Goal: Task Accomplishment & Management: Use online tool/utility

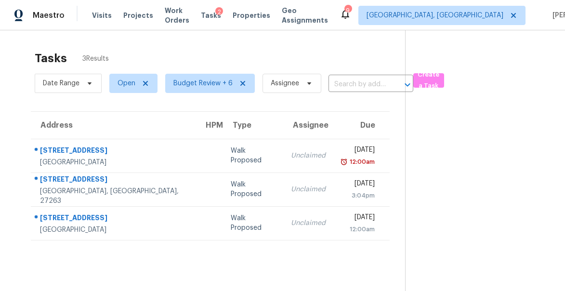
scroll to position [30, 0]
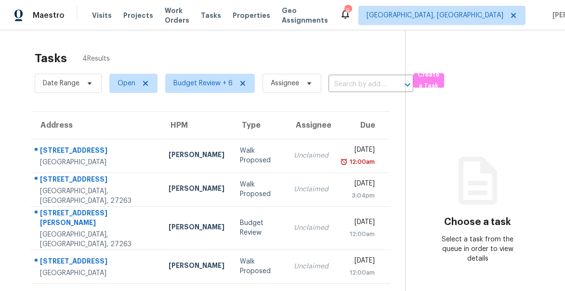
click at [257, 12] on span "Properties" at bounding box center [251, 16] width 38 height 10
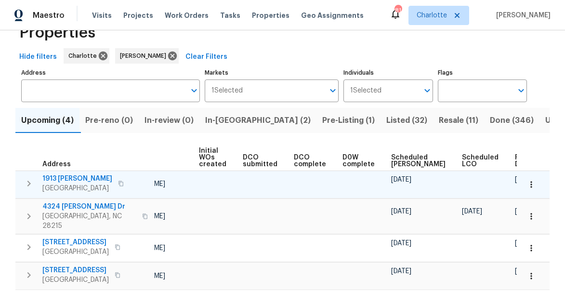
scroll to position [29, 0]
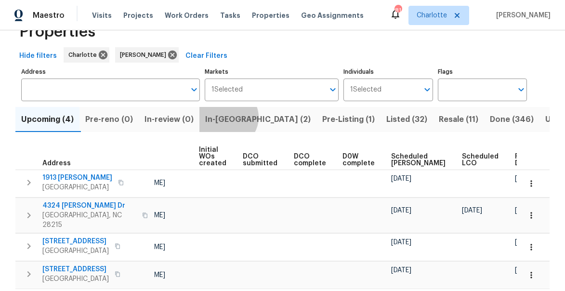
click at [231, 117] on span "In-reno (2)" at bounding box center [257, 119] width 105 height 13
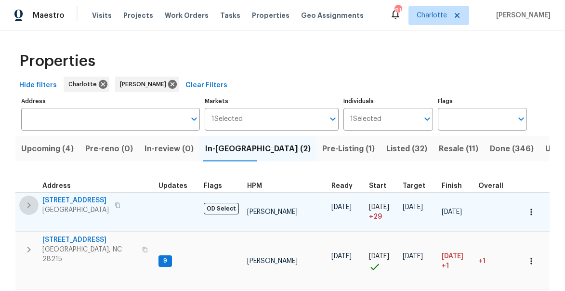
click at [31, 205] on icon "button" at bounding box center [29, 205] width 12 height 12
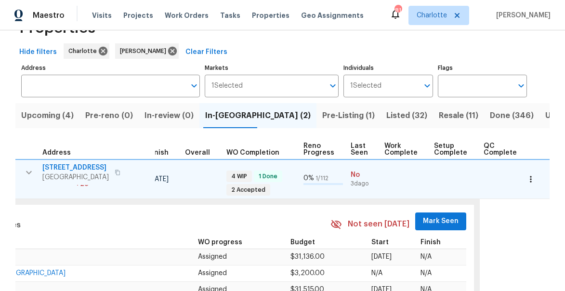
scroll to position [0, 295]
click at [435, 218] on span "Mark Seen" at bounding box center [440, 221] width 36 height 12
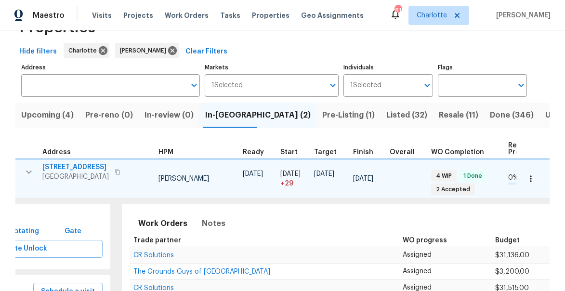
scroll to position [0, 0]
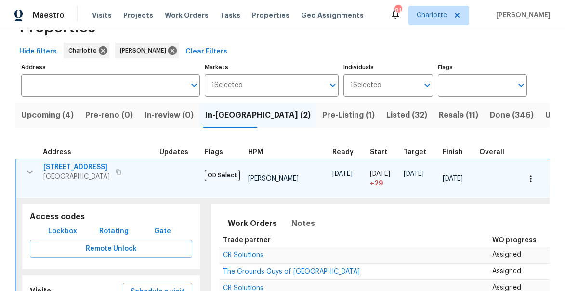
click at [32, 171] on icon "button" at bounding box center [30, 172] width 12 height 12
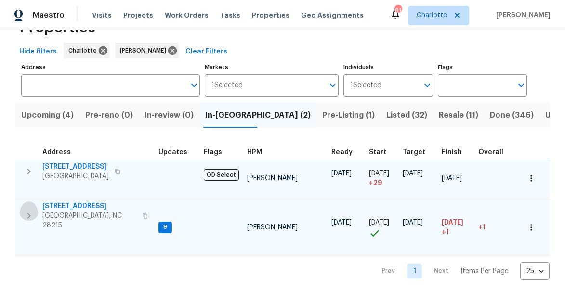
click at [24, 216] on icon "button" at bounding box center [29, 216] width 12 height 12
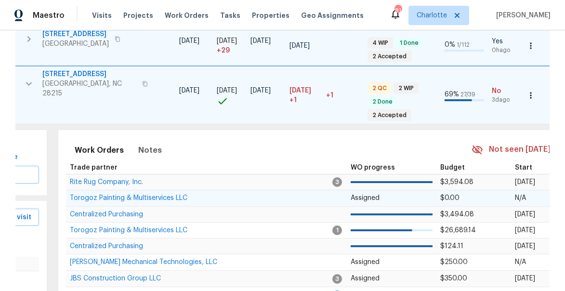
scroll to position [0, 260]
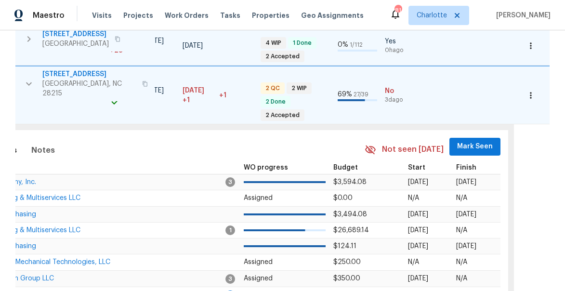
click at [467, 141] on span "Mark Seen" at bounding box center [475, 147] width 36 height 12
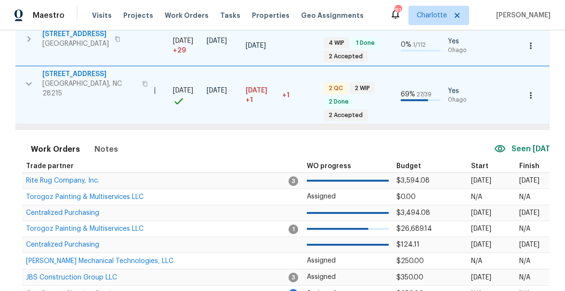
scroll to position [0, 0]
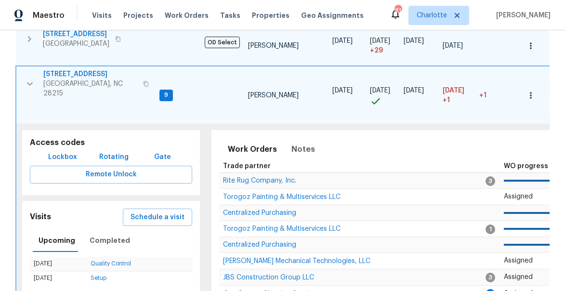
click at [30, 81] on icon "button" at bounding box center [30, 84] width 12 height 12
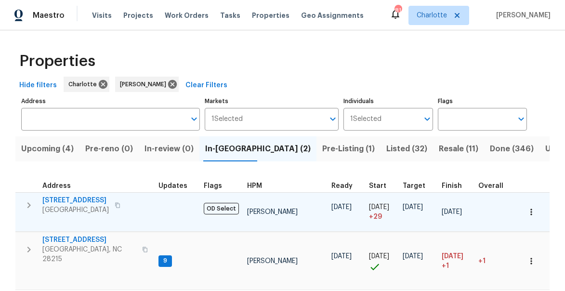
click at [59, 150] on span "Upcoming (4)" at bounding box center [47, 148] width 52 height 13
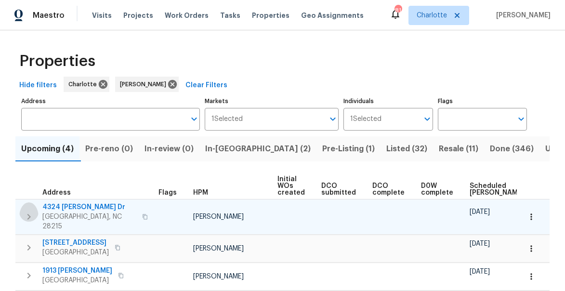
click at [33, 215] on icon "button" at bounding box center [29, 217] width 12 height 12
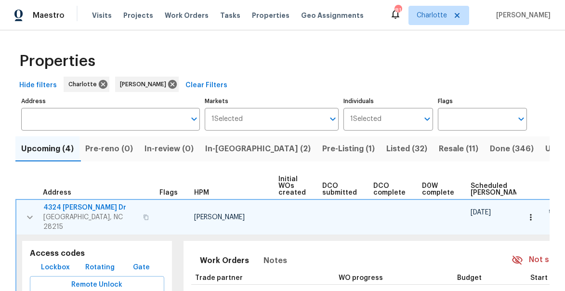
scroll to position [0, 80]
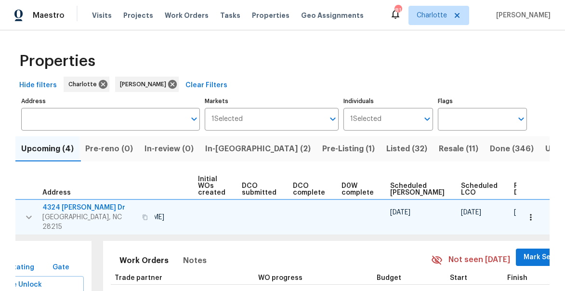
click at [523, 251] on span "Mark Seen" at bounding box center [541, 257] width 36 height 12
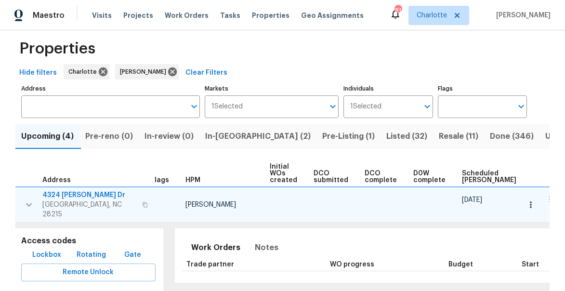
scroll to position [0, 0]
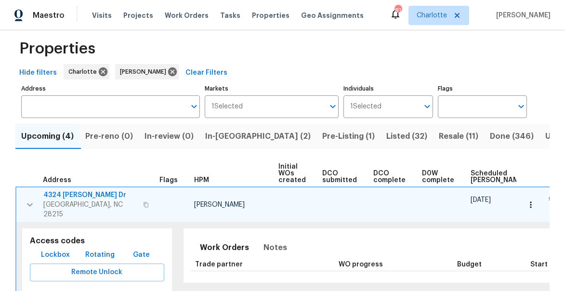
click at [64, 194] on span "4324 Dianne Dr" at bounding box center [90, 195] width 94 height 10
click at [531, 200] on icon "button" at bounding box center [531, 205] width 10 height 10
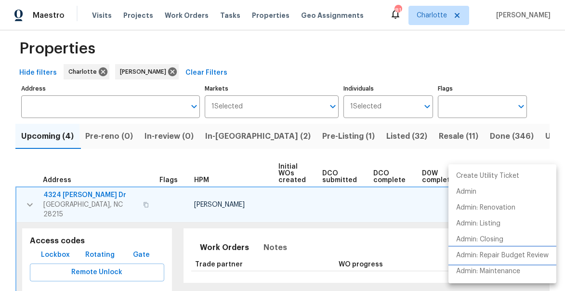
click at [493, 258] on p "Admin: Repair Budget Review" at bounding box center [502, 255] width 92 height 10
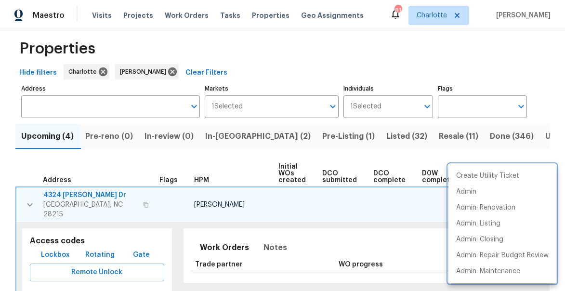
click at [29, 201] on div at bounding box center [282, 145] width 565 height 291
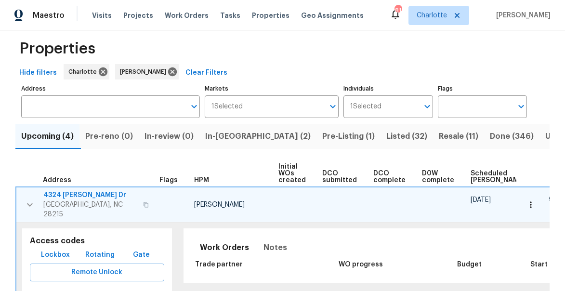
click at [27, 201] on icon "button" at bounding box center [30, 205] width 12 height 12
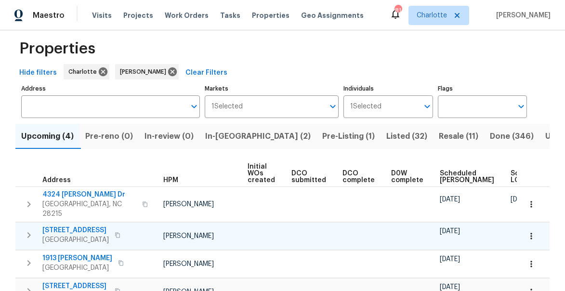
scroll to position [0, 78]
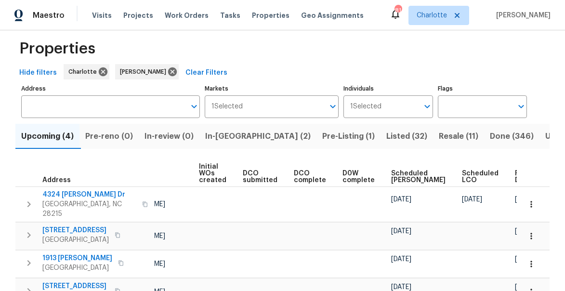
click at [515, 174] on span "Ready Date" at bounding box center [525, 176] width 21 height 13
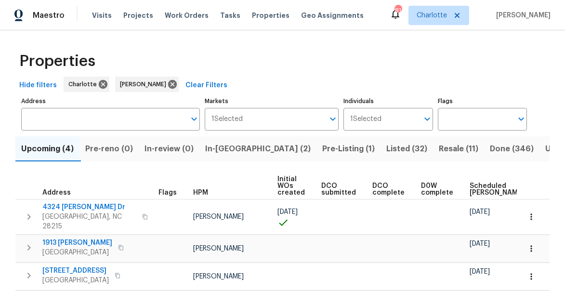
scroll to position [0, 90]
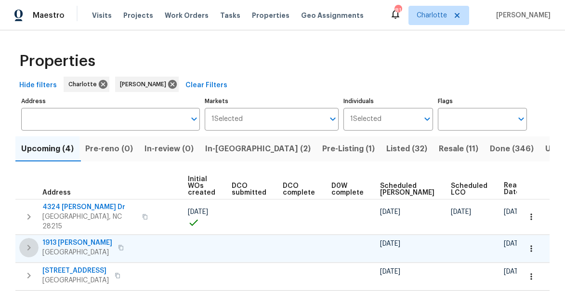
click at [31, 242] on icon "button" at bounding box center [29, 248] width 12 height 12
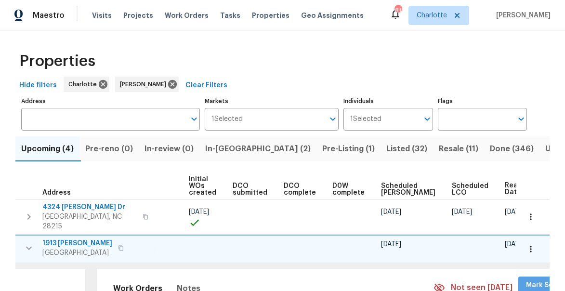
click at [526, 279] on span "Mark Seen" at bounding box center [544, 285] width 36 height 12
click at [534, 244] on icon "button" at bounding box center [531, 249] width 10 height 10
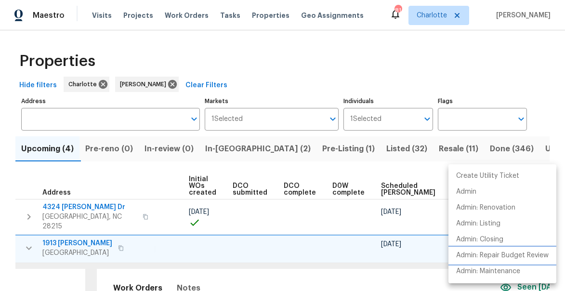
click at [496, 255] on p "Admin: Repair Budget Review" at bounding box center [502, 255] width 92 height 10
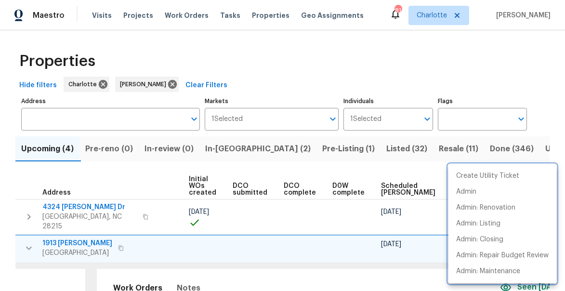
click at [287, 84] on div at bounding box center [282, 145] width 565 height 291
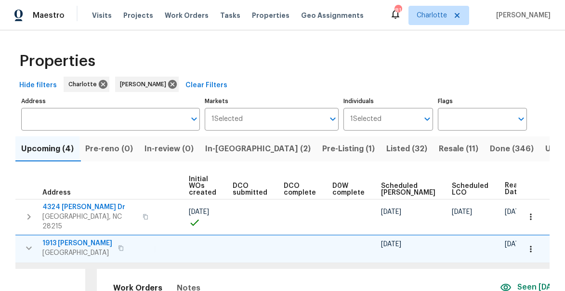
click at [50, 238] on span "1913 Nigel Ct" at bounding box center [77, 243] width 70 height 10
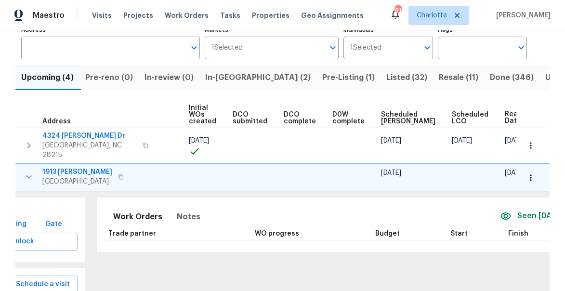
scroll to position [108, 0]
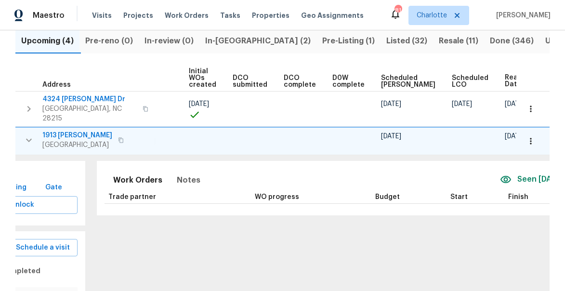
click at [34, 134] on icon "button" at bounding box center [29, 140] width 12 height 12
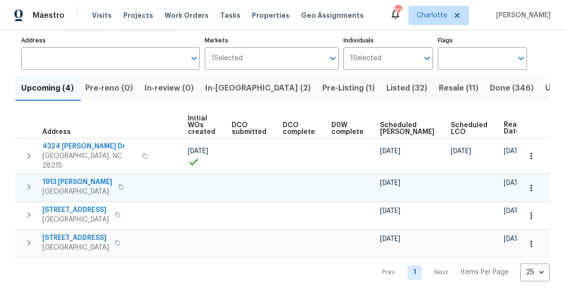
scroll to position [59, 0]
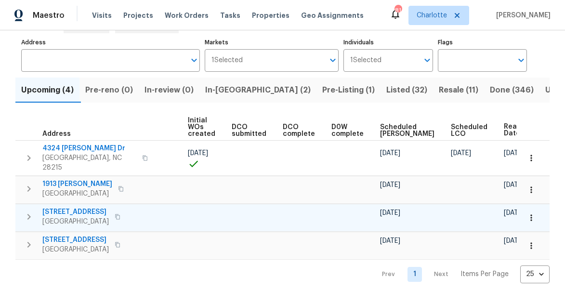
click at [32, 211] on icon "button" at bounding box center [29, 217] width 12 height 12
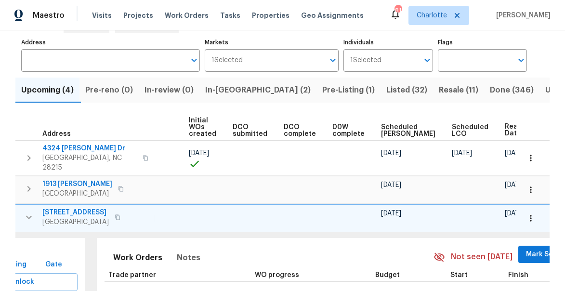
scroll to position [0, 91]
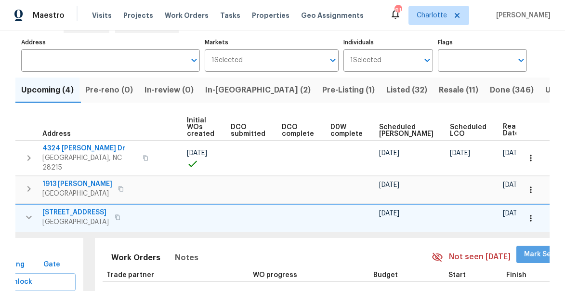
click at [524, 248] on span "Mark Seen" at bounding box center [542, 254] width 36 height 12
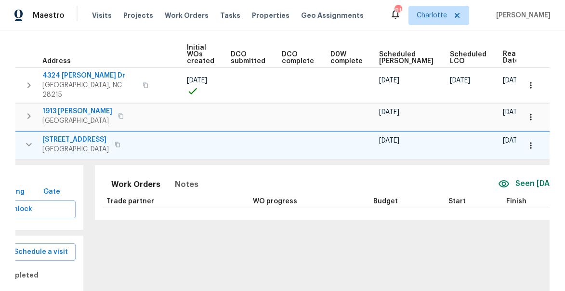
scroll to position [143, 0]
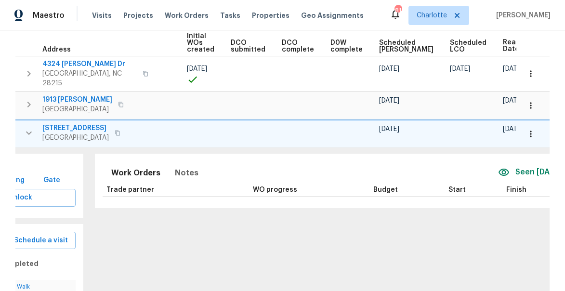
click at [26, 127] on icon "button" at bounding box center [29, 133] width 12 height 12
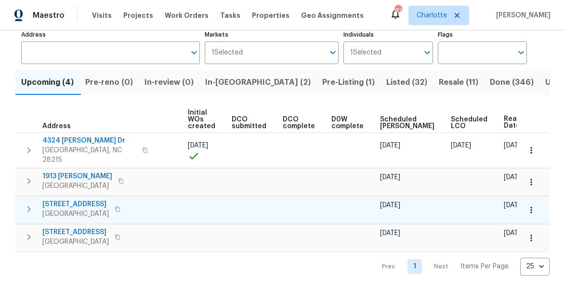
scroll to position [59, 0]
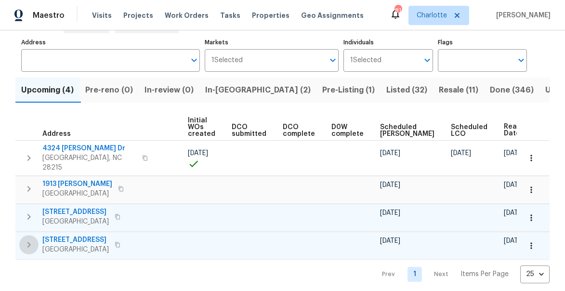
click at [33, 239] on icon "button" at bounding box center [29, 245] width 12 height 12
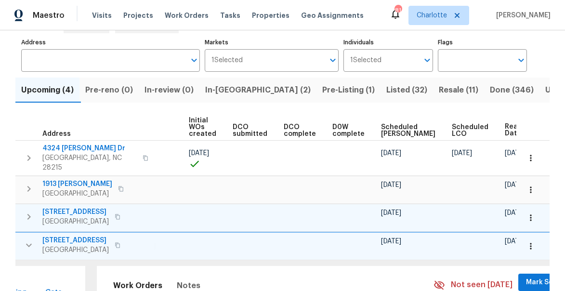
click at [518, 281] on button "Mark Seen" at bounding box center [543, 282] width 51 height 18
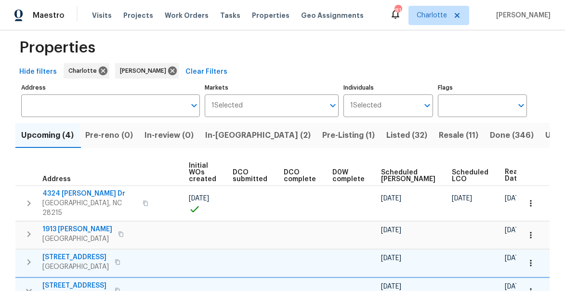
scroll to position [0, 0]
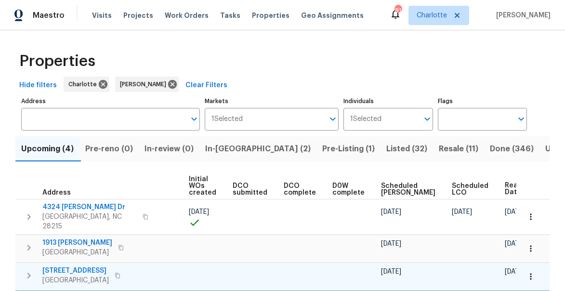
click at [236, 150] on span "In-reno (2)" at bounding box center [257, 148] width 105 height 13
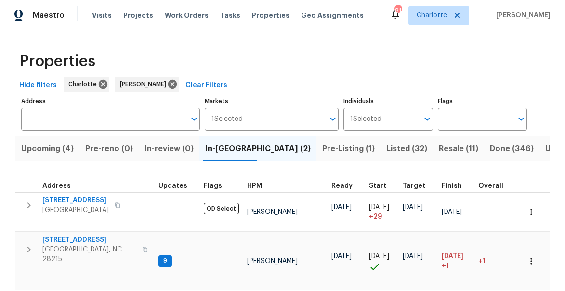
scroll to position [34, 0]
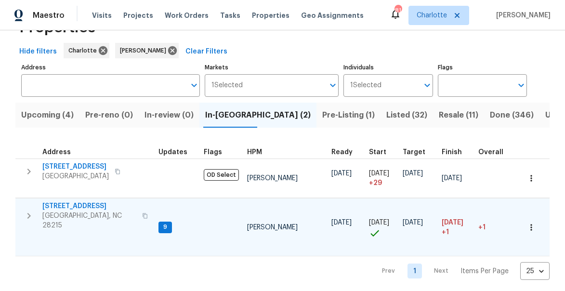
click at [73, 208] on span "5312 Great Wagon Rd" at bounding box center [89, 206] width 94 height 10
click at [322, 114] on span "Pre-Listing (1)" at bounding box center [348, 114] width 52 height 13
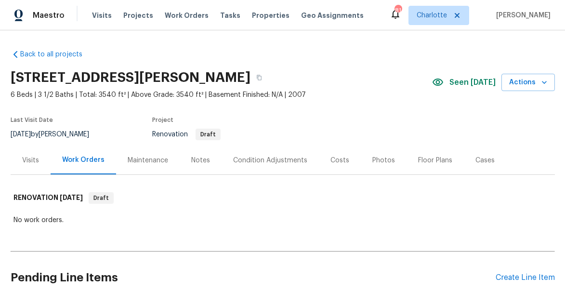
click at [194, 161] on div "Notes" at bounding box center [200, 160] width 19 height 10
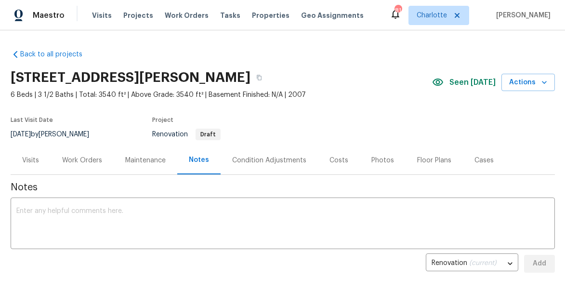
click at [79, 160] on div "Work Orders" at bounding box center [82, 160] width 40 height 10
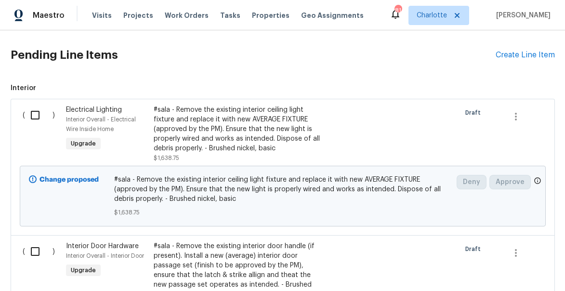
scroll to position [235, 0]
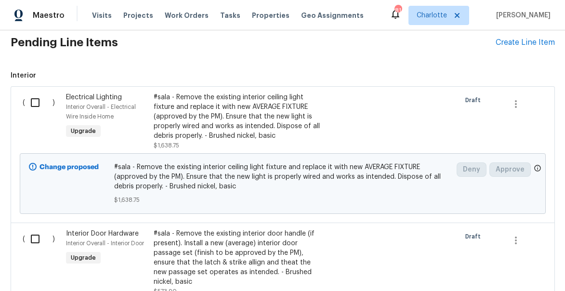
click at [34, 99] on input "checkbox" at bounding box center [38, 102] width 27 height 20
checkbox input "true"
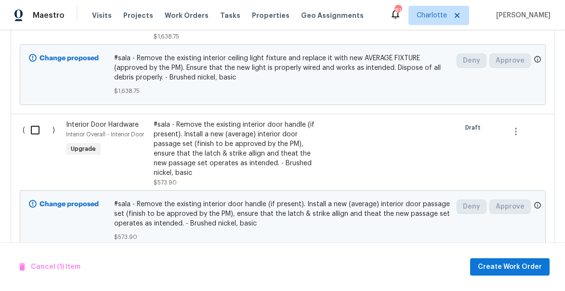
scroll to position [345, 0]
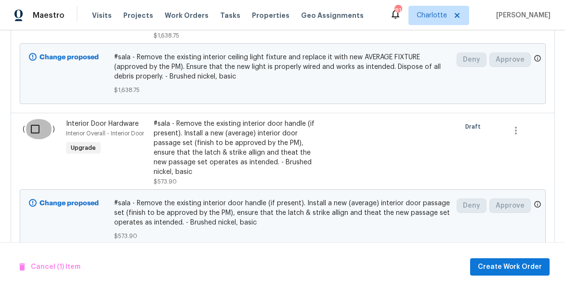
click at [35, 131] on input "checkbox" at bounding box center [38, 129] width 27 height 20
checkbox input "true"
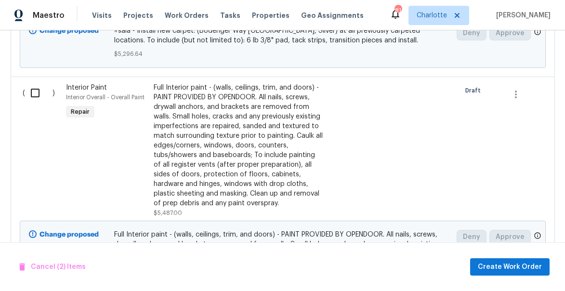
scroll to position [643, 0]
click at [35, 87] on input "checkbox" at bounding box center [38, 93] width 27 height 20
checkbox input "true"
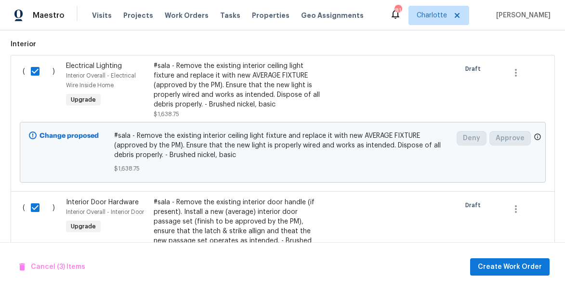
scroll to position [266, 0]
click at [36, 73] on input "checkbox" at bounding box center [38, 72] width 27 height 20
checkbox input "false"
click at [36, 205] on input "checkbox" at bounding box center [38, 208] width 27 height 20
checkbox input "false"
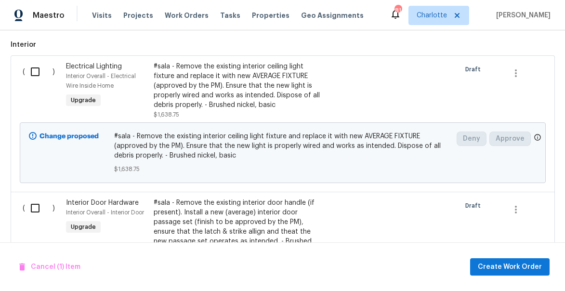
click at [177, 89] on div "#sala - Remove the existing interior ceiling light fixture and replace it with …" at bounding box center [238, 86] width 169 height 48
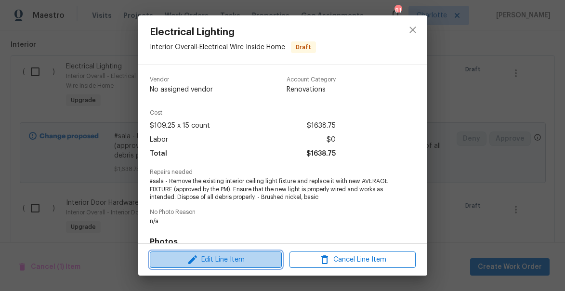
click at [225, 260] on span "Edit Line Item" at bounding box center [216, 260] width 126 height 12
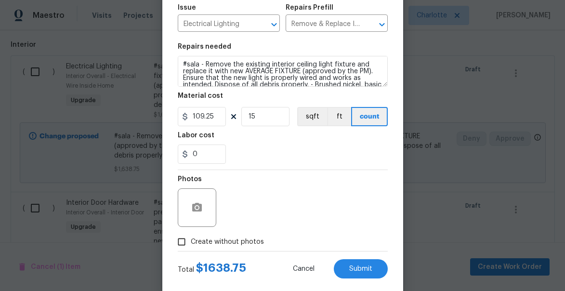
scroll to position [101, 0]
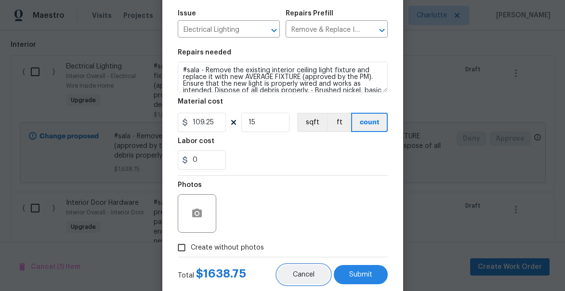
click at [297, 277] on span "Cancel" at bounding box center [304, 274] width 22 height 7
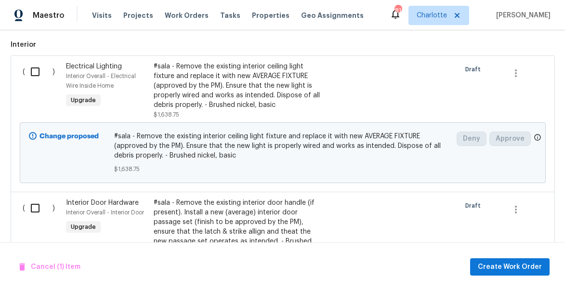
scroll to position [0, 0]
click at [35, 73] on input "checkbox" at bounding box center [38, 72] width 27 height 20
checkbox input "true"
click at [37, 208] on input "checkbox" at bounding box center [38, 208] width 27 height 20
checkbox input "true"
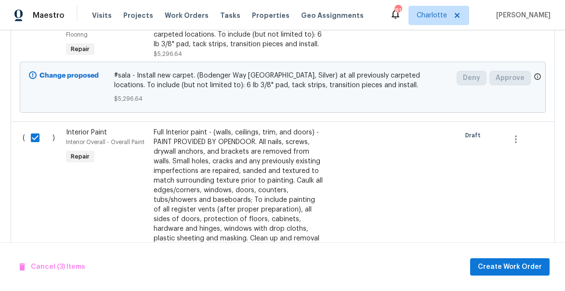
scroll to position [606, 0]
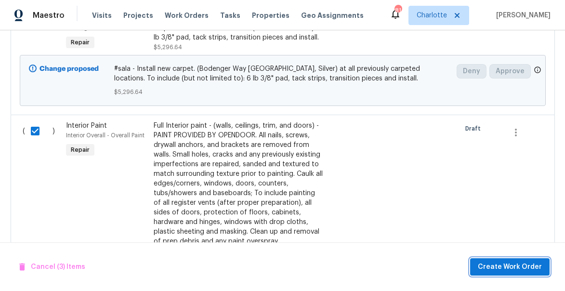
click at [520, 266] on span "Create Work Order" at bounding box center [509, 267] width 64 height 12
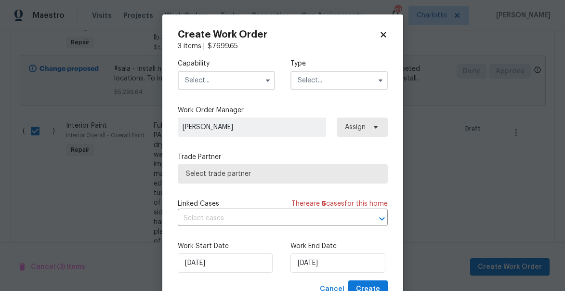
click at [195, 88] on input "text" at bounding box center [226, 80] width 97 height 19
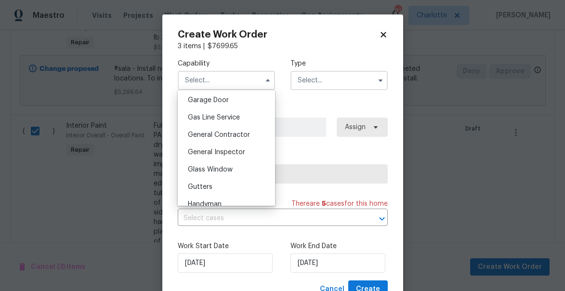
scroll to position [433, 0]
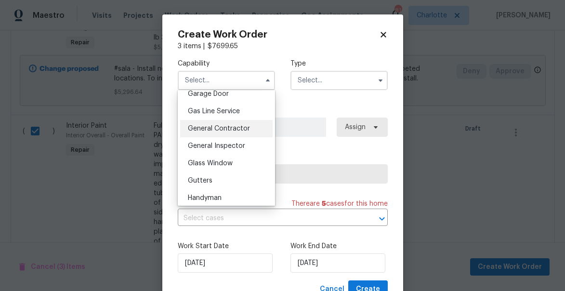
click at [208, 125] on div "General Contractor" at bounding box center [226, 128] width 92 height 17
type input "General Contractor"
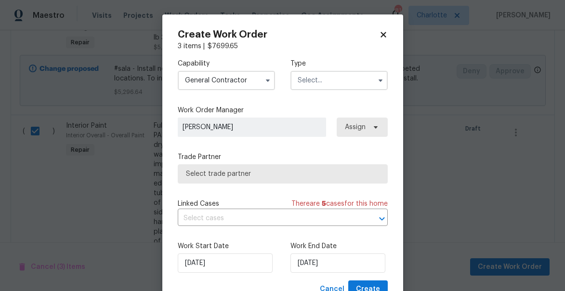
click at [323, 78] on input "text" at bounding box center [338, 80] width 97 height 19
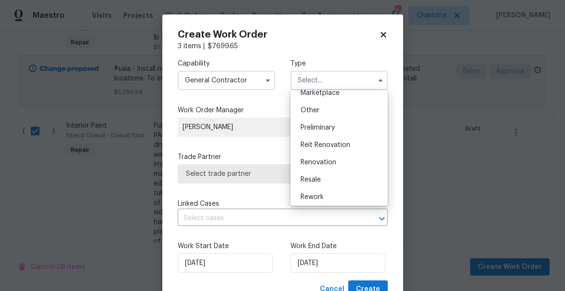
scroll to position [183, 0]
click at [320, 161] on span "Renovation" at bounding box center [318, 160] width 36 height 7
type input "Renovation"
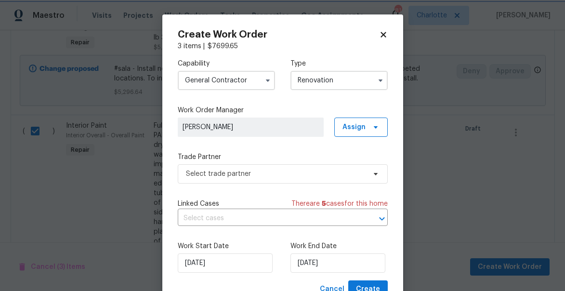
scroll to position [0, 0]
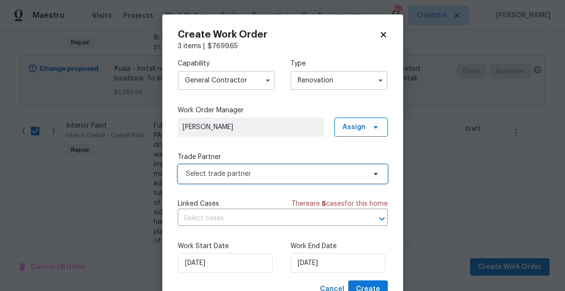
click at [229, 176] on span "Select trade partner" at bounding box center [276, 174] width 180 height 10
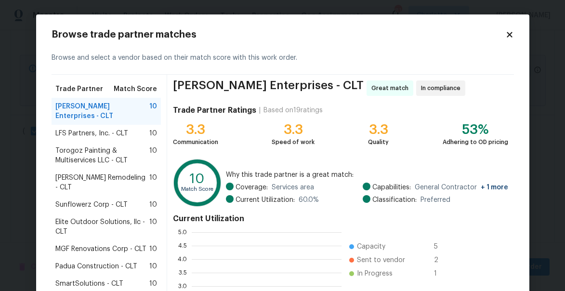
scroll to position [135, 150]
click at [108, 146] on span "Torogoz Painting & Multiservices LLC - CLT" at bounding box center [102, 155] width 94 height 19
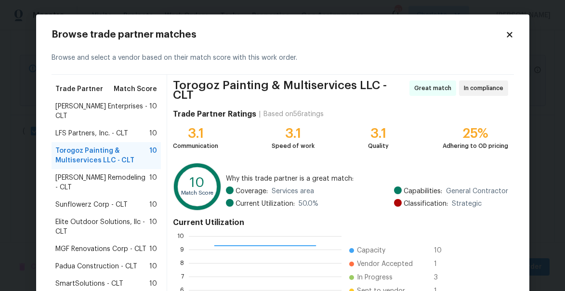
scroll to position [134, 0]
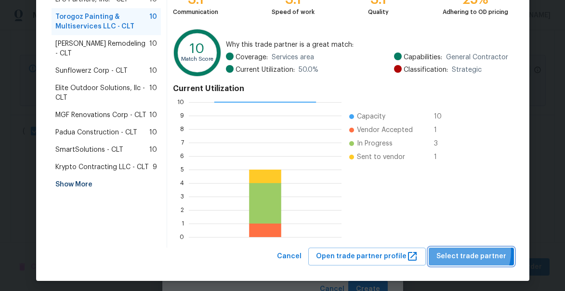
click at [467, 250] on span "Select trade partner" at bounding box center [471, 256] width 70 height 12
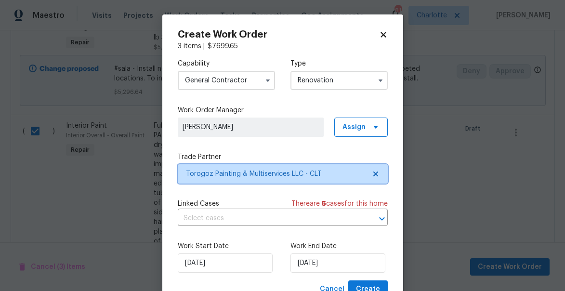
scroll to position [37, 0]
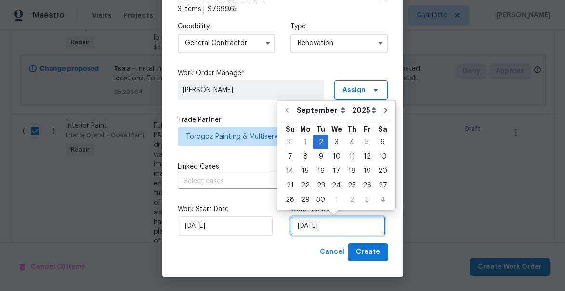
click at [328, 226] on input "[DATE]" at bounding box center [337, 225] width 95 height 19
click at [382, 112] on icon "Go to next month" at bounding box center [386, 110] width 8 height 8
type input "[DATE]"
select select "9"
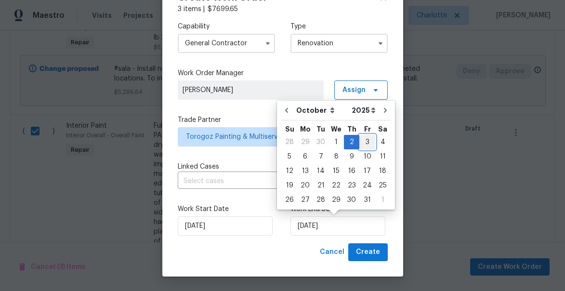
click at [365, 141] on div "3" at bounding box center [367, 141] width 16 height 13
type input "[DATE]"
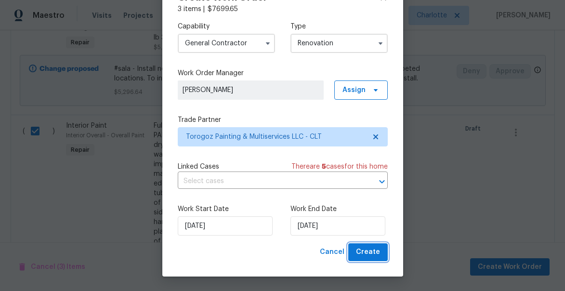
click at [368, 255] on span "Create" at bounding box center [368, 252] width 24 height 12
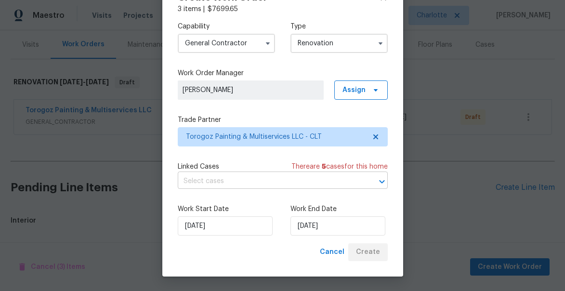
scroll to position [239, 0]
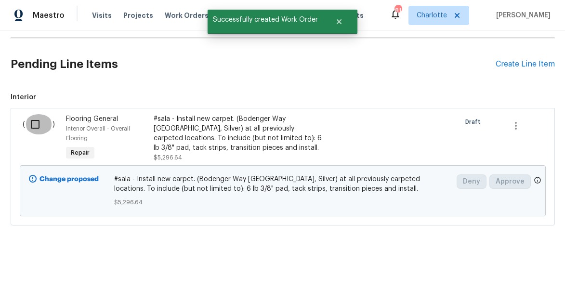
click at [36, 124] on input "checkbox" at bounding box center [38, 124] width 27 height 20
checkbox input "true"
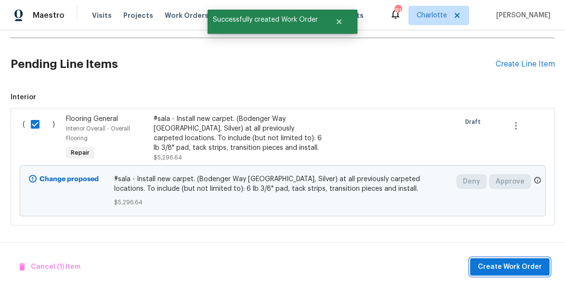
click at [496, 271] on span "Create Work Order" at bounding box center [509, 267] width 64 height 12
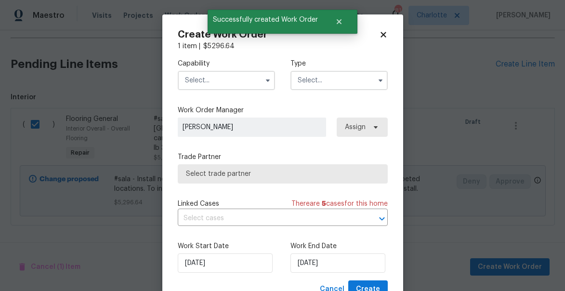
click at [215, 81] on input "text" at bounding box center [226, 80] width 97 height 19
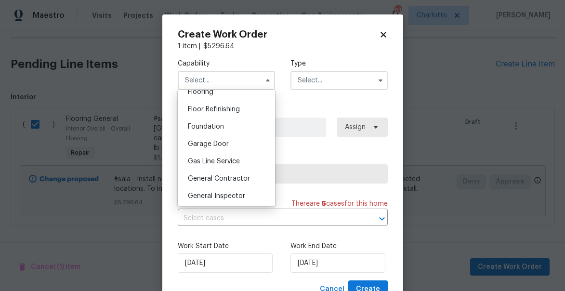
scroll to position [392, 0]
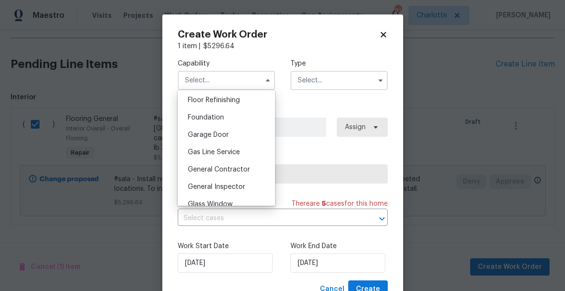
click at [221, 171] on span "General Contractor" at bounding box center [219, 169] width 62 height 7
type input "General Contractor"
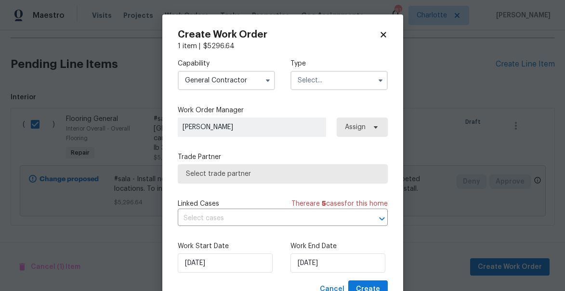
click at [337, 85] on input "text" at bounding box center [338, 80] width 97 height 19
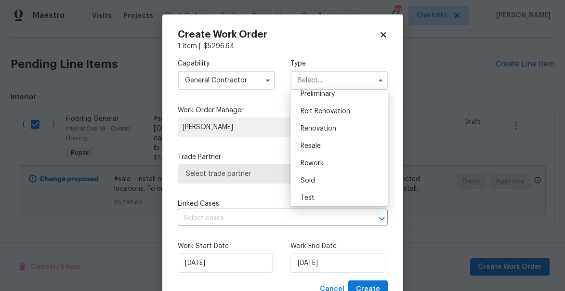
scroll to position [219, 0]
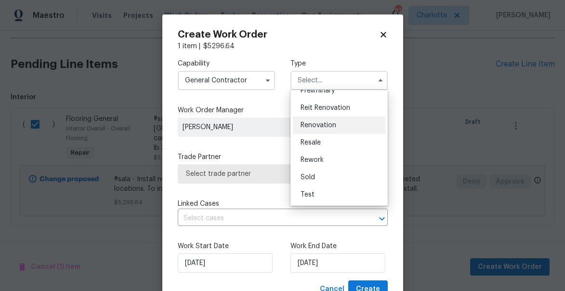
click at [314, 124] on span "Renovation" at bounding box center [318, 125] width 36 height 7
type input "Renovation"
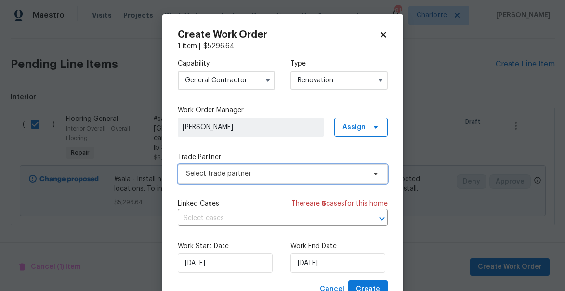
click at [245, 173] on span "Select trade partner" at bounding box center [276, 174] width 180 height 10
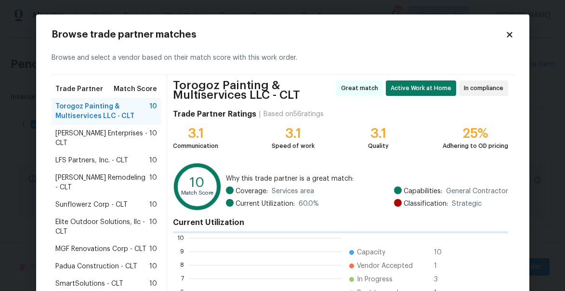
scroll to position [135, 153]
click at [509, 32] on icon at bounding box center [509, 34] width 9 height 9
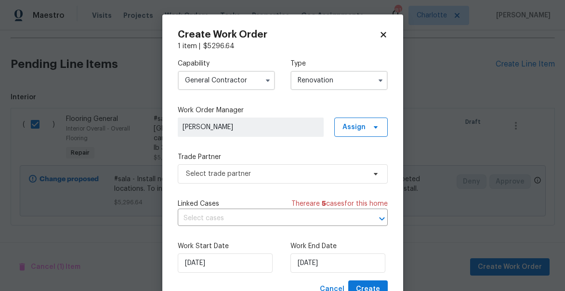
click at [250, 86] on input "General Contractor" at bounding box center [226, 80] width 97 height 19
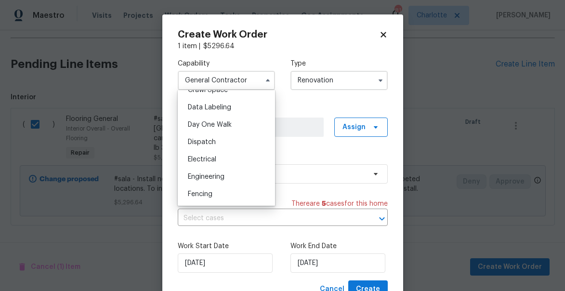
scroll to position [280, 0]
click at [208, 193] on span "Flooring" at bounding box center [201, 194] width 26 height 7
type input "Flooring"
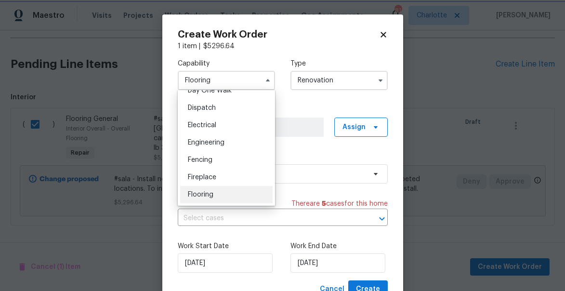
scroll to position [297, 0]
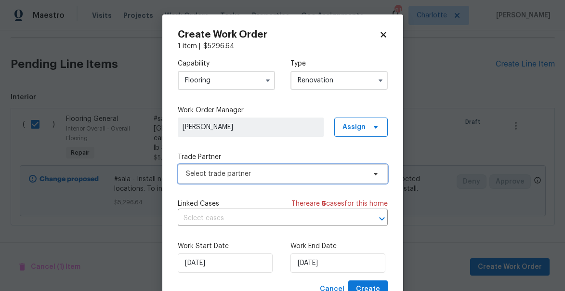
click at [269, 175] on span "Select trade partner" at bounding box center [276, 174] width 180 height 10
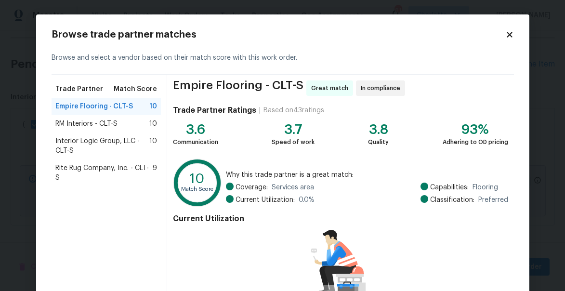
click at [100, 124] on span "RM Interiors - CLT-S" at bounding box center [86, 124] width 62 height 10
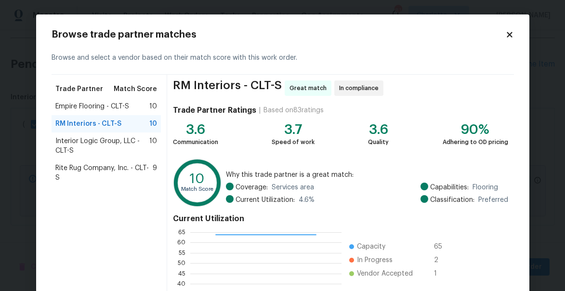
scroll to position [134, 0]
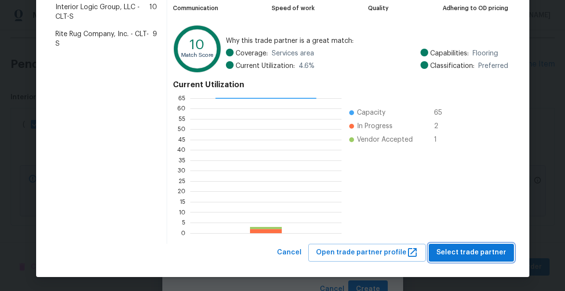
click at [463, 248] on span "Select trade partner" at bounding box center [471, 252] width 70 height 12
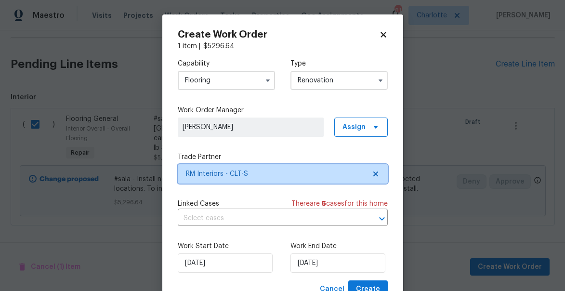
scroll to position [37, 0]
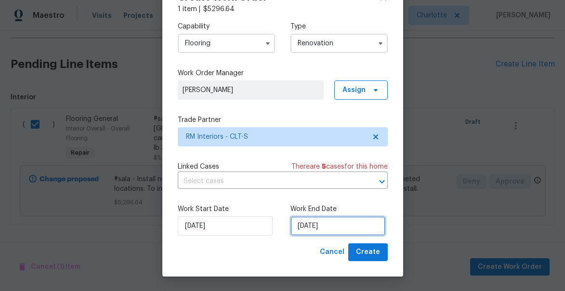
click at [334, 229] on input "[DATE]" at bounding box center [337, 225] width 95 height 19
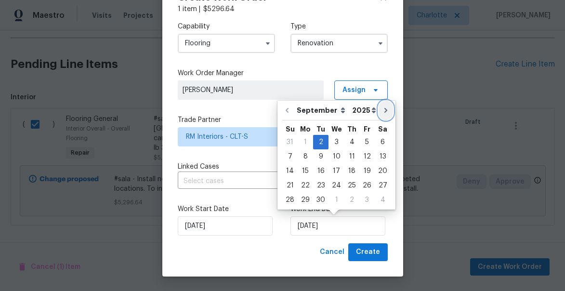
click at [382, 109] on icon "Go to next month" at bounding box center [386, 110] width 8 height 8
type input "[DATE]"
select select "9"
click at [365, 145] on div "3" at bounding box center [367, 141] width 16 height 13
type input "[DATE]"
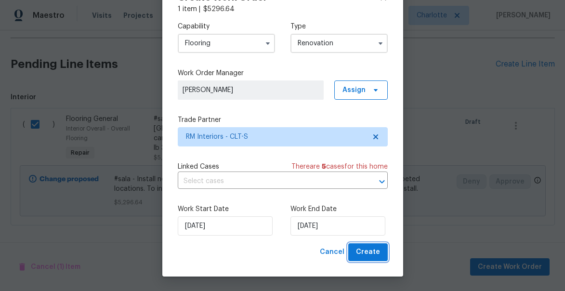
click at [372, 247] on span "Create" at bounding box center [368, 252] width 24 height 12
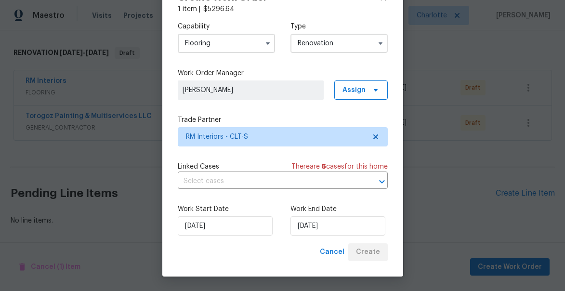
scroll to position [145, 0]
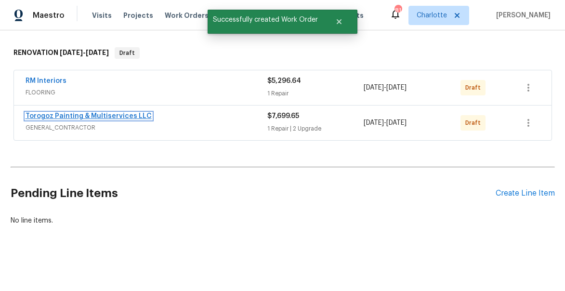
click at [113, 113] on link "Torogoz Painting & Multiservices LLC" at bounding box center [89, 116] width 126 height 7
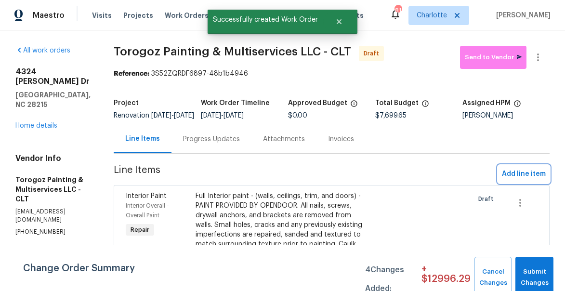
click at [516, 180] on span "Add line item" at bounding box center [524, 174] width 44 height 12
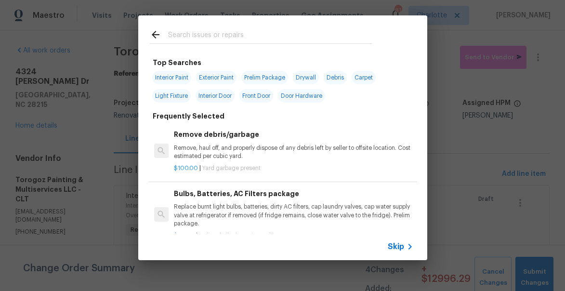
click at [215, 33] on input "text" at bounding box center [270, 36] width 204 height 14
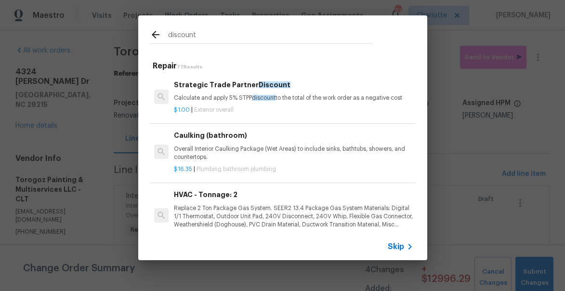
type input "discount"
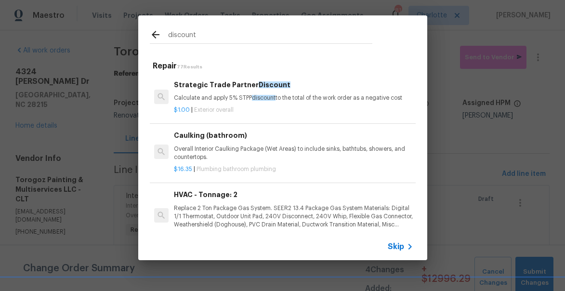
click at [232, 94] on p "Calculate and apply 5% STPP discount to the total of the work order as a negati…" at bounding box center [293, 98] width 239 height 8
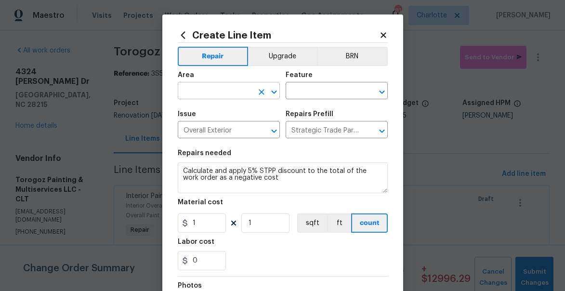
click at [219, 93] on input "text" at bounding box center [215, 91] width 75 height 15
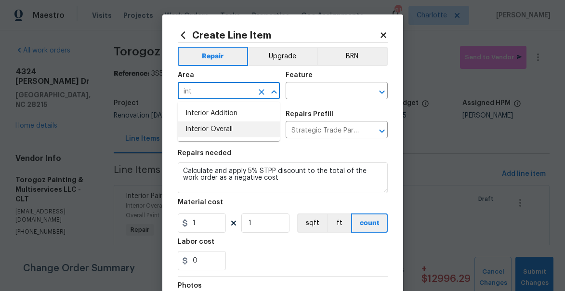
click at [222, 125] on li "Interior Overall" at bounding box center [229, 129] width 102 height 16
type input "Interior Overall"
click at [309, 98] on input "text" at bounding box center [322, 91] width 75 height 15
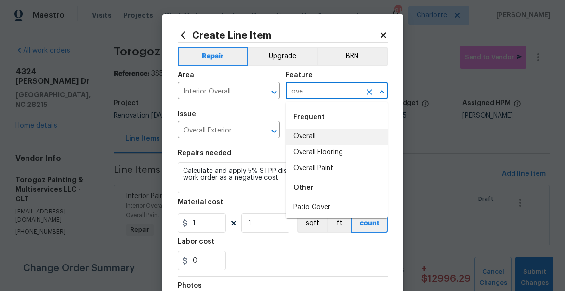
click at [314, 138] on li "Overall" at bounding box center [336, 137] width 102 height 16
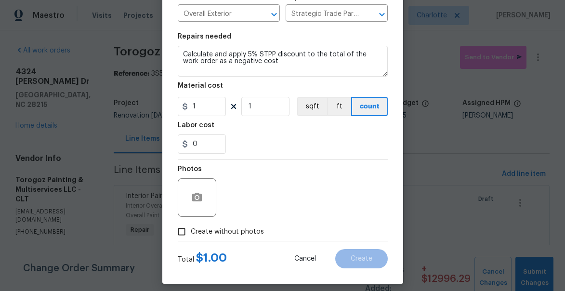
scroll to position [124, 0]
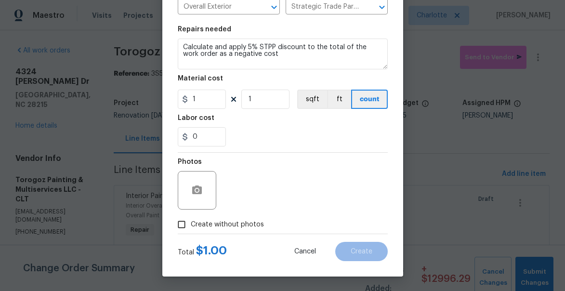
type input "Overall"
click at [226, 221] on span "Create without photos" at bounding box center [227, 224] width 73 height 10
click at [191, 221] on input "Create without photos" at bounding box center [181, 224] width 18 height 18
checkbox input "true"
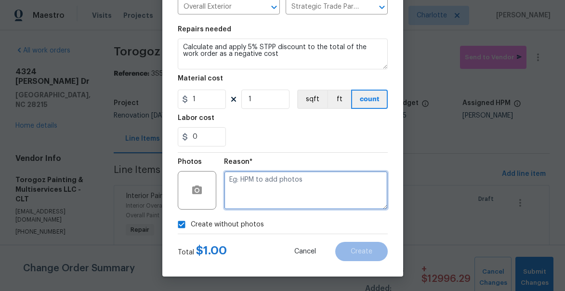
click at [307, 190] on textarea at bounding box center [306, 190] width 164 height 39
type textarea "none"
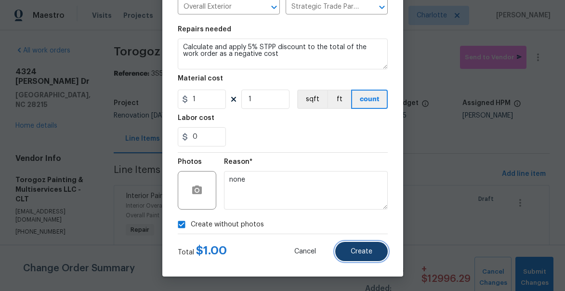
click at [372, 245] on button "Create" at bounding box center [361, 251] width 52 height 19
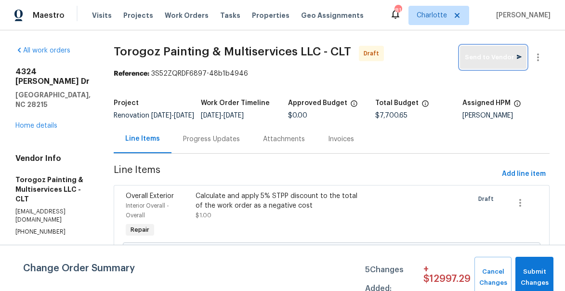
click at [508, 63] on button "Send to Vendor" at bounding box center [493, 57] width 66 height 23
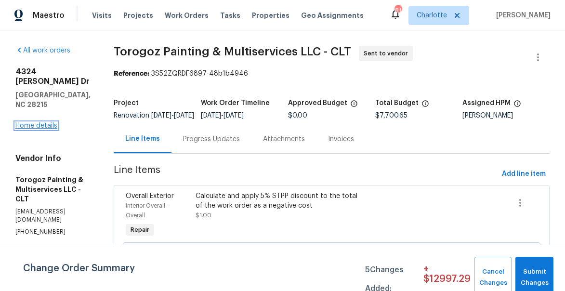
click at [48, 122] on link "Home details" at bounding box center [36, 125] width 42 height 7
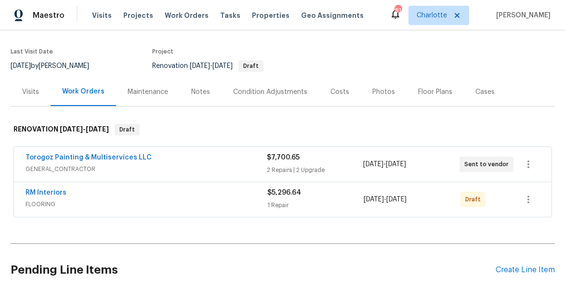
scroll to position [83, 0]
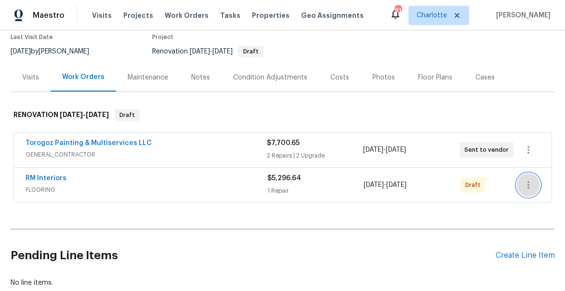
click at [533, 185] on button "button" at bounding box center [527, 184] width 23 height 23
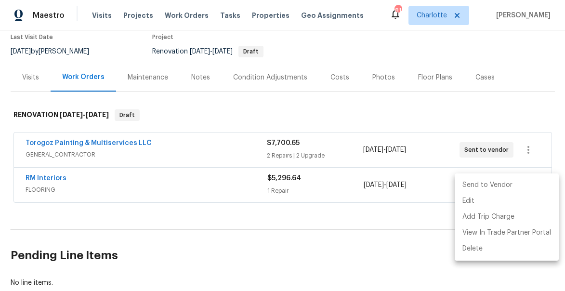
click at [509, 182] on li "Send to Vendor" at bounding box center [506, 185] width 104 height 16
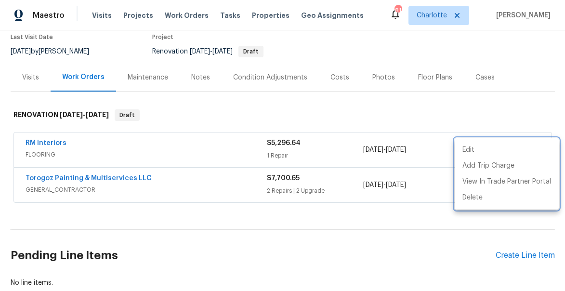
click at [527, 251] on div at bounding box center [282, 145] width 565 height 291
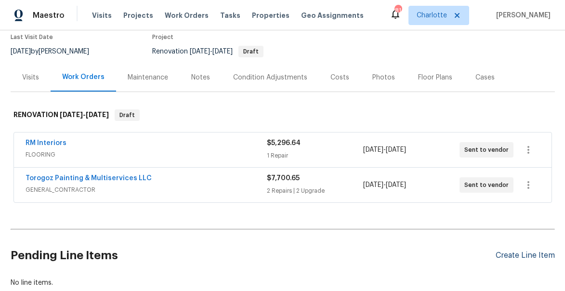
click at [526, 254] on div "Create Line Item" at bounding box center [524, 255] width 59 height 9
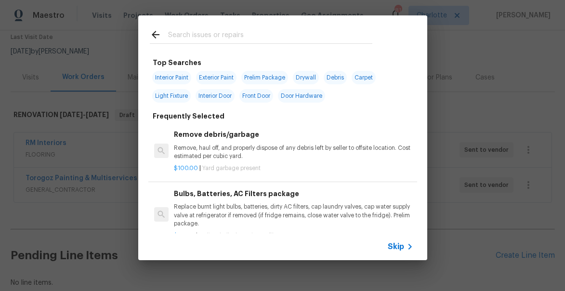
click at [187, 35] on input "text" at bounding box center [270, 36] width 204 height 14
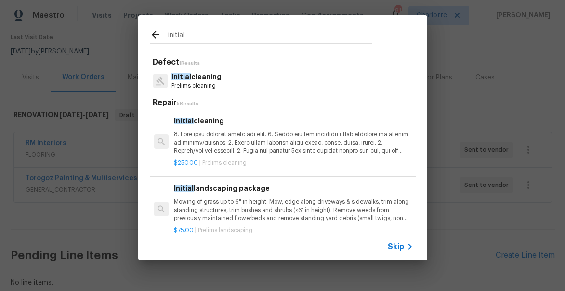
type input "initial"
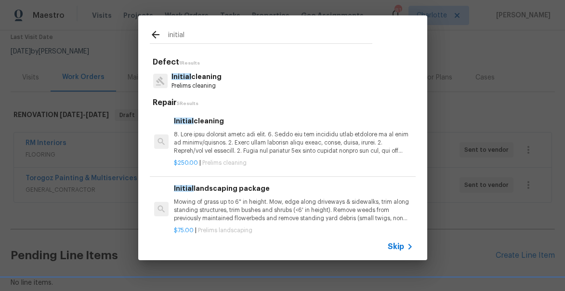
click at [212, 141] on p at bounding box center [293, 142] width 239 height 25
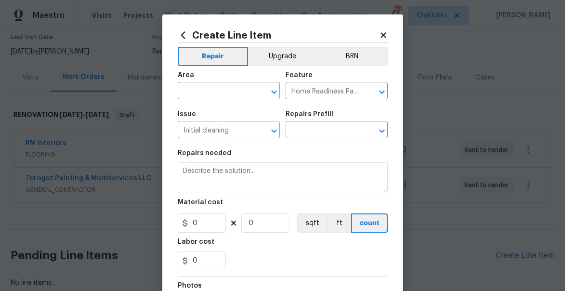
type textarea "1. Wipe down exterior doors and trim. 2. Clean out all exterior light fixtures …"
type input "1"
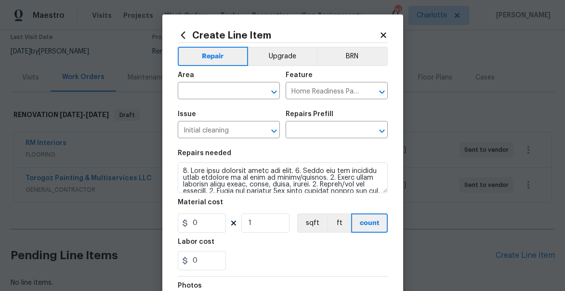
type input "Initial cleaning $250.00"
type input "250"
click at [216, 90] on input "text" at bounding box center [215, 91] width 75 height 15
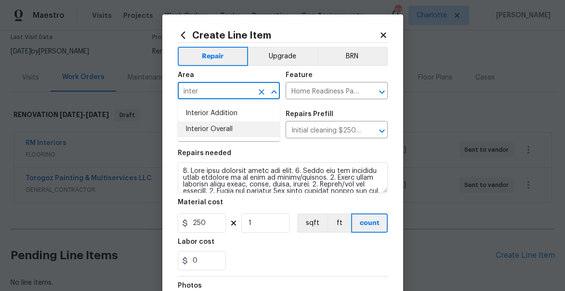
click at [220, 128] on li "Interior Overall" at bounding box center [229, 129] width 102 height 16
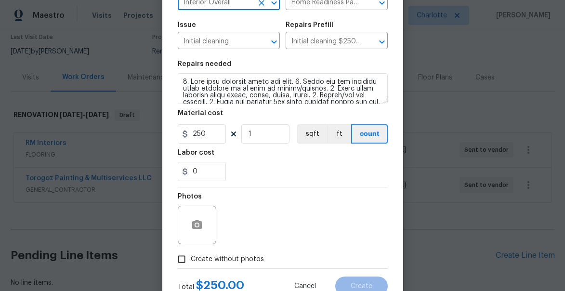
scroll to position [124, 0]
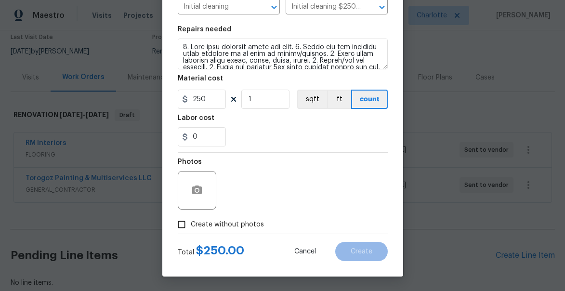
type input "Interior Overall"
click at [187, 227] on input "Create without photos" at bounding box center [181, 224] width 18 height 18
checkbox input "true"
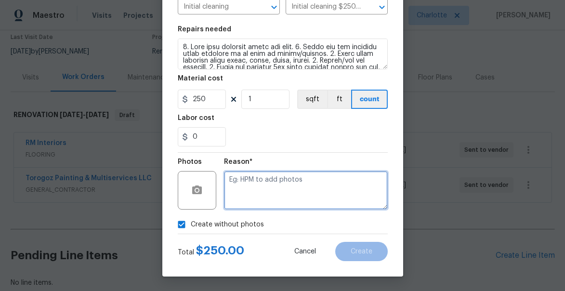
click at [317, 195] on textarea at bounding box center [306, 190] width 164 height 39
type textarea "none"
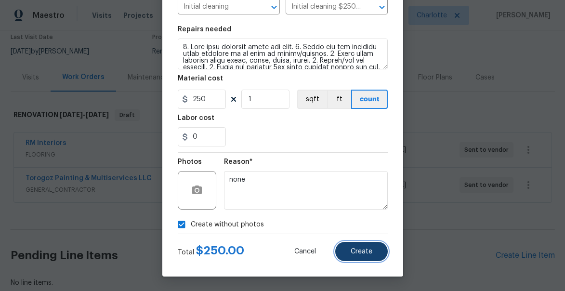
click at [356, 245] on button "Create" at bounding box center [361, 251] width 52 height 19
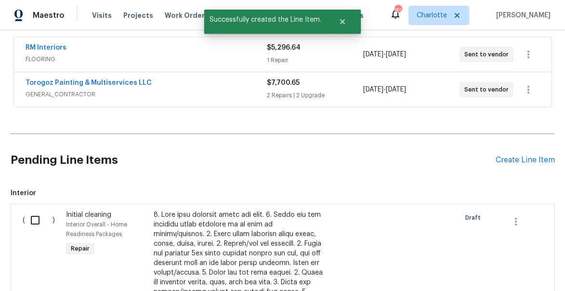
scroll to position [229, 0]
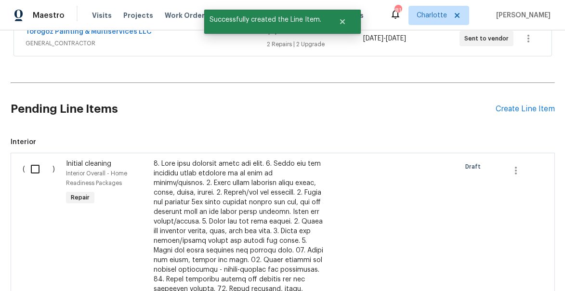
click at [32, 168] on input "checkbox" at bounding box center [38, 169] width 27 height 20
checkbox input "true"
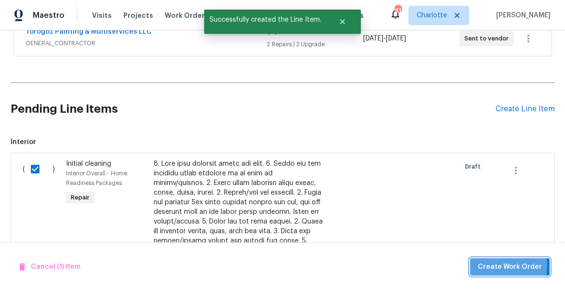
click at [483, 265] on span "Create Work Order" at bounding box center [509, 267] width 64 height 12
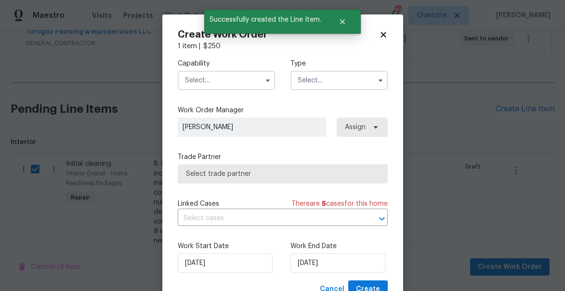
click at [197, 83] on input "text" at bounding box center [226, 80] width 97 height 19
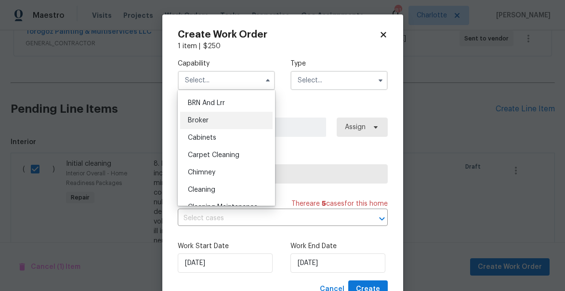
scroll to position [84, 0]
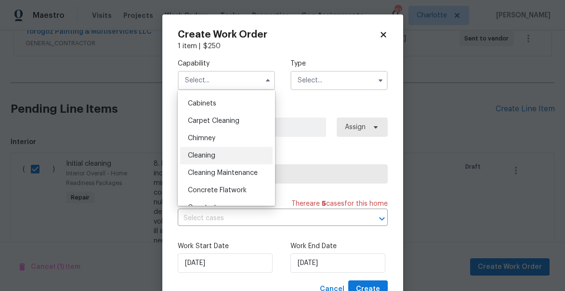
click at [202, 157] on span "Cleaning" at bounding box center [201, 155] width 27 height 7
type input "Cleaning"
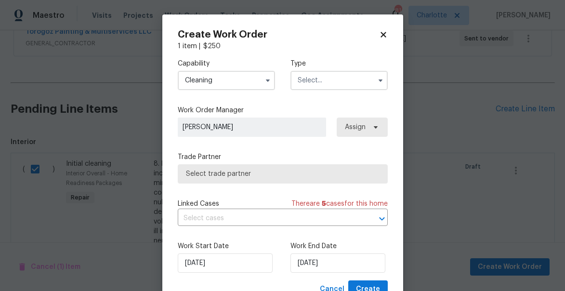
click at [313, 85] on input "text" at bounding box center [338, 80] width 97 height 19
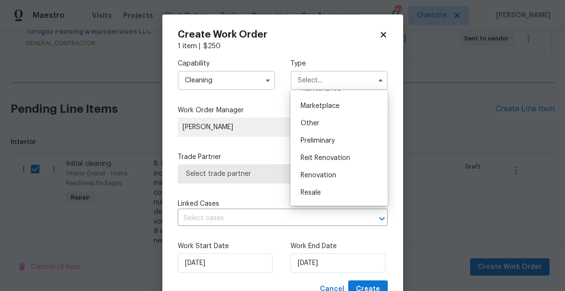
scroll to position [170, 0]
click at [329, 167] on div "Renovation" at bounding box center [339, 173] width 92 height 17
type input "Renovation"
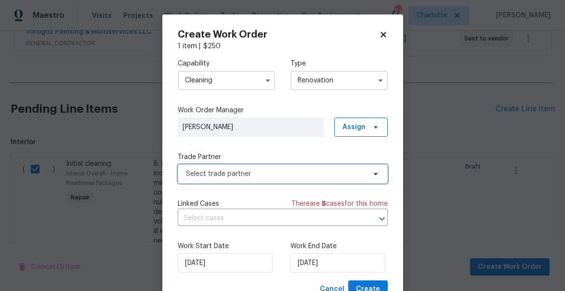
click at [251, 177] on span "Select trade partner" at bounding box center [276, 174] width 180 height 10
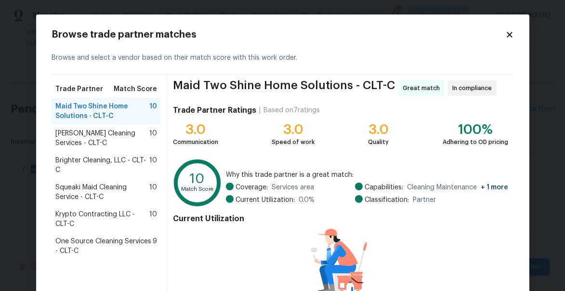
click at [87, 129] on span "DePascale Cleaning Services - CLT-C" at bounding box center [102, 138] width 94 height 19
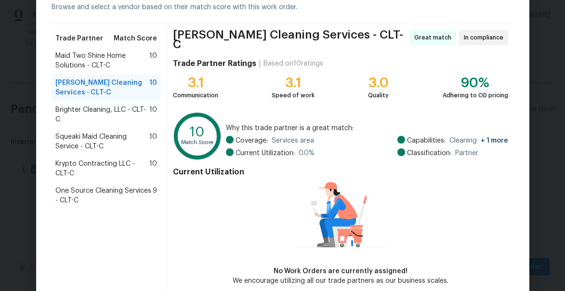
scroll to position [94, 0]
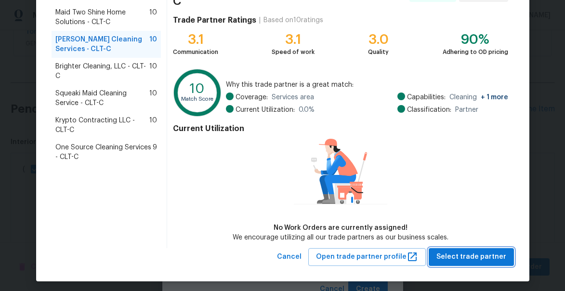
click at [478, 253] on span "Select trade partner" at bounding box center [471, 257] width 70 height 12
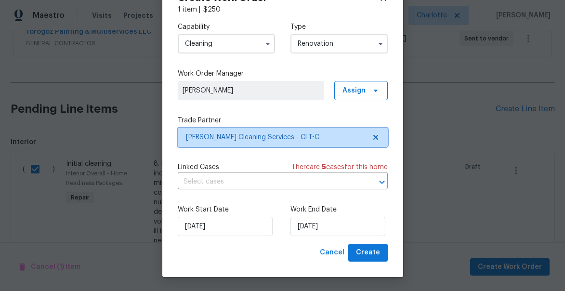
scroll to position [37, 0]
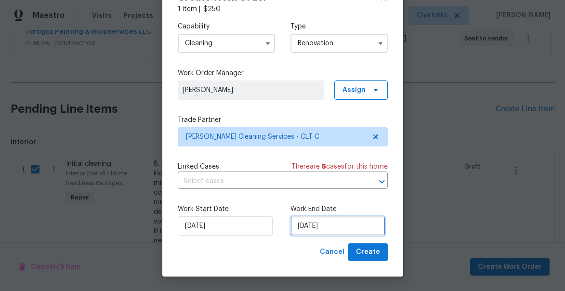
click at [340, 229] on input "9/2/2025" at bounding box center [337, 225] width 95 height 19
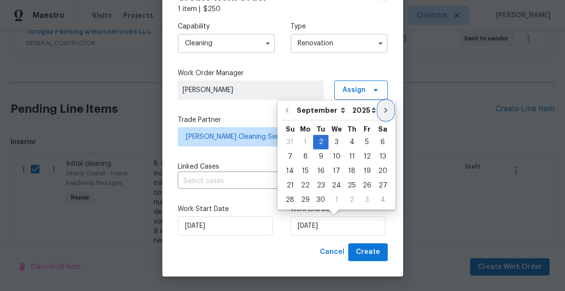
click at [384, 111] on icon "Go to next month" at bounding box center [385, 110] width 3 height 5
type input "10/2/2025"
select select "9"
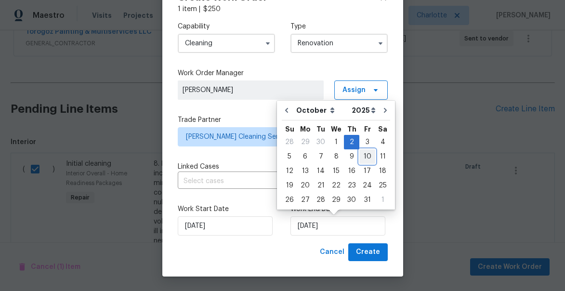
click at [363, 157] on div "10" at bounding box center [367, 156] width 16 height 13
type input "10/10/2025"
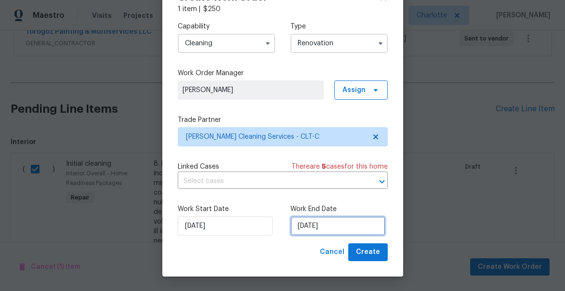
click at [359, 224] on input "10/10/2025" at bounding box center [337, 225] width 95 height 19
select select "9"
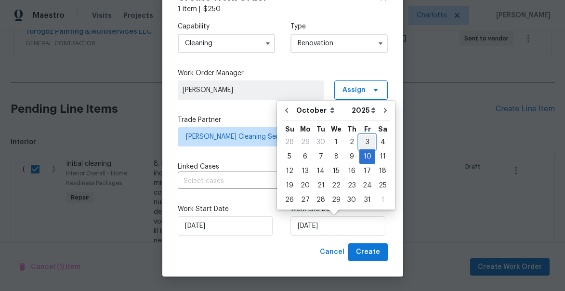
click at [365, 139] on div "3" at bounding box center [367, 141] width 16 height 13
type input "10/3/2025"
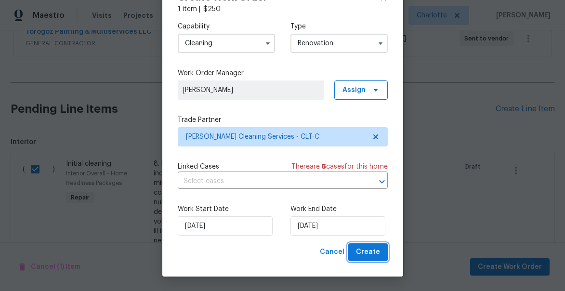
click at [369, 247] on span "Create" at bounding box center [368, 252] width 24 height 12
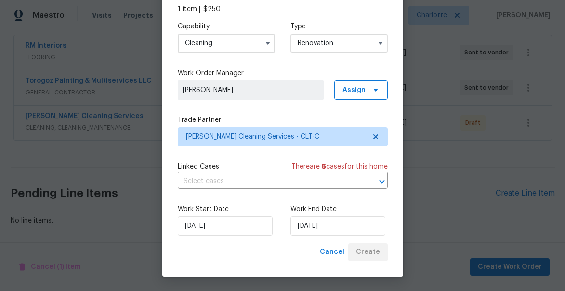
scroll to position [180, 0]
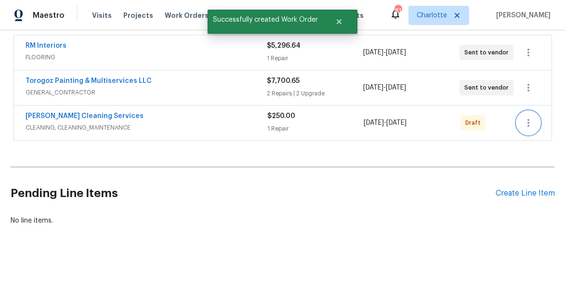
click at [529, 120] on icon "button" at bounding box center [528, 123] width 12 height 12
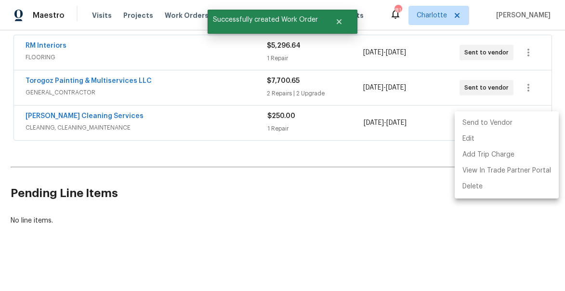
click at [517, 124] on li "Send to Vendor" at bounding box center [506, 123] width 104 height 16
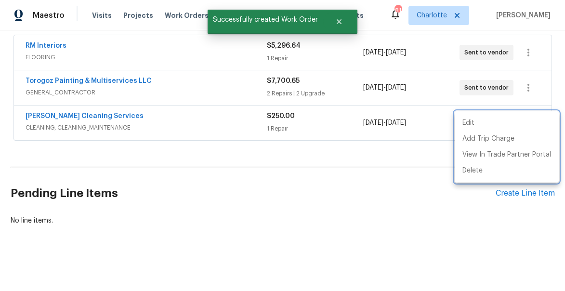
click at [383, 178] on div at bounding box center [282, 145] width 565 height 291
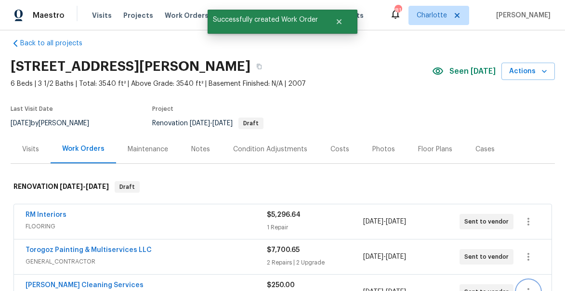
scroll to position [0, 0]
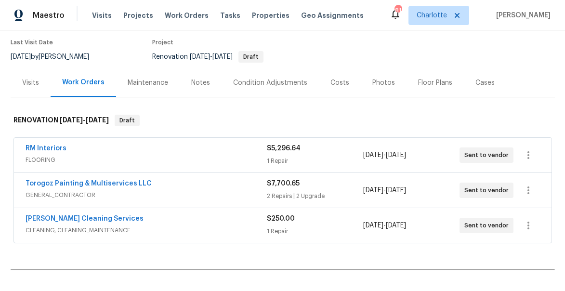
scroll to position [102, 0]
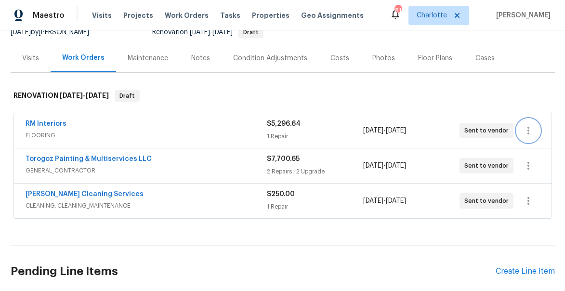
click at [528, 132] on icon "button" at bounding box center [528, 131] width 12 height 12
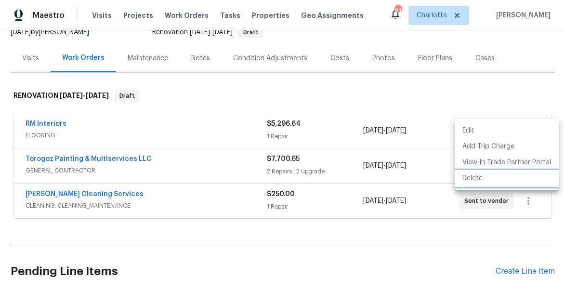
click at [497, 177] on li "Delete" at bounding box center [506, 178] width 104 height 16
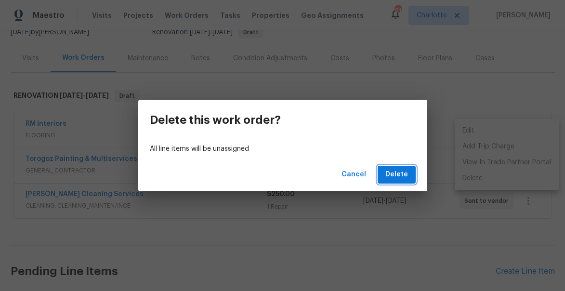
click at [400, 174] on span "Delete" at bounding box center [396, 174] width 23 height 12
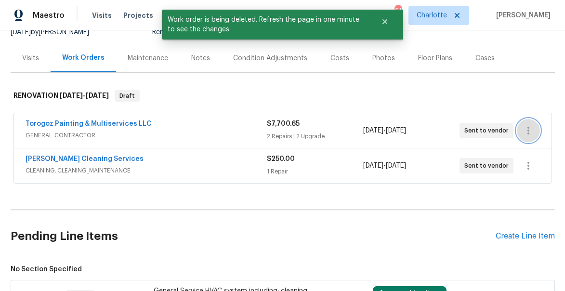
click at [527, 130] on icon "button" at bounding box center [528, 131] width 2 height 8
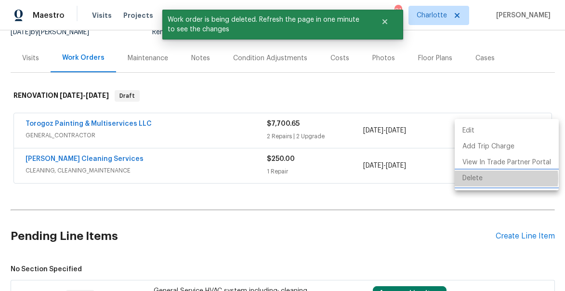
click at [495, 178] on li "Delete" at bounding box center [506, 178] width 104 height 16
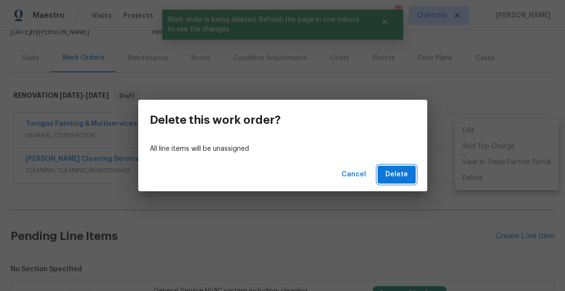
click at [399, 174] on span "Delete" at bounding box center [396, 174] width 23 height 12
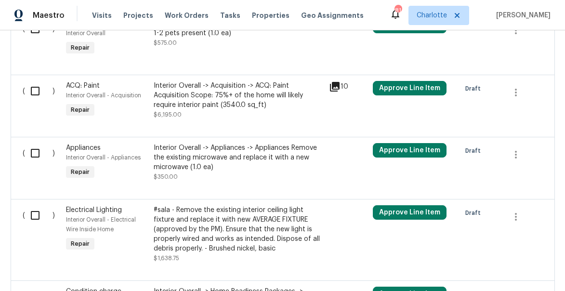
scroll to position [1164, 0]
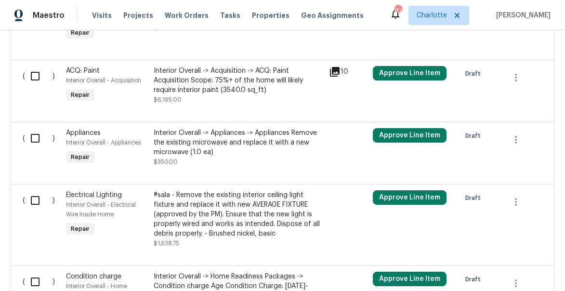
click at [33, 128] on input "checkbox" at bounding box center [38, 138] width 27 height 20
checkbox input "true"
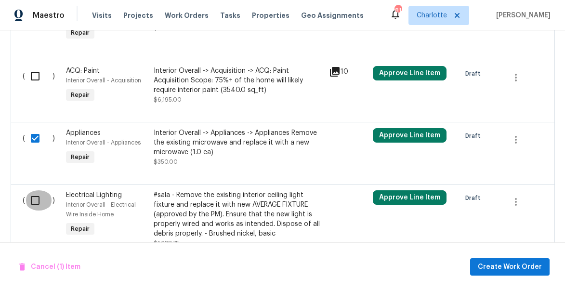
click at [37, 190] on input "checkbox" at bounding box center [38, 200] width 27 height 20
checkbox input "true"
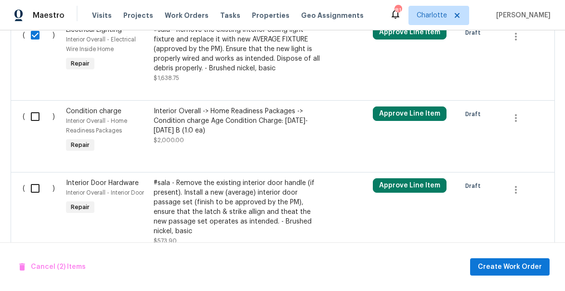
scroll to position [1336, 0]
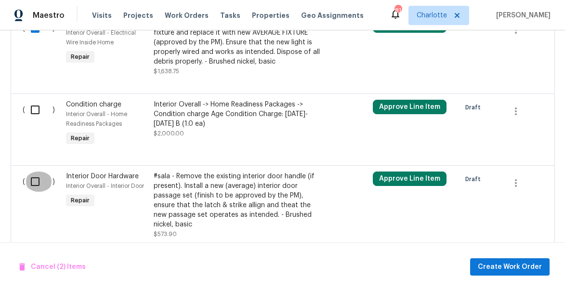
click at [34, 171] on input "checkbox" at bounding box center [38, 181] width 27 height 20
checkbox input "true"
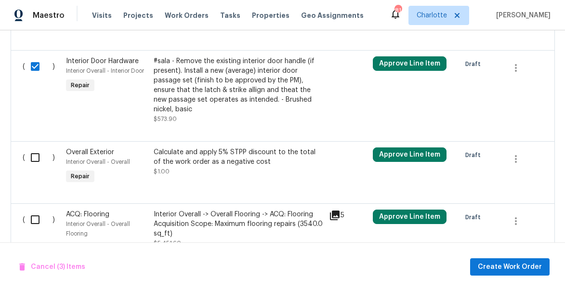
scroll to position [1475, 0]
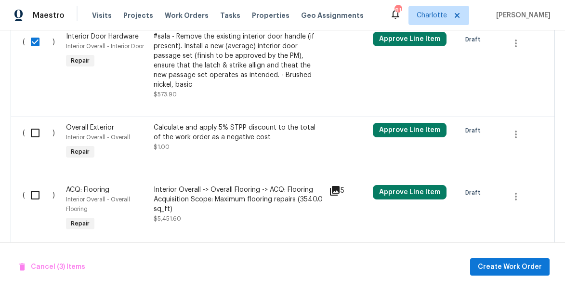
click at [35, 123] on input "checkbox" at bounding box center [38, 133] width 27 height 20
checkbox input "true"
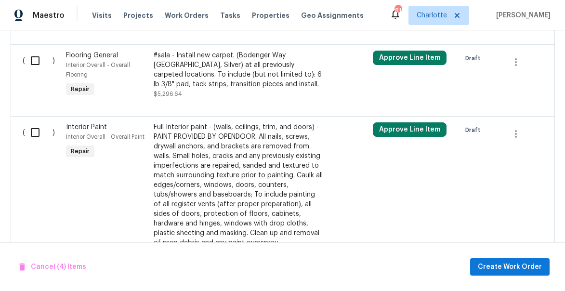
scroll to position [1706, 0]
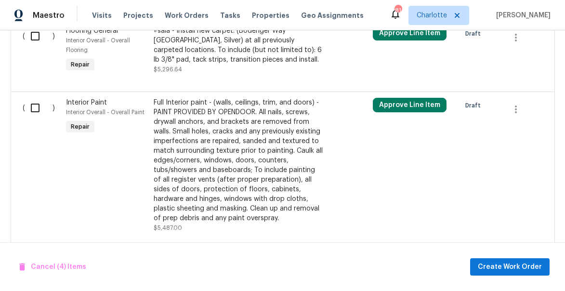
click at [38, 98] on input "checkbox" at bounding box center [38, 108] width 27 height 20
checkbox input "true"
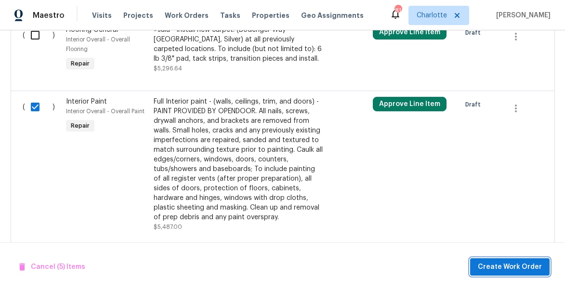
click at [509, 269] on span "Create Work Order" at bounding box center [509, 267] width 64 height 12
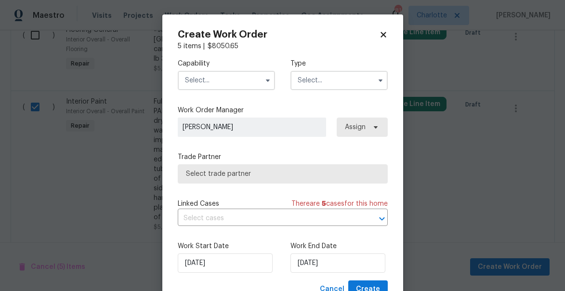
click at [209, 76] on input "text" at bounding box center [226, 80] width 97 height 19
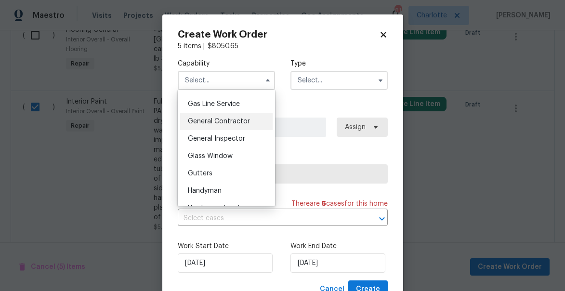
scroll to position [439, 0]
click at [219, 119] on span "General Contractor" at bounding box center [219, 121] width 62 height 7
type input "General Contractor"
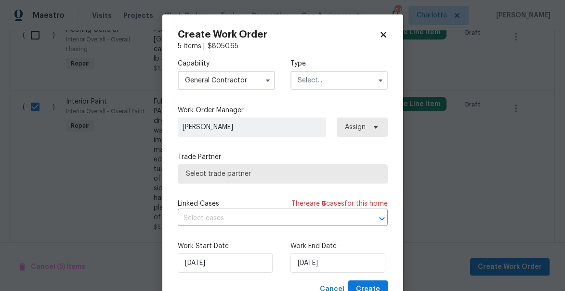
click at [318, 81] on input "text" at bounding box center [338, 80] width 97 height 19
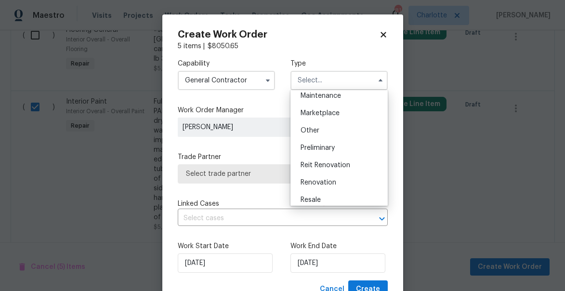
scroll to position [177, 0]
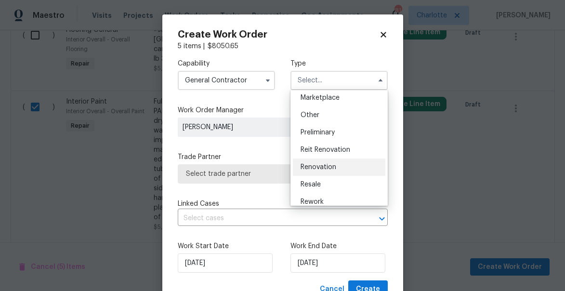
click at [319, 164] on span "Renovation" at bounding box center [318, 167] width 36 height 7
type input "Renovation"
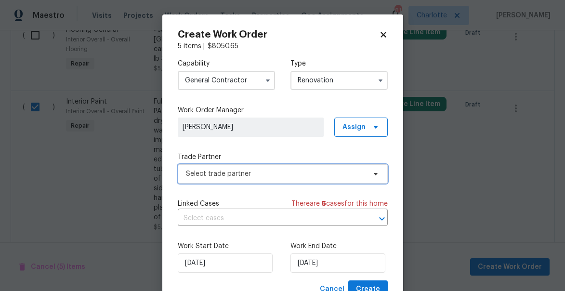
click at [216, 173] on span "Select trade partner" at bounding box center [276, 174] width 180 height 10
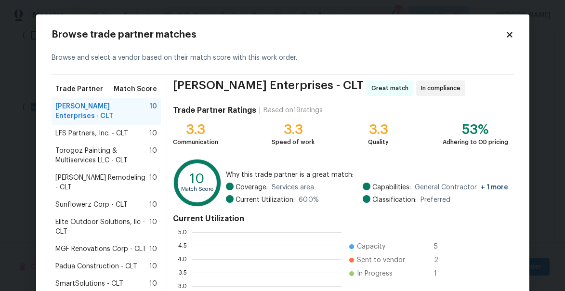
scroll to position [135, 150]
click at [85, 146] on span "Torogoz Painting & Multiservices LLC - CLT" at bounding box center [102, 155] width 94 height 19
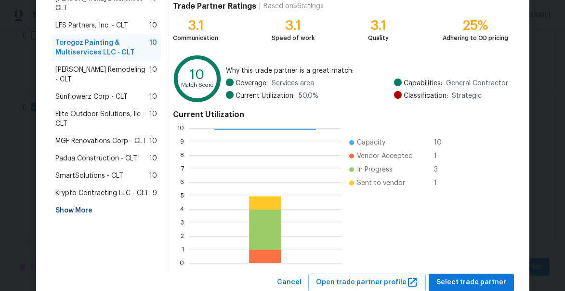
scroll to position [134, 0]
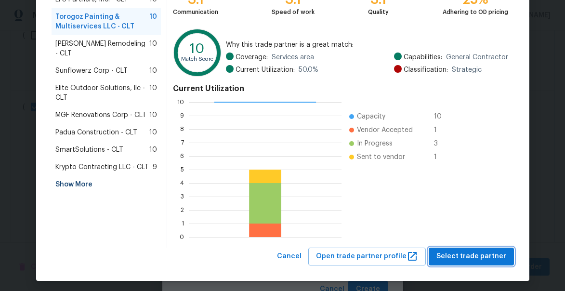
click at [491, 255] on span "Select trade partner" at bounding box center [471, 256] width 70 height 12
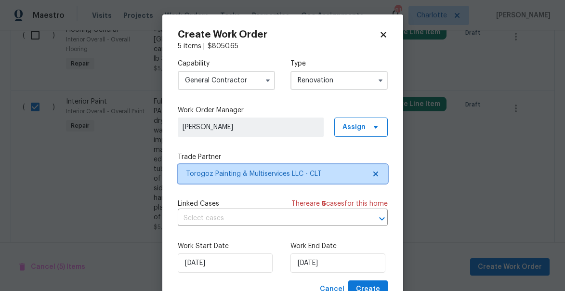
scroll to position [0, 0]
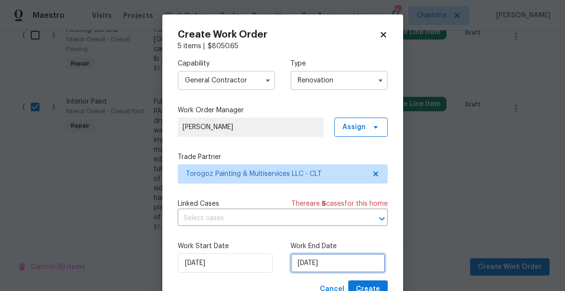
click at [343, 265] on input "9/2/2025" at bounding box center [337, 262] width 95 height 19
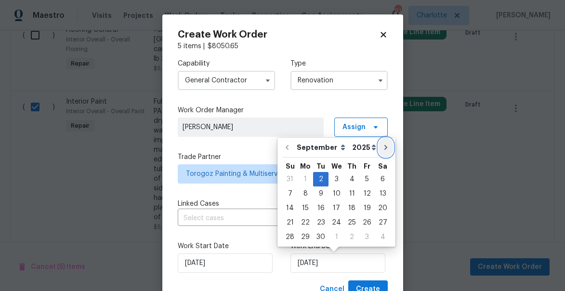
click at [382, 150] on icon "Go to next month" at bounding box center [386, 147] width 8 height 8
type input "10/2/2025"
select select "9"
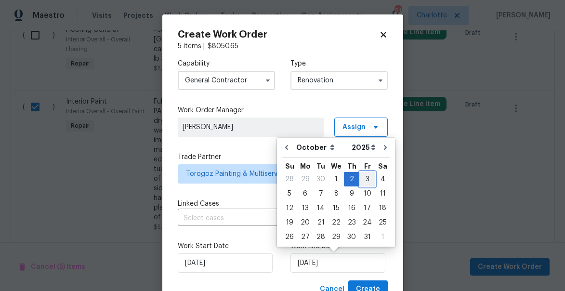
click at [362, 178] on div "3" at bounding box center [367, 178] width 16 height 13
type input "10/3/2025"
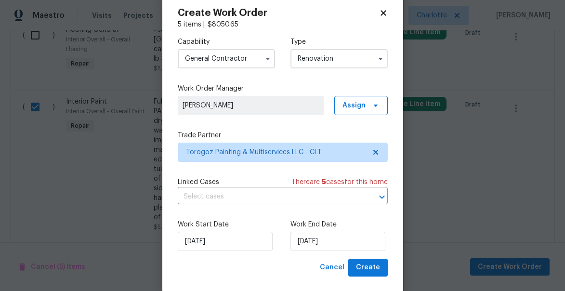
scroll to position [37, 0]
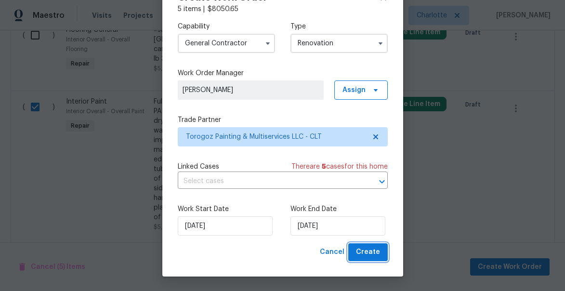
click at [367, 253] on span "Create" at bounding box center [368, 252] width 24 height 12
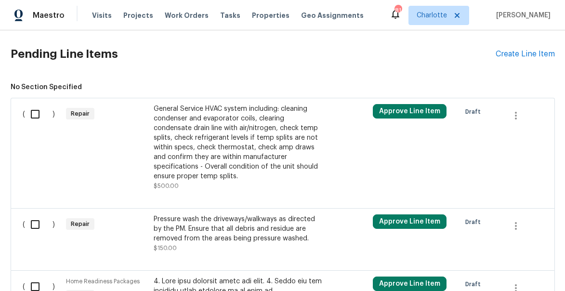
scroll to position [296, 0]
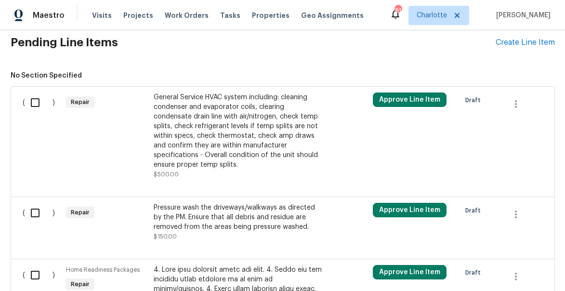
click at [32, 103] on input "checkbox" at bounding box center [38, 102] width 27 height 20
checkbox input "true"
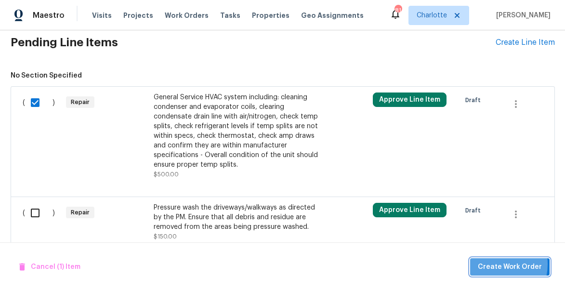
click at [492, 264] on span "Create Work Order" at bounding box center [509, 267] width 64 height 12
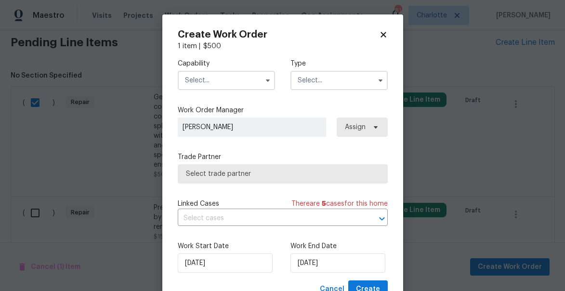
click at [220, 82] on input "text" at bounding box center [226, 80] width 97 height 19
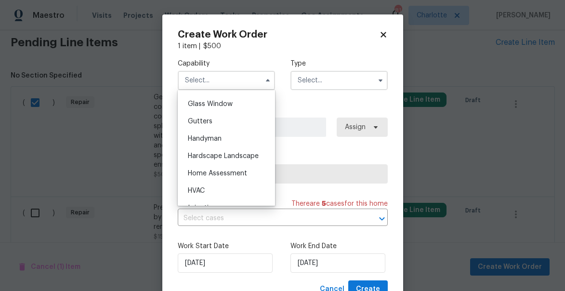
scroll to position [493, 0]
click at [203, 177] on div "Home Assessment" at bounding box center [226, 171] width 92 height 17
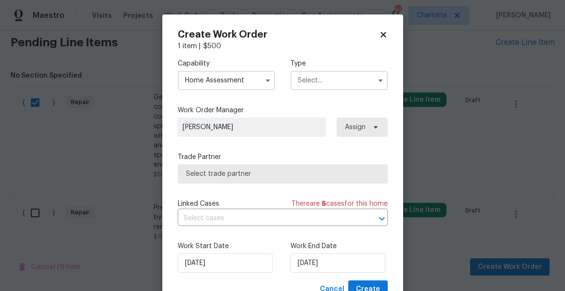
click at [210, 84] on input "Home Assessment" at bounding box center [226, 80] width 97 height 19
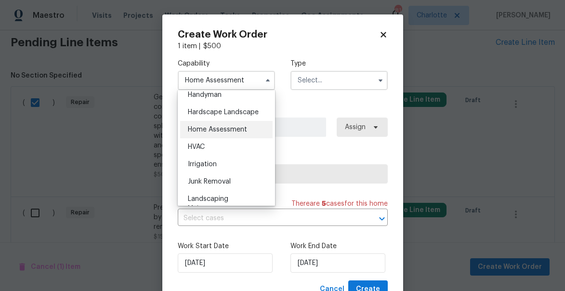
scroll to position [546, 0]
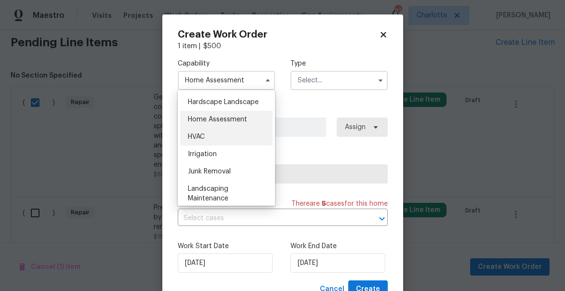
click at [197, 141] on div "HVAC" at bounding box center [226, 136] width 92 height 17
type input "HVAC"
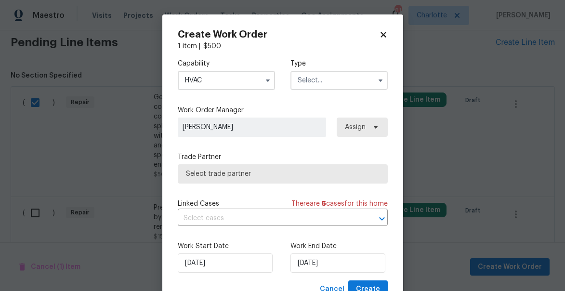
click at [336, 80] on input "text" at bounding box center [338, 80] width 97 height 19
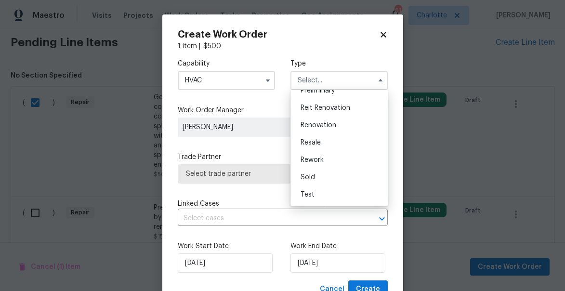
scroll to position [8, 0]
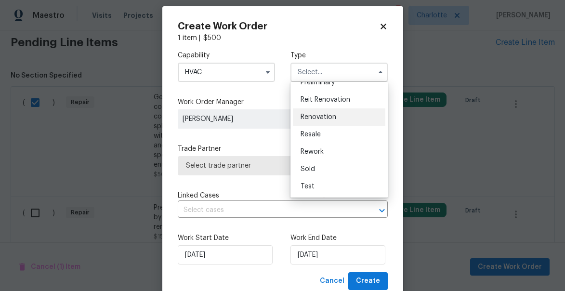
click at [313, 120] on div "Renovation" at bounding box center [339, 116] width 92 height 17
type input "Renovation"
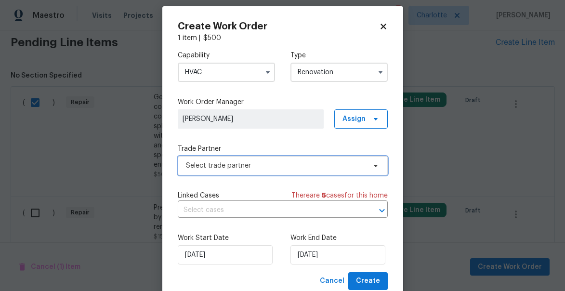
click at [215, 167] on span "Select trade partner" at bounding box center [276, 166] width 180 height 10
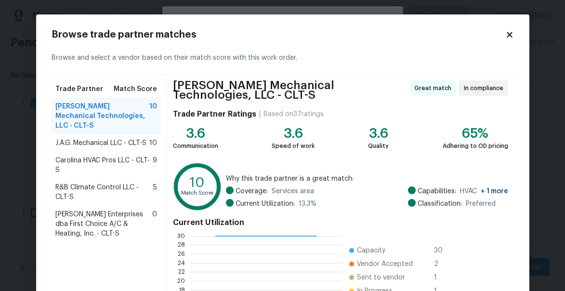
scroll to position [138, 0]
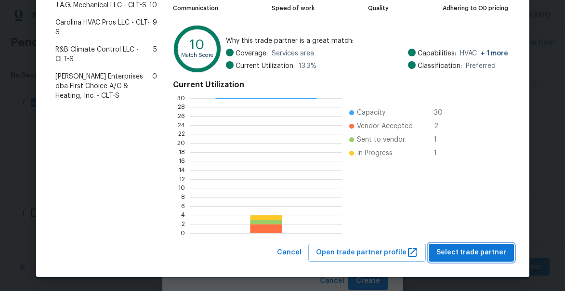
click at [474, 248] on span "Select trade partner" at bounding box center [471, 252] width 70 height 12
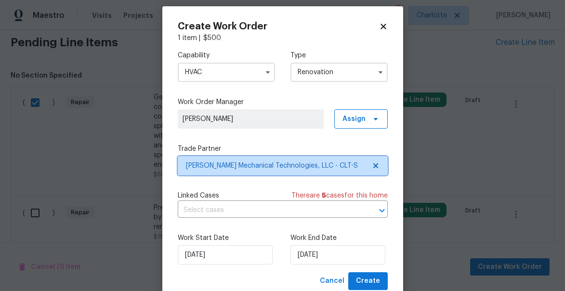
scroll to position [0, 0]
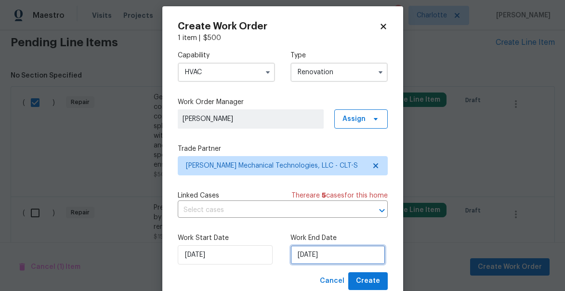
click at [336, 255] on input "9/2/2025" at bounding box center [337, 254] width 95 height 19
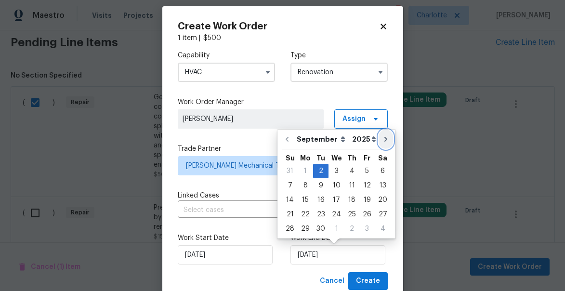
click at [382, 141] on icon "Go to next month" at bounding box center [386, 139] width 8 height 8
type input "10/2/2025"
select select "9"
click at [365, 172] on div "3" at bounding box center [367, 170] width 16 height 13
type input "10/3/2025"
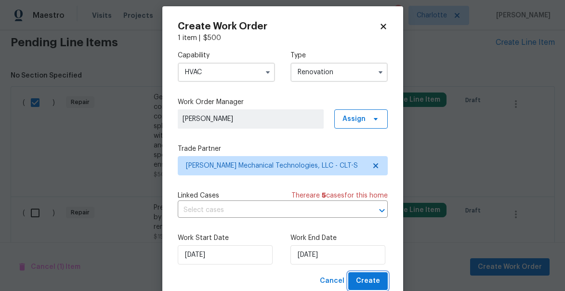
click at [372, 279] on span "Create" at bounding box center [368, 281] width 24 height 12
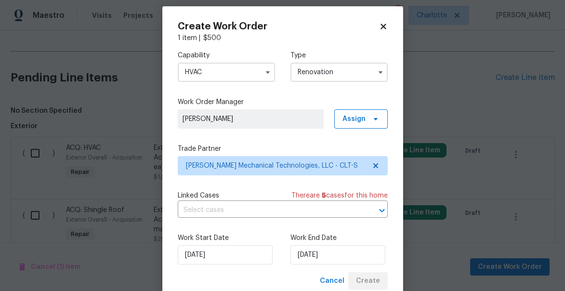
scroll to position [331, 0]
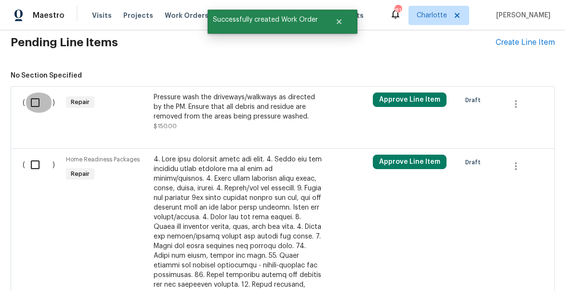
click at [35, 103] on input "checkbox" at bounding box center [38, 102] width 27 height 20
checkbox input "true"
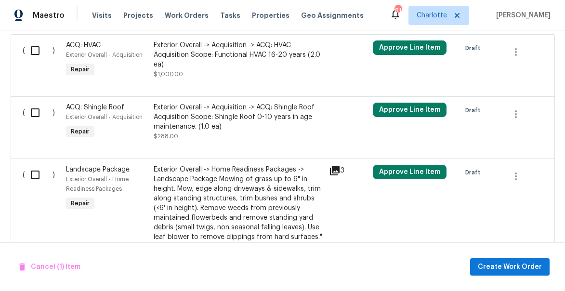
scroll to position [720, 0]
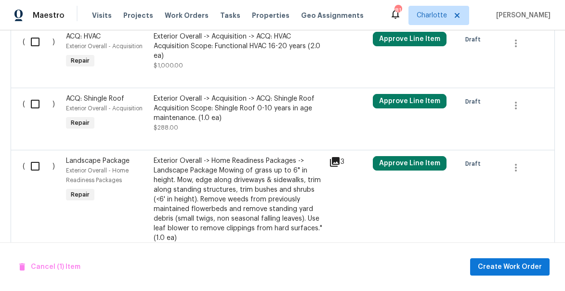
click at [31, 156] on input "checkbox" at bounding box center [38, 166] width 27 height 20
checkbox input "true"
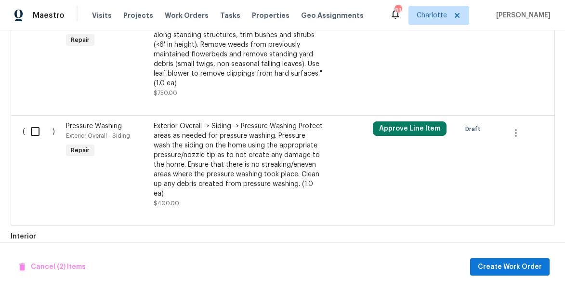
scroll to position [929, 0]
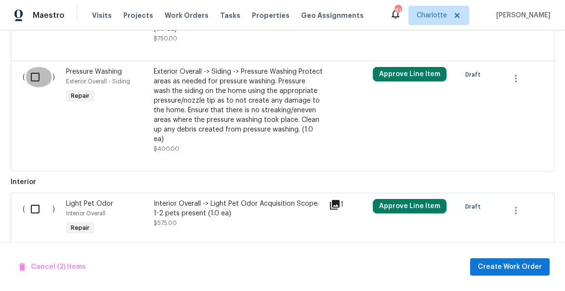
click at [34, 68] on input "checkbox" at bounding box center [38, 77] width 27 height 20
checkbox input "true"
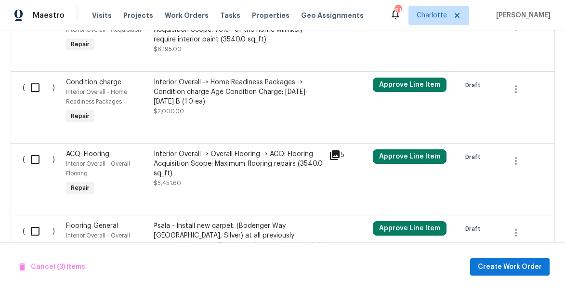
scroll to position [1220, 0]
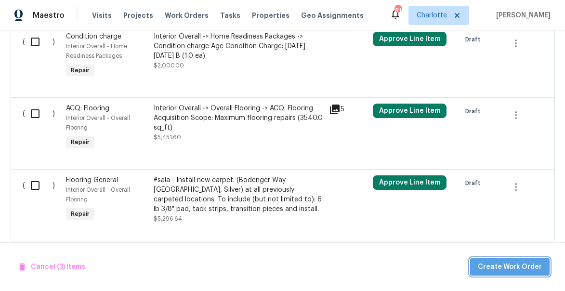
click at [518, 267] on span "Create Work Order" at bounding box center [509, 267] width 64 height 12
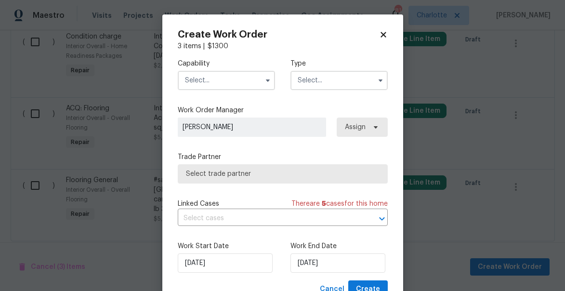
click at [202, 78] on input "text" at bounding box center [226, 80] width 97 height 19
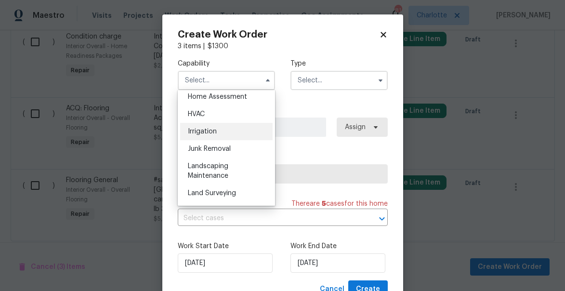
scroll to position [584, 0]
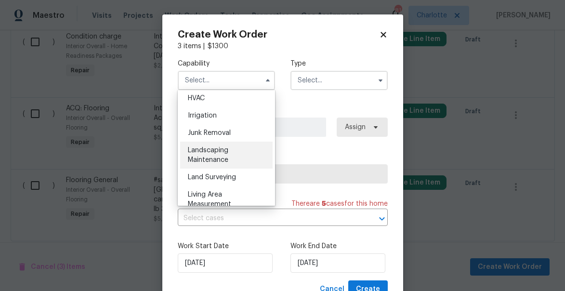
click at [207, 155] on div "Landscaping Maintenance" at bounding box center [226, 155] width 92 height 27
type input "Landscaping Maintenance"
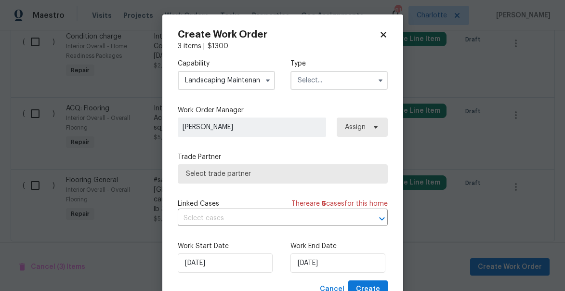
click at [324, 82] on input "text" at bounding box center [338, 80] width 97 height 19
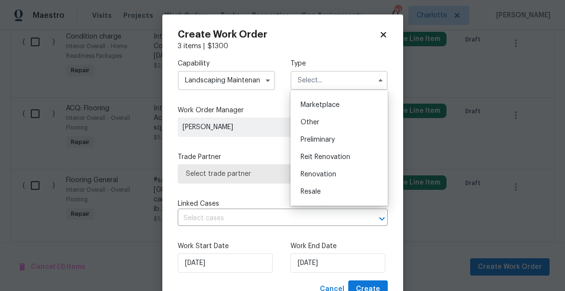
scroll to position [194, 0]
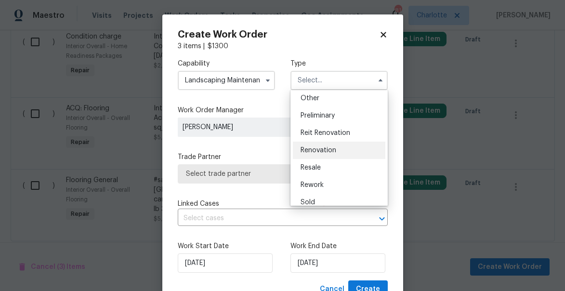
click at [319, 149] on span "Renovation" at bounding box center [318, 150] width 36 height 7
type input "Renovation"
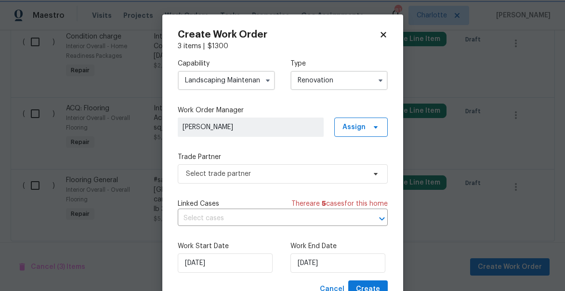
scroll to position [0, 0]
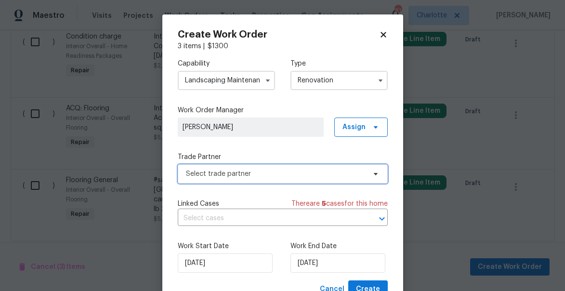
click at [230, 174] on span "Select trade partner" at bounding box center [276, 174] width 180 height 10
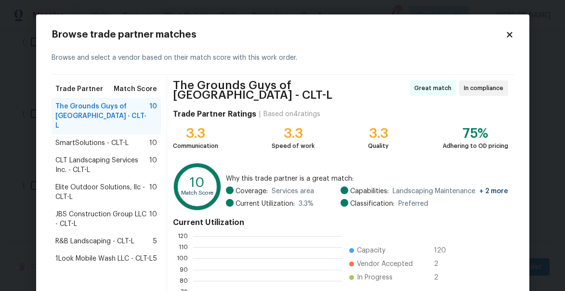
scroll to position [135, 148]
click at [80, 157] on span "CLT Landscaping Services Inc. - CLT-L" at bounding box center [102, 164] width 94 height 19
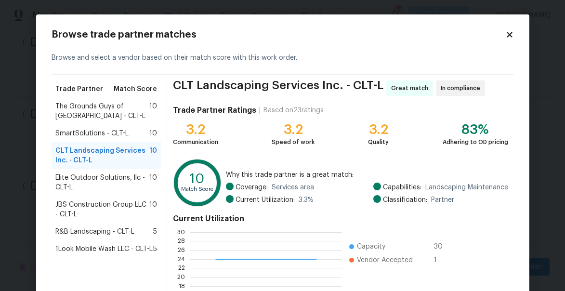
scroll to position [134, 0]
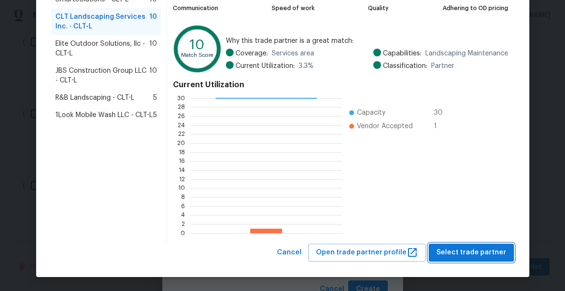
click at [474, 254] on span "Select trade partner" at bounding box center [471, 252] width 70 height 12
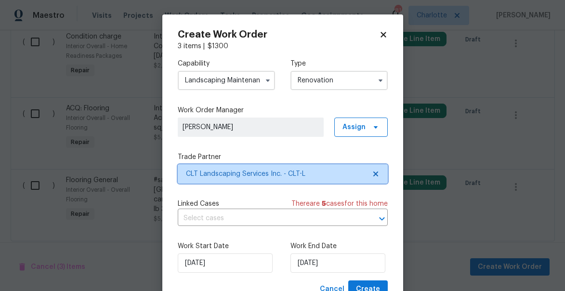
scroll to position [0, 0]
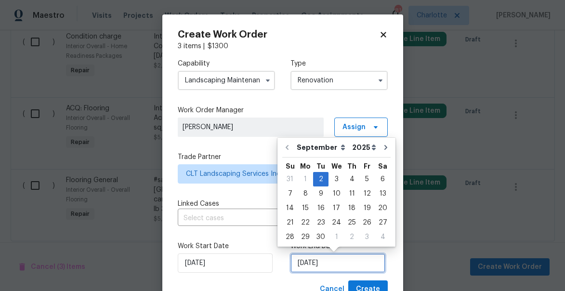
click at [347, 260] on input "9/2/2025" at bounding box center [337, 262] width 95 height 19
click at [383, 149] on icon "Go to next month" at bounding box center [386, 147] width 8 height 8
type input "10/2/2025"
select select "9"
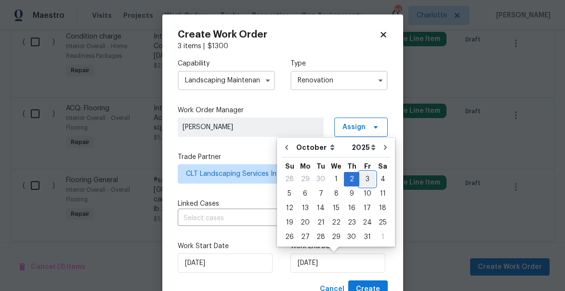
click at [364, 180] on div "3" at bounding box center [367, 178] width 16 height 13
type input "10/3/2025"
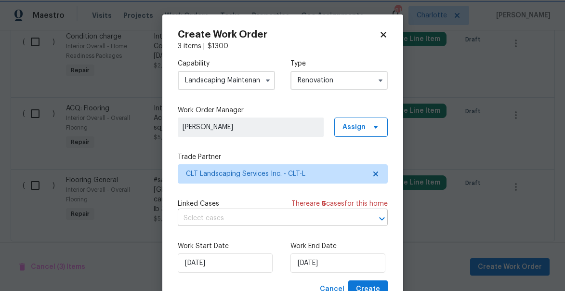
scroll to position [37, 0]
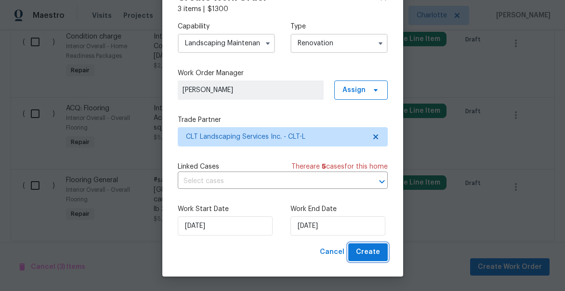
click at [369, 249] on span "Create" at bounding box center [368, 252] width 24 height 12
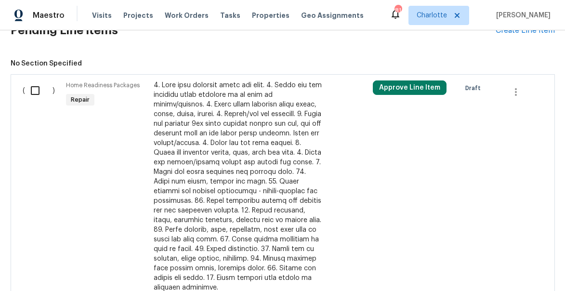
scroll to position [380, 0]
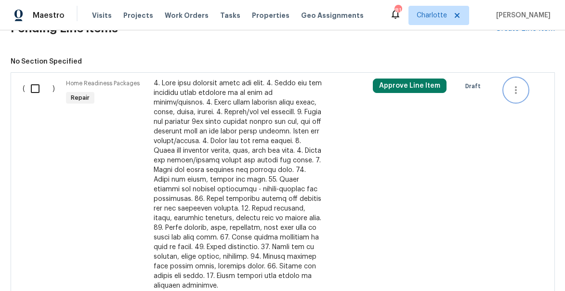
click at [512, 91] on icon "button" at bounding box center [516, 90] width 12 height 12
click at [515, 90] on li "Cancel" at bounding box center [522, 90] width 37 height 16
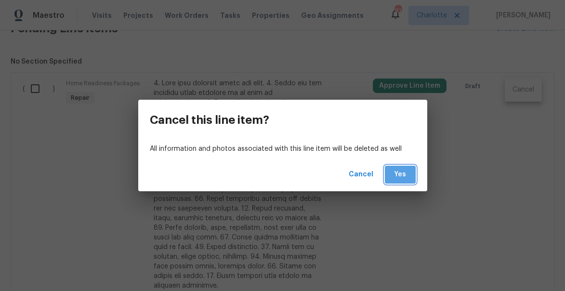
click at [403, 170] on span "Yes" at bounding box center [399, 174] width 15 height 12
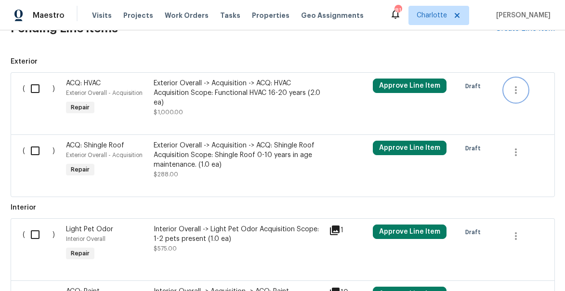
click at [516, 91] on icon "button" at bounding box center [516, 90] width 12 height 12
click at [516, 91] on li "Cancel" at bounding box center [522, 90] width 37 height 16
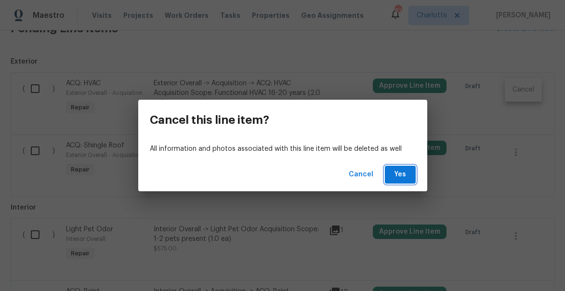
click at [403, 173] on span "Yes" at bounding box center [399, 174] width 15 height 12
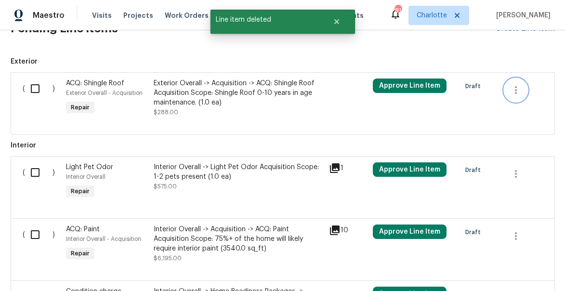
click at [514, 92] on icon "button" at bounding box center [516, 90] width 12 height 12
click at [520, 93] on li "Cancel" at bounding box center [522, 90] width 37 height 16
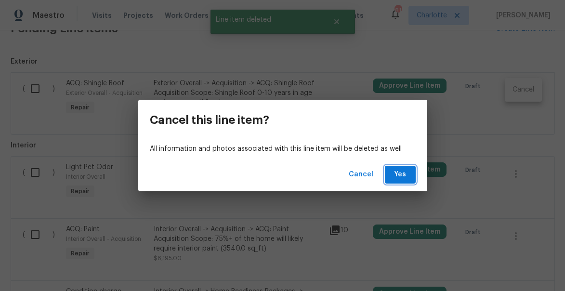
click at [410, 173] on button "Yes" at bounding box center [400, 175] width 31 height 18
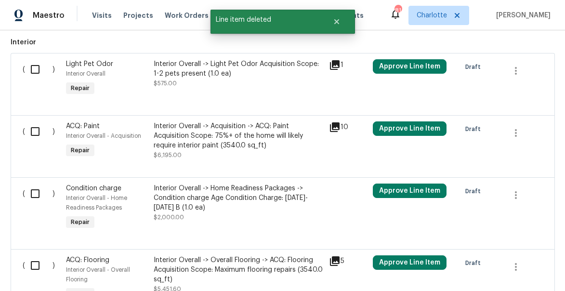
scroll to position [401, 0]
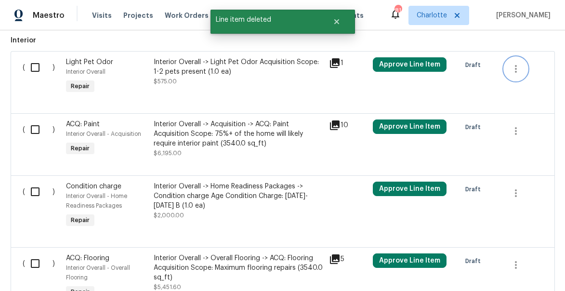
click at [516, 73] on icon "button" at bounding box center [516, 69] width 12 height 12
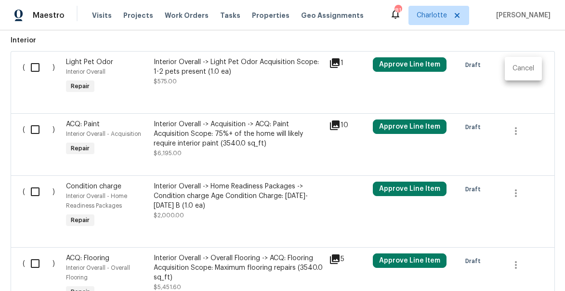
click at [514, 73] on li "Cancel" at bounding box center [522, 69] width 37 height 16
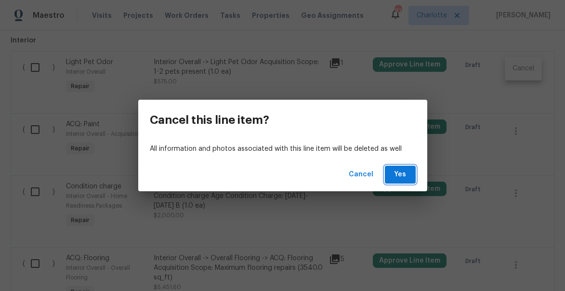
click at [404, 176] on span "Yes" at bounding box center [399, 174] width 15 height 12
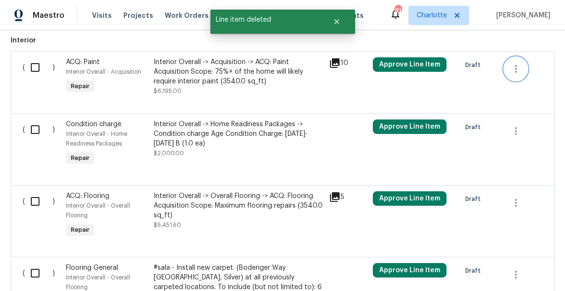
click at [517, 71] on icon "button" at bounding box center [516, 69] width 12 height 12
click at [519, 70] on li "Cancel" at bounding box center [522, 69] width 37 height 16
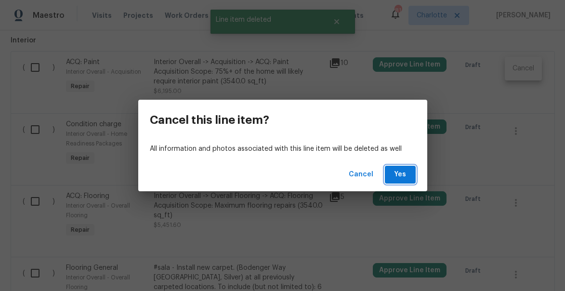
click at [405, 174] on span "Yes" at bounding box center [399, 174] width 15 height 12
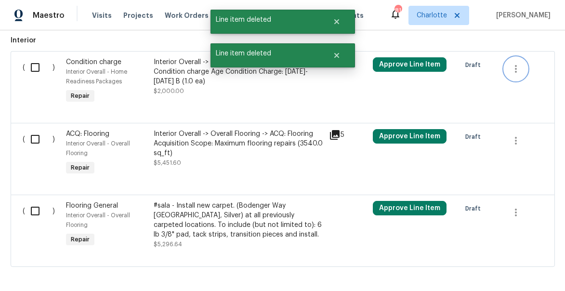
click at [517, 70] on icon "button" at bounding box center [516, 69] width 12 height 12
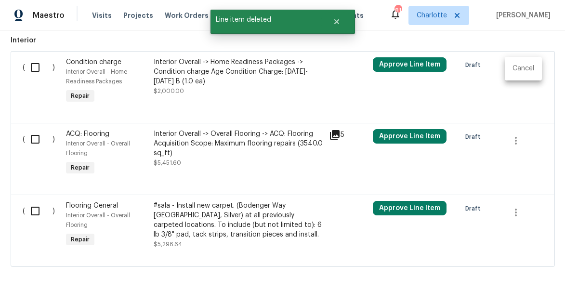
click at [519, 68] on li "Cancel" at bounding box center [522, 69] width 37 height 16
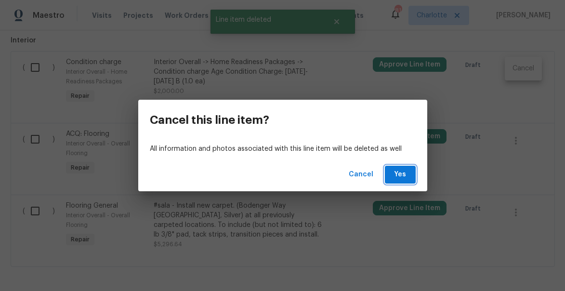
click at [403, 177] on span "Yes" at bounding box center [399, 174] width 15 height 12
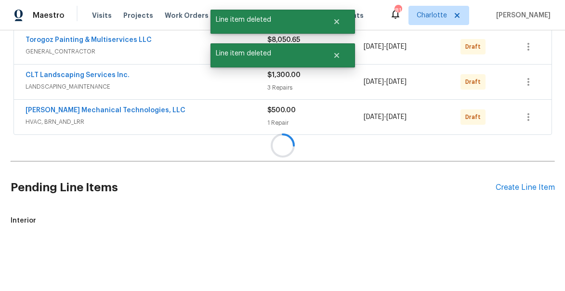
scroll to position [372, 0]
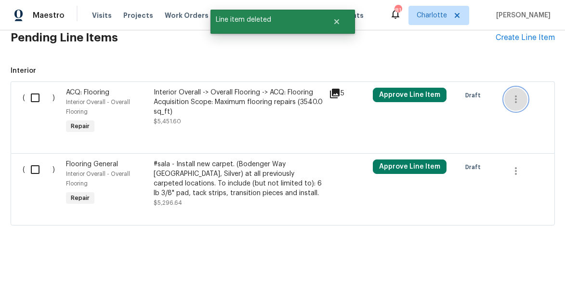
click at [514, 98] on icon "button" at bounding box center [516, 99] width 12 height 12
click at [519, 97] on li "Cancel" at bounding box center [522, 98] width 37 height 16
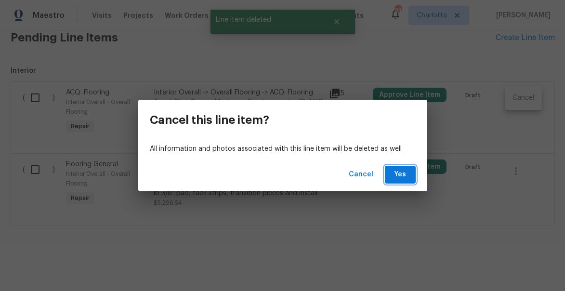
click at [403, 176] on span "Yes" at bounding box center [399, 174] width 15 height 12
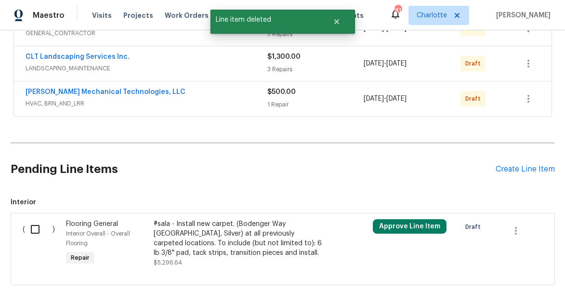
scroll to position [288, 0]
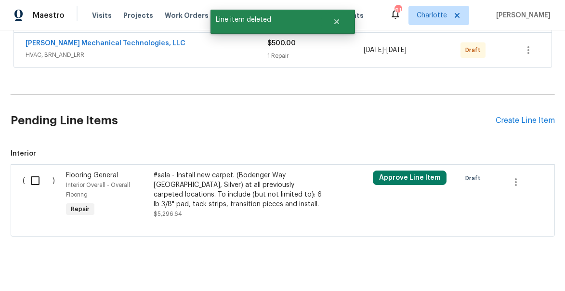
click at [39, 180] on input "checkbox" at bounding box center [38, 180] width 27 height 20
checkbox input "true"
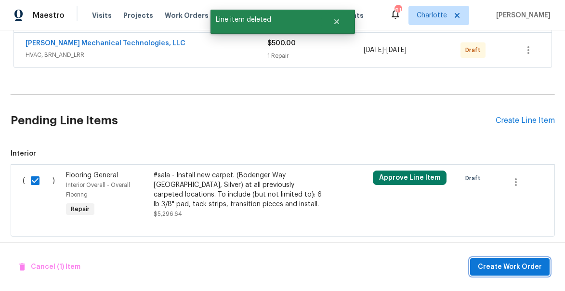
click at [513, 269] on span "Create Work Order" at bounding box center [509, 267] width 64 height 12
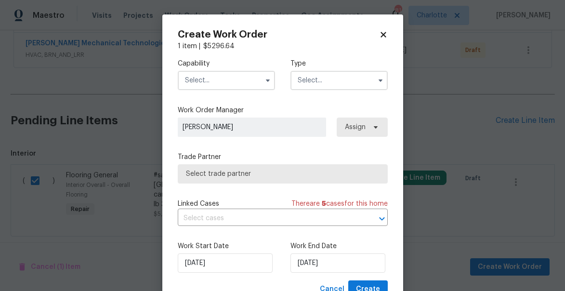
click at [219, 82] on input "text" at bounding box center [226, 80] width 97 height 19
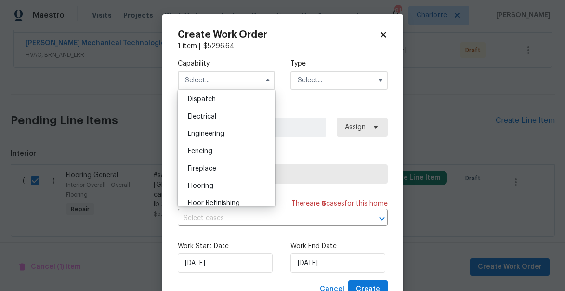
scroll to position [297, 0]
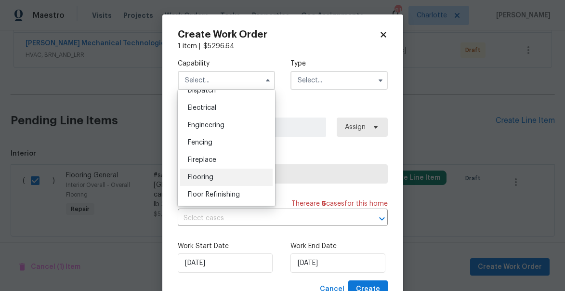
click at [206, 176] on span "Flooring" at bounding box center [201, 177] width 26 height 7
type input "Flooring"
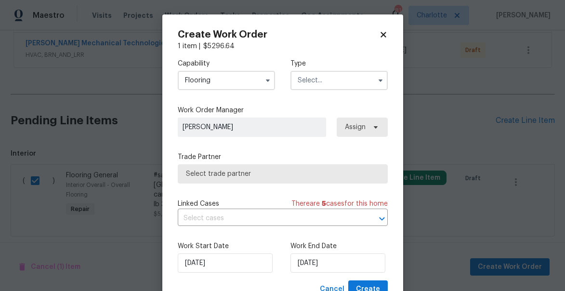
click at [310, 82] on input "text" at bounding box center [338, 80] width 97 height 19
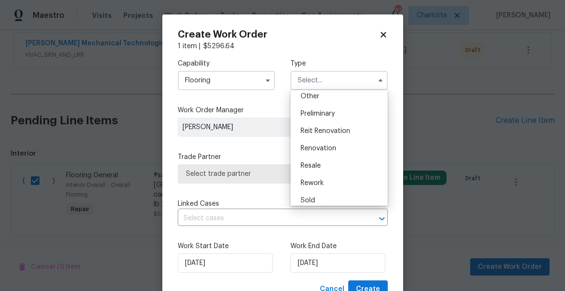
scroll to position [204, 0]
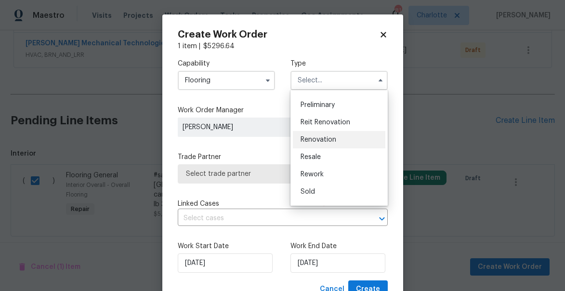
click at [314, 142] on span "Renovation" at bounding box center [318, 139] width 36 height 7
type input "Renovation"
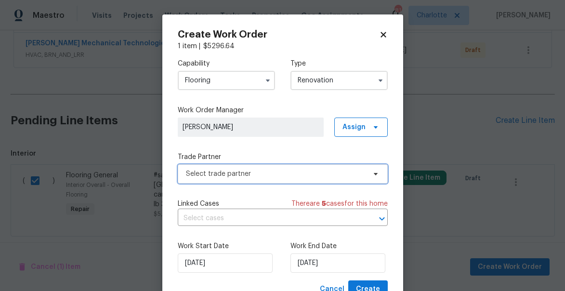
click at [226, 172] on span "Select trade partner" at bounding box center [276, 174] width 180 height 10
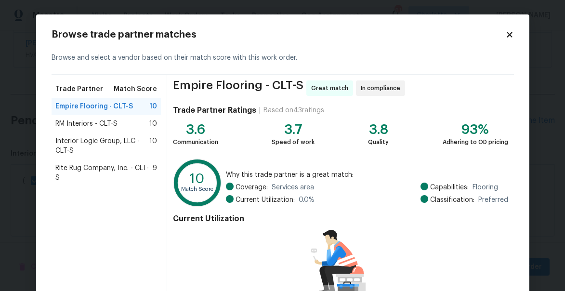
click at [76, 124] on span "RM Interiors - CLT-S" at bounding box center [86, 124] width 62 height 10
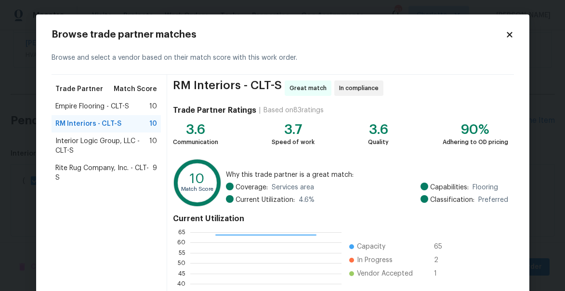
scroll to position [134, 0]
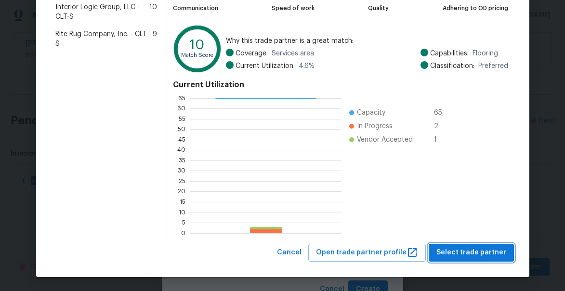
click at [487, 250] on span "Select trade partner" at bounding box center [471, 252] width 70 height 12
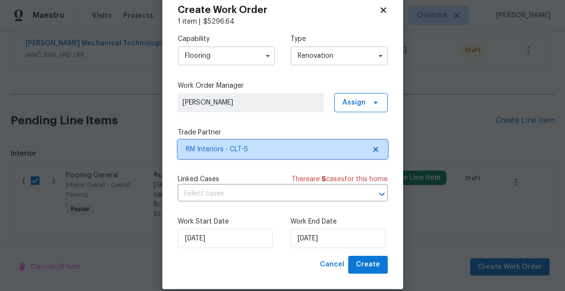
scroll to position [37, 0]
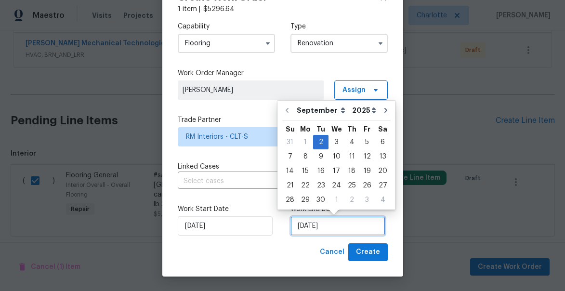
click at [327, 218] on input "9/2/2025" at bounding box center [337, 225] width 95 height 19
click at [382, 114] on icon "Go to next month" at bounding box center [386, 110] width 8 height 8
type input "10/2/2025"
select select "9"
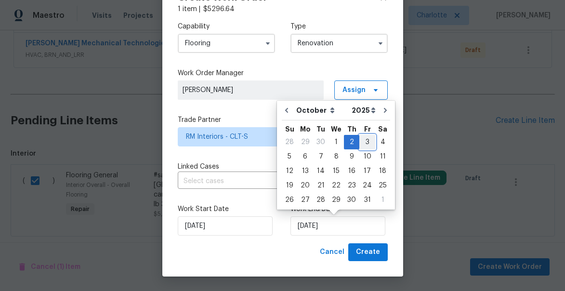
click at [365, 139] on div "3" at bounding box center [367, 141] width 16 height 13
type input "10/3/2025"
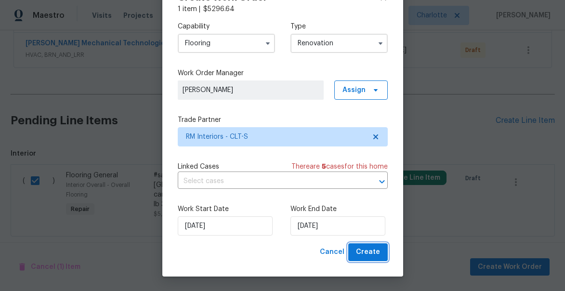
click at [374, 251] on span "Create" at bounding box center [368, 252] width 24 height 12
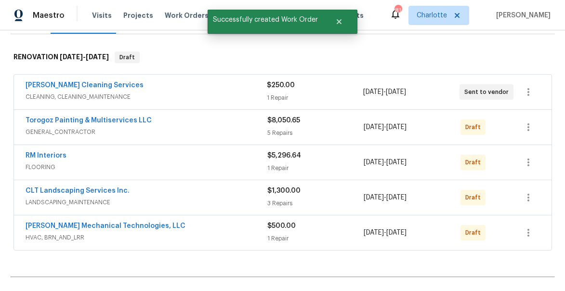
scroll to position [97, 0]
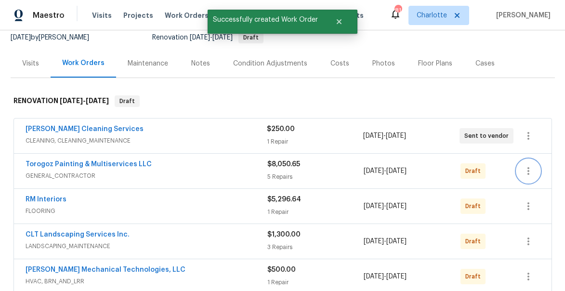
click at [531, 170] on icon "button" at bounding box center [528, 171] width 12 height 12
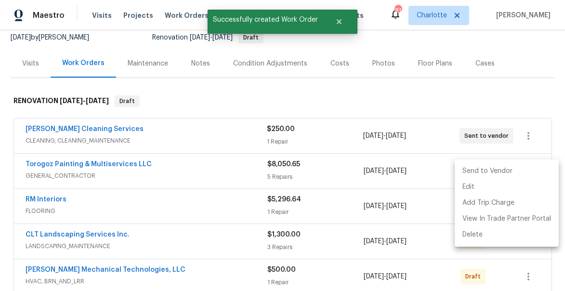
click at [518, 172] on li "Send to Vendor" at bounding box center [506, 171] width 104 height 16
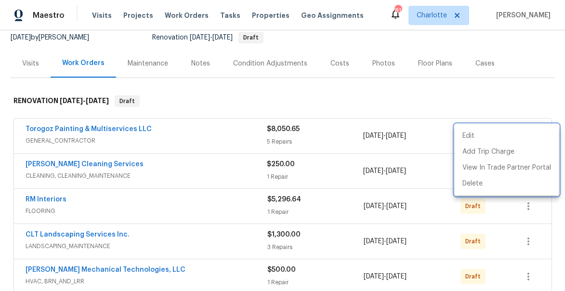
click at [519, 91] on div at bounding box center [282, 145] width 565 height 291
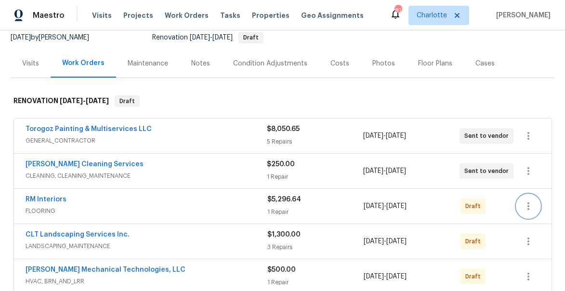
click at [528, 201] on icon "button" at bounding box center [528, 206] width 12 height 12
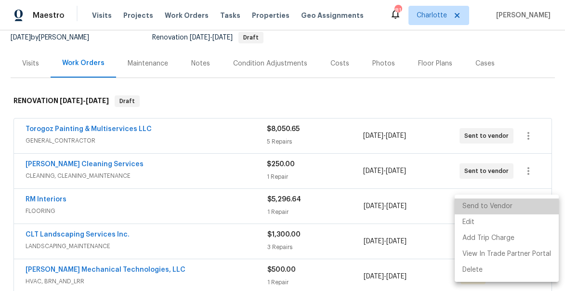
click at [515, 207] on li "Send to Vendor" at bounding box center [506, 206] width 104 height 16
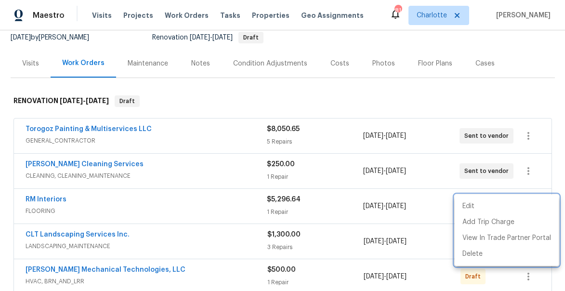
click at [516, 75] on div at bounding box center [282, 145] width 565 height 291
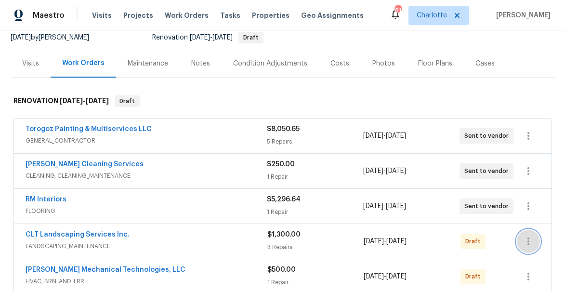
click at [527, 242] on icon "button" at bounding box center [528, 241] width 12 height 12
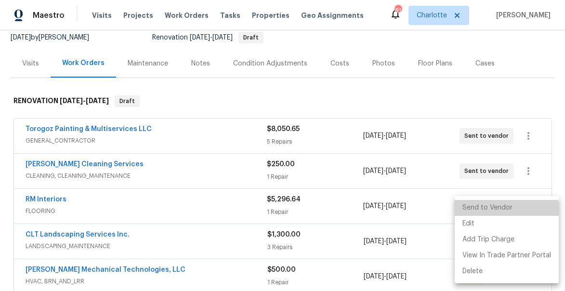
click at [503, 213] on li "Send to Vendor" at bounding box center [506, 208] width 104 height 16
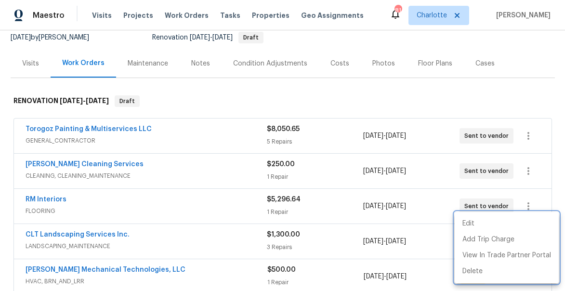
click at [518, 98] on div at bounding box center [282, 145] width 565 height 291
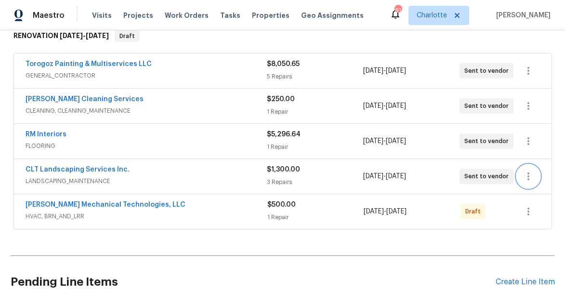
scroll to position [179, 0]
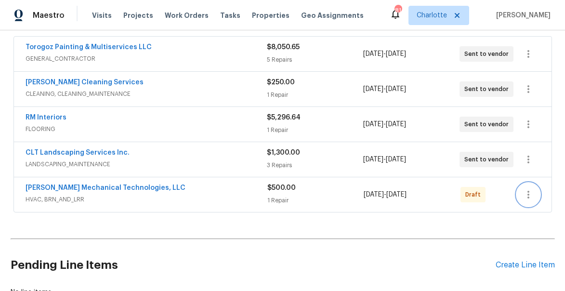
click at [528, 195] on icon "button" at bounding box center [528, 195] width 2 height 8
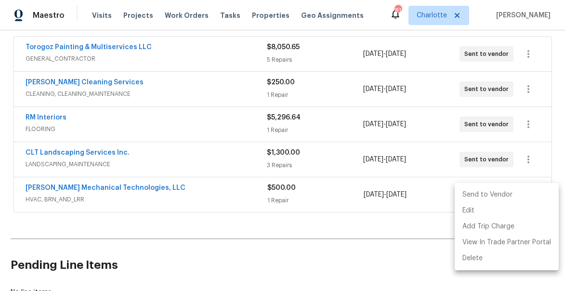
click at [489, 191] on li "Send to Vendor" at bounding box center [506, 195] width 104 height 16
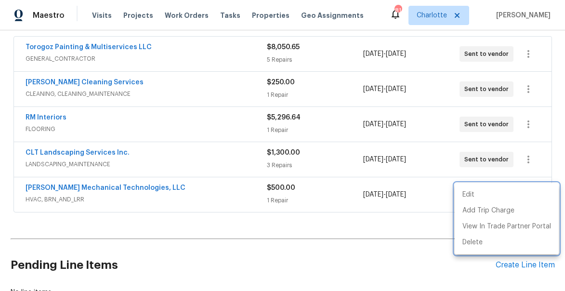
click at [303, 230] on div at bounding box center [282, 145] width 565 height 291
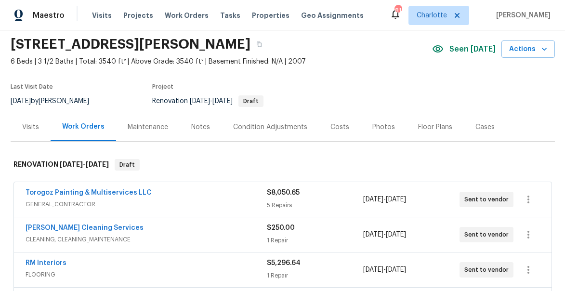
scroll to position [0, 0]
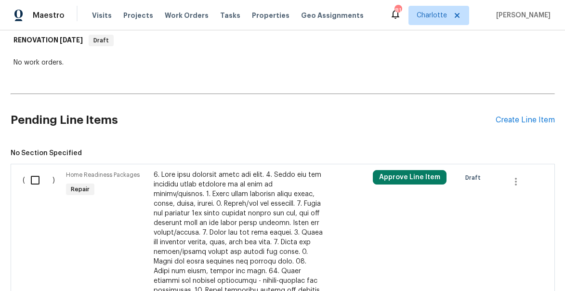
scroll to position [202, 0]
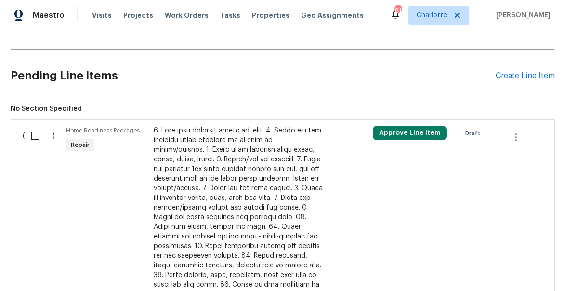
click at [36, 134] on input "checkbox" at bounding box center [38, 136] width 27 height 20
checkbox input "true"
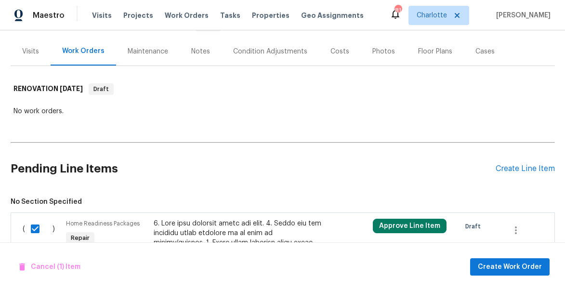
scroll to position [0, 0]
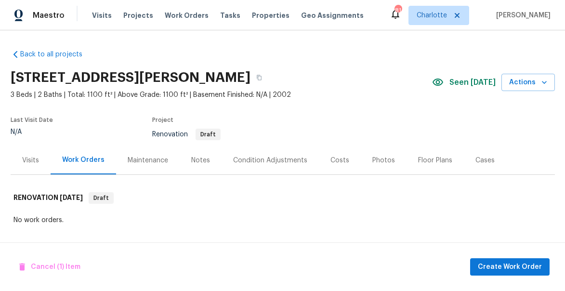
click at [206, 155] on div "Notes" at bounding box center [200, 160] width 19 height 10
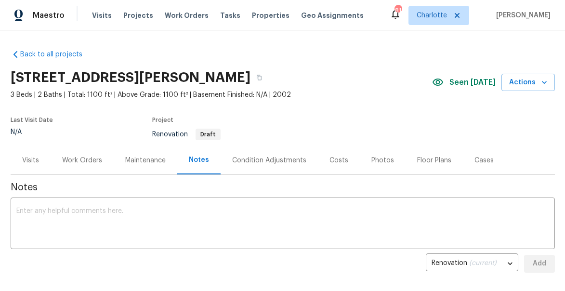
click at [77, 154] on div "Work Orders" at bounding box center [82, 160] width 63 height 28
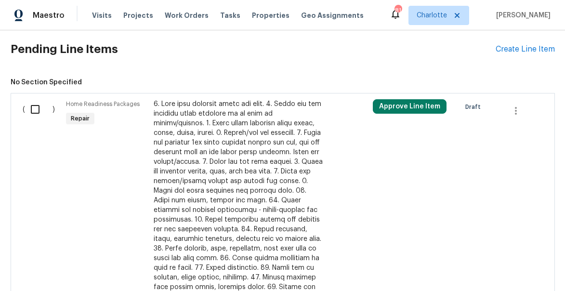
scroll to position [229, 0]
click at [36, 112] on input "checkbox" at bounding box center [38, 109] width 27 height 20
checkbox input "true"
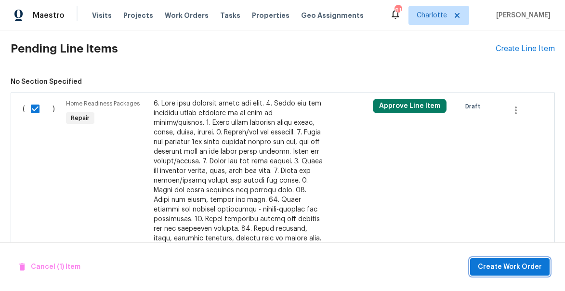
click at [499, 270] on span "Create Work Order" at bounding box center [509, 267] width 64 height 12
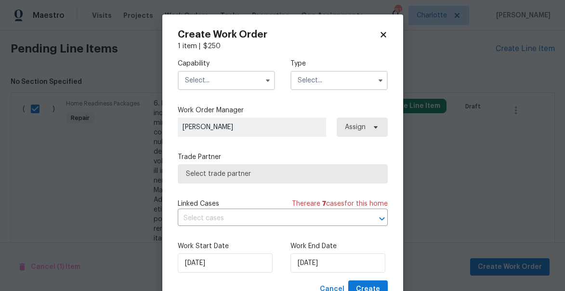
click at [219, 82] on input "text" at bounding box center [226, 80] width 97 height 19
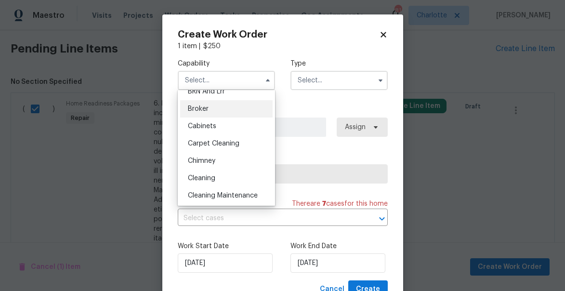
scroll to position [132, 0]
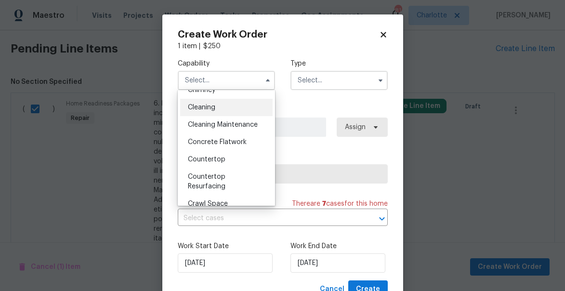
click at [206, 107] on span "Cleaning" at bounding box center [201, 107] width 27 height 7
type input "Cleaning"
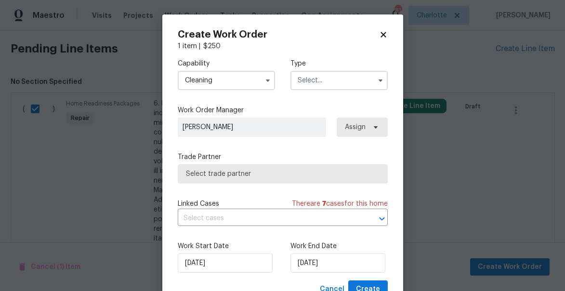
click at [338, 80] on input "text" at bounding box center [338, 80] width 97 height 19
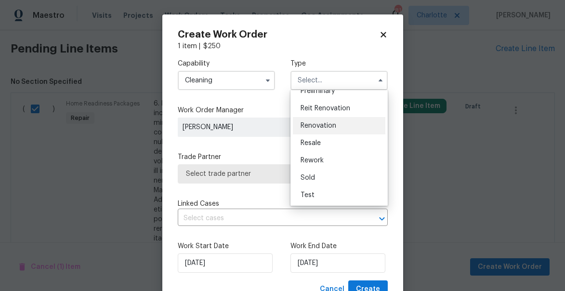
scroll to position [219, 0]
click at [318, 121] on div "Renovation" at bounding box center [339, 124] width 92 height 17
type input "Renovation"
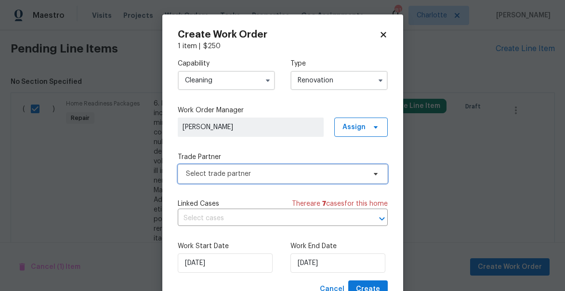
click at [204, 172] on span "Select trade partner" at bounding box center [276, 174] width 180 height 10
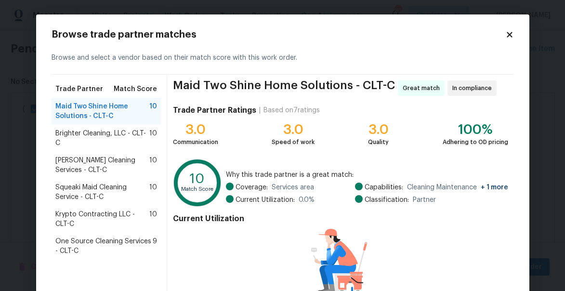
click at [103, 130] on span "Brighter Cleaning, LLC - CLT-C" at bounding box center [102, 138] width 94 height 19
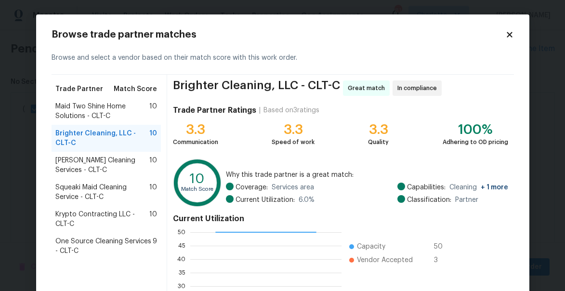
scroll to position [134, 0]
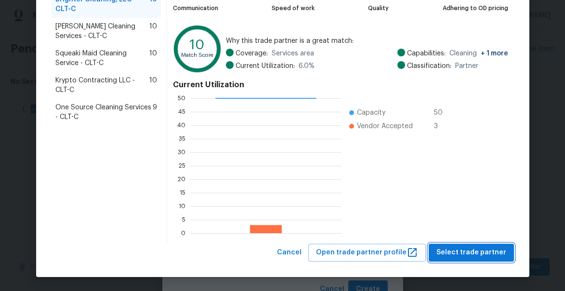
click at [476, 249] on span "Select trade partner" at bounding box center [471, 252] width 70 height 12
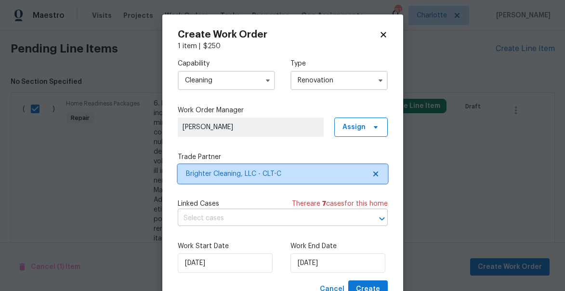
scroll to position [0, 0]
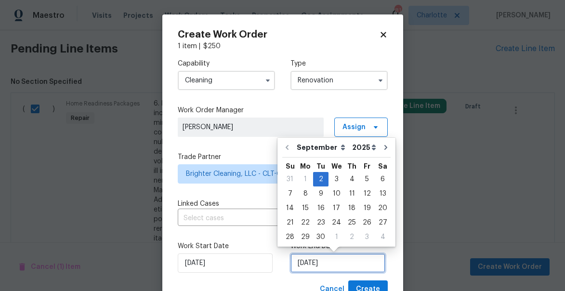
click at [333, 265] on input "[DATE]" at bounding box center [337, 262] width 95 height 19
click at [382, 149] on icon "Go to next month" at bounding box center [386, 147] width 8 height 8
type input "[DATE]"
select select "9"
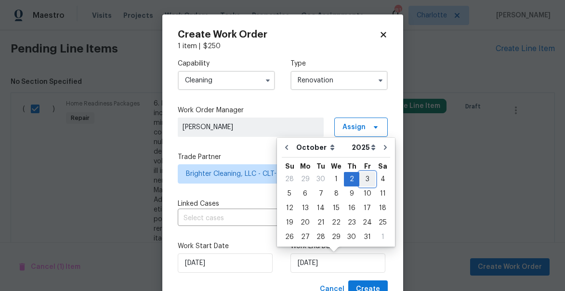
click at [365, 179] on div "3" at bounding box center [367, 178] width 16 height 13
type input "[DATE]"
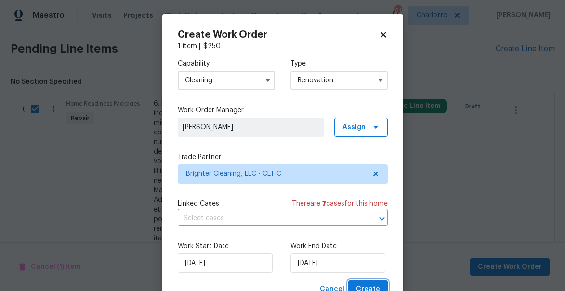
click at [367, 284] on span "Create" at bounding box center [368, 289] width 24 height 12
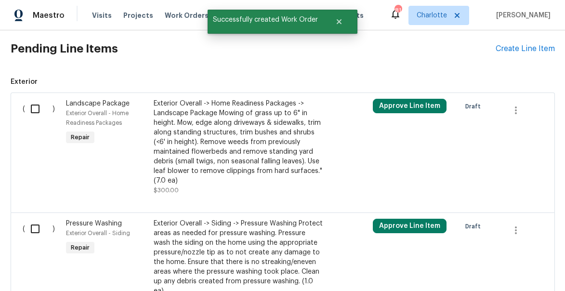
click at [31, 107] on input "checkbox" at bounding box center [38, 109] width 27 height 20
checkbox input "true"
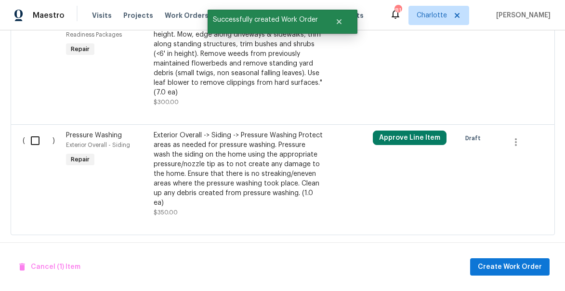
scroll to position [364, 0]
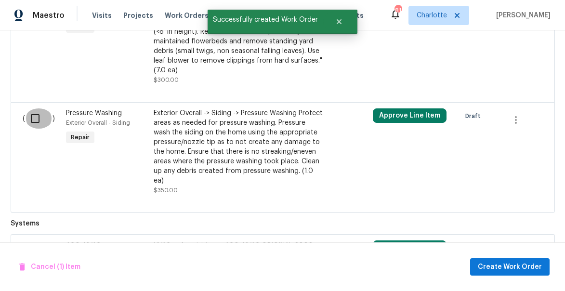
click at [35, 118] on input "checkbox" at bounding box center [38, 118] width 27 height 20
checkbox input "true"
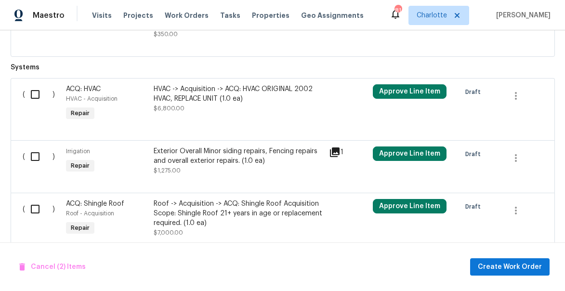
scroll to position [524, 0]
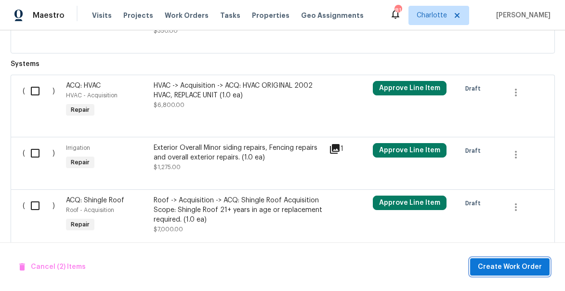
click at [505, 270] on span "Create Work Order" at bounding box center [509, 267] width 64 height 12
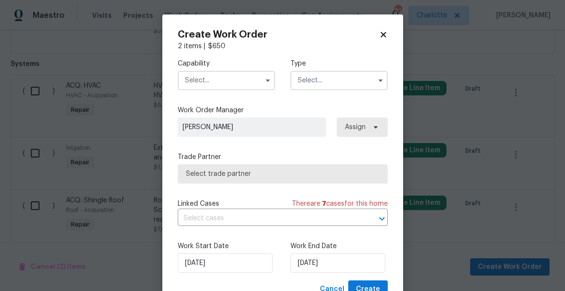
click at [233, 85] on input "text" at bounding box center [226, 80] width 97 height 19
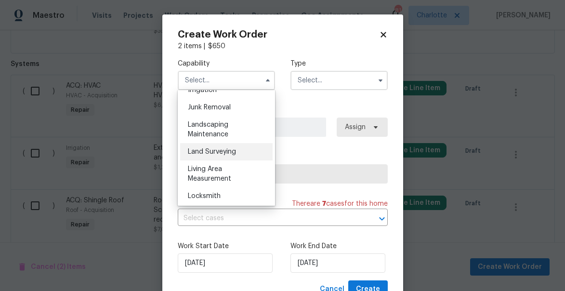
scroll to position [618, 0]
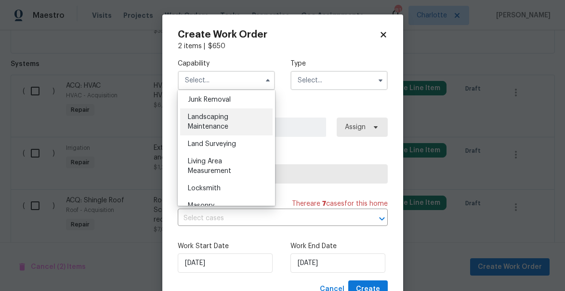
click at [208, 125] on span "Landscaping Maintenance" at bounding box center [208, 122] width 40 height 16
type input "Landscaping Maintenance"
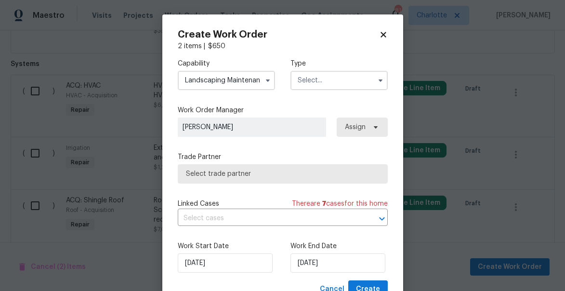
click at [323, 81] on input "text" at bounding box center [338, 80] width 97 height 19
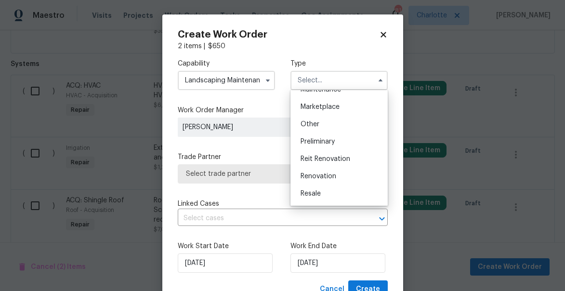
scroll to position [168, 0]
click at [324, 171] on div "Renovation" at bounding box center [339, 175] width 92 height 17
type input "Renovation"
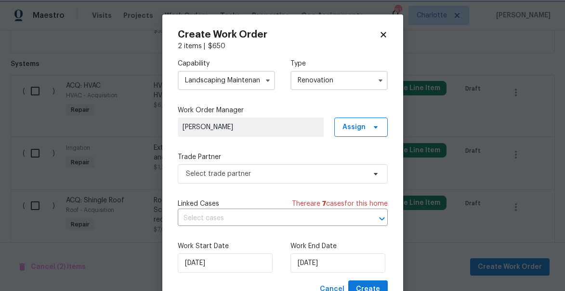
scroll to position [0, 0]
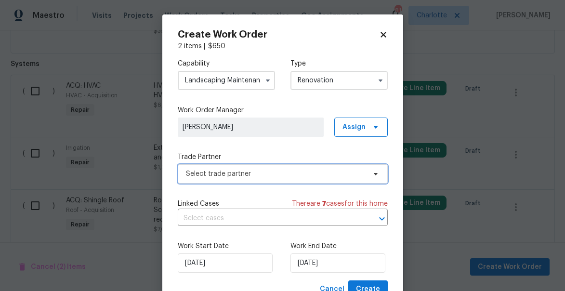
click at [216, 172] on span "Select trade partner" at bounding box center [276, 174] width 180 height 10
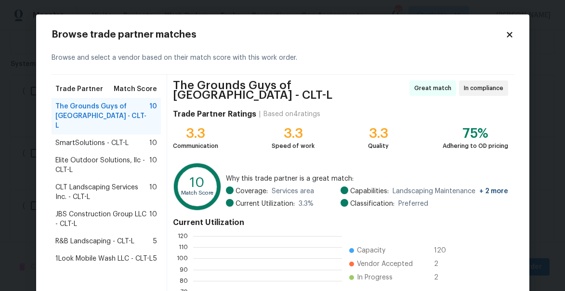
scroll to position [135, 148]
click at [112, 155] on span "Elite Outdoor Solutions, llc - CLT-L" at bounding box center [102, 164] width 94 height 19
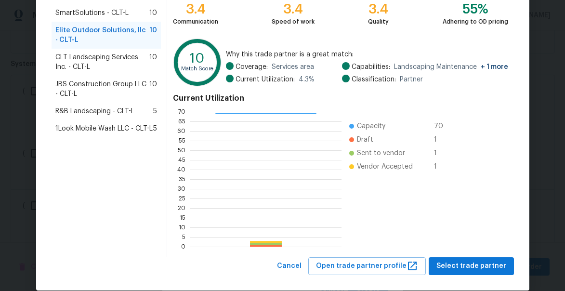
scroll to position [134, 0]
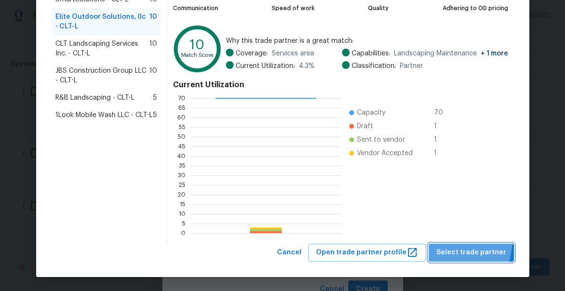
click at [464, 244] on button "Select trade partner" at bounding box center [470, 253] width 85 height 18
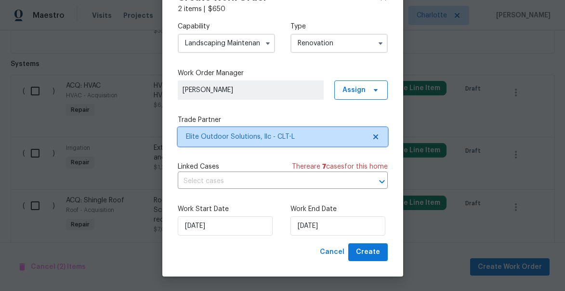
scroll to position [37, 0]
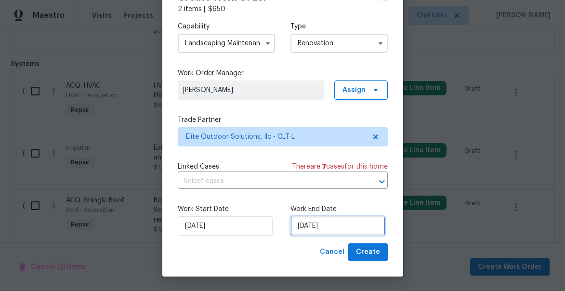
click at [340, 228] on input "[DATE]" at bounding box center [337, 225] width 95 height 19
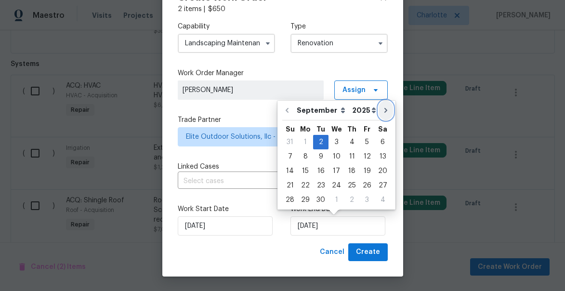
click at [384, 111] on icon "Go to next month" at bounding box center [385, 110] width 3 height 5
type input "[DATE]"
select select "9"
click at [363, 142] on div "3" at bounding box center [367, 141] width 16 height 13
type input "[DATE]"
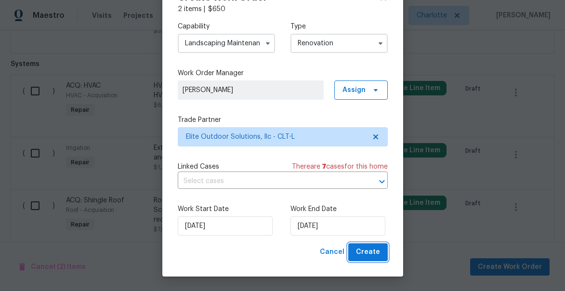
click at [377, 247] on span "Create" at bounding box center [368, 252] width 24 height 12
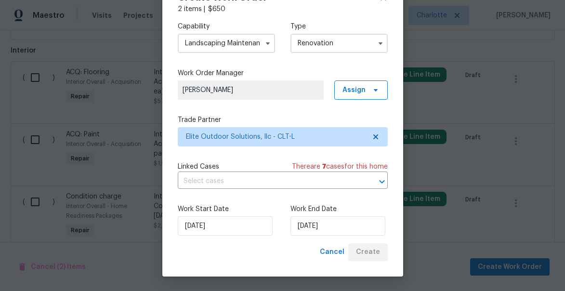
scroll to position [316, 0]
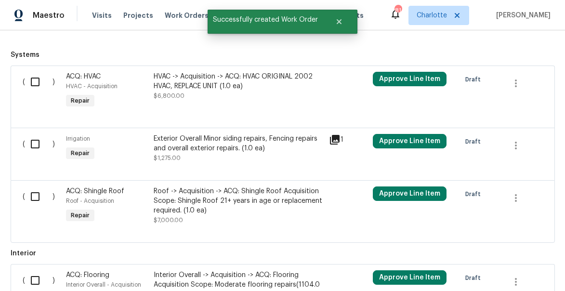
click at [31, 80] on input "checkbox" at bounding box center [38, 82] width 27 height 20
checkbox input "true"
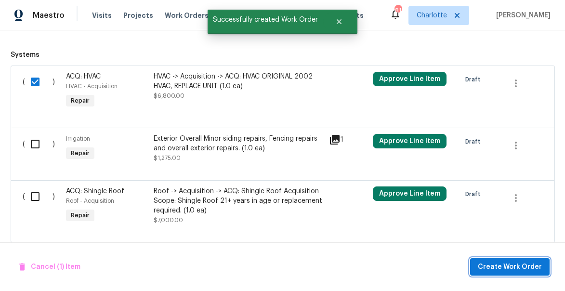
click at [497, 265] on span "Create Work Order" at bounding box center [509, 267] width 64 height 12
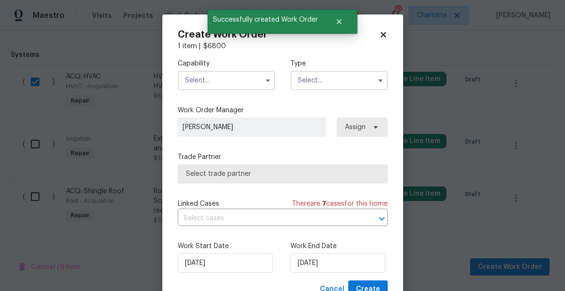
click at [203, 80] on input "text" at bounding box center [226, 80] width 97 height 19
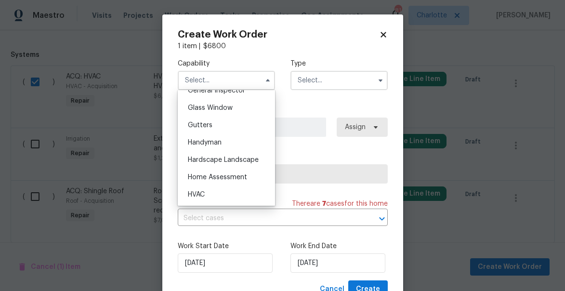
scroll to position [489, 0]
click at [207, 190] on div "HVAC" at bounding box center [226, 193] width 92 height 17
type input "HVAC"
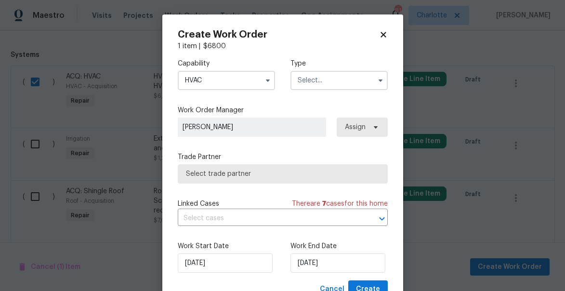
click at [324, 83] on input "text" at bounding box center [338, 80] width 97 height 19
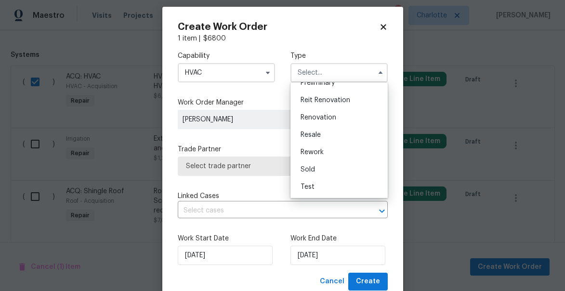
scroll to position [9, 0]
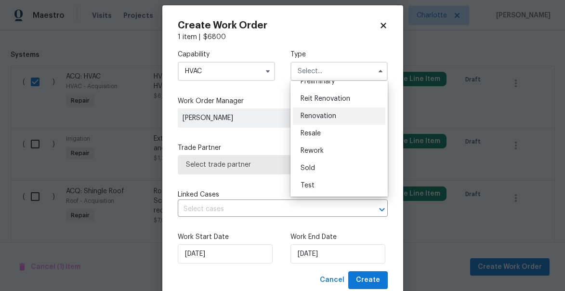
click at [318, 113] on span "Renovation" at bounding box center [318, 116] width 36 height 7
type input "Renovation"
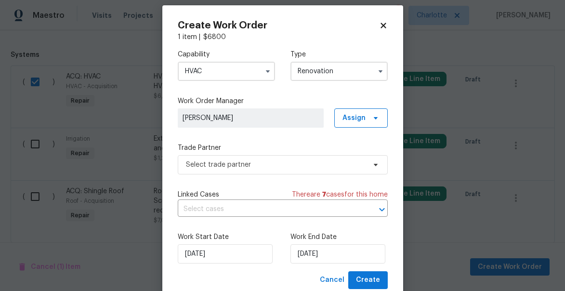
scroll to position [0, 0]
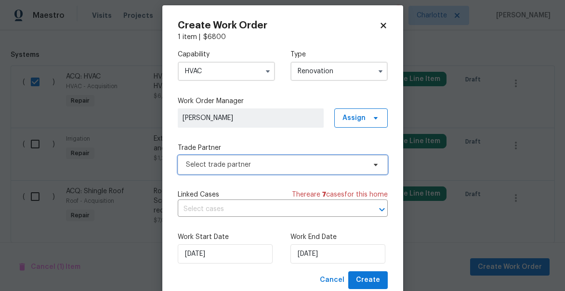
click at [239, 162] on span "Select trade partner" at bounding box center [276, 165] width 180 height 10
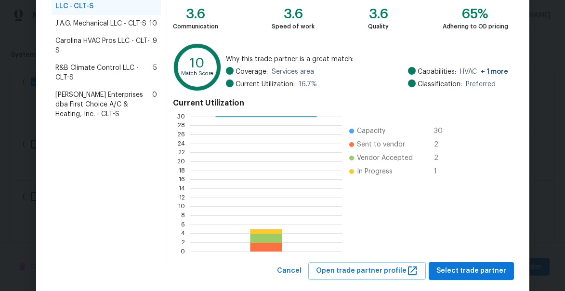
scroll to position [138, 0]
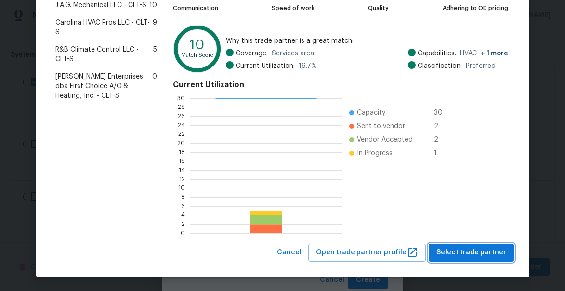
click at [486, 254] on span "Select trade partner" at bounding box center [471, 252] width 70 height 12
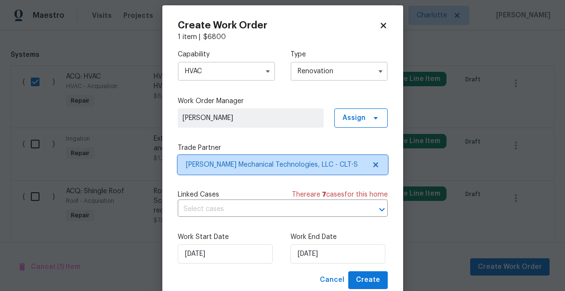
scroll to position [0, 0]
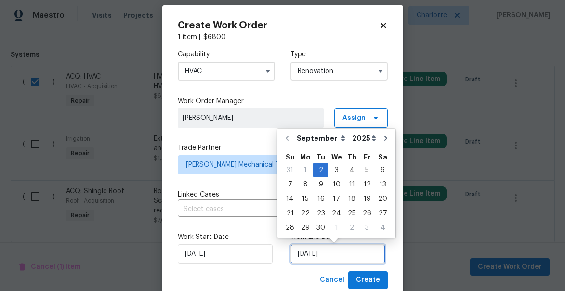
click at [343, 252] on input "[DATE]" at bounding box center [337, 253] width 95 height 19
click at [382, 141] on icon "Go to next month" at bounding box center [386, 138] width 8 height 8
type input "[DATE]"
select select "9"
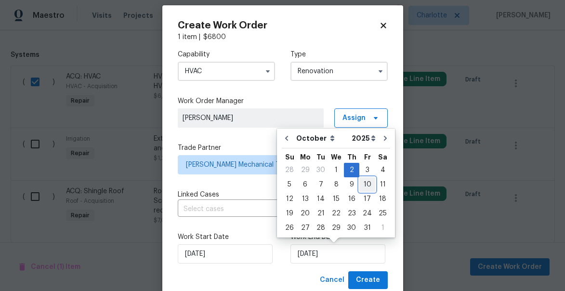
click at [367, 184] on div "10" at bounding box center [367, 184] width 16 height 13
type input "10/10/2025"
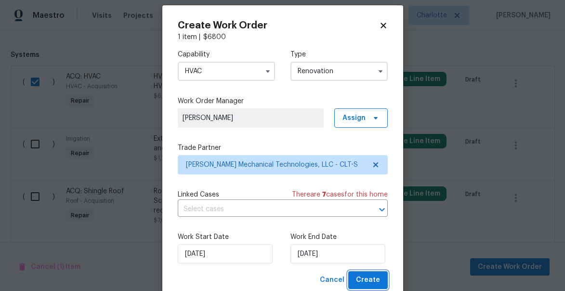
click at [365, 277] on span "Create" at bounding box center [368, 280] width 24 height 12
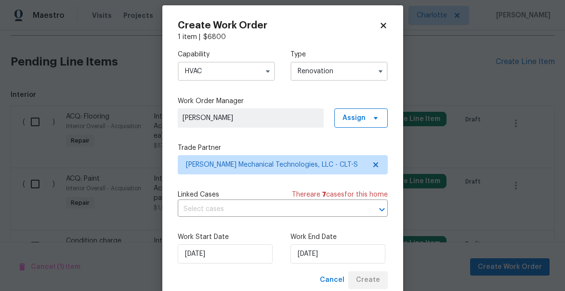
scroll to position [351, 0]
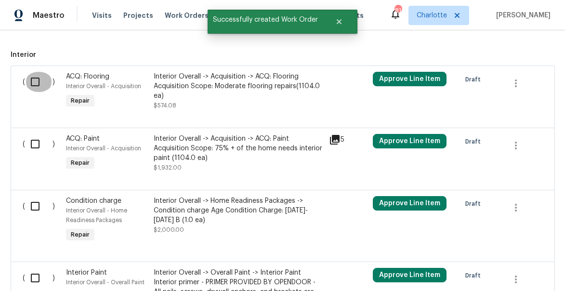
click at [38, 83] on input "checkbox" at bounding box center [38, 82] width 27 height 20
checkbox input "true"
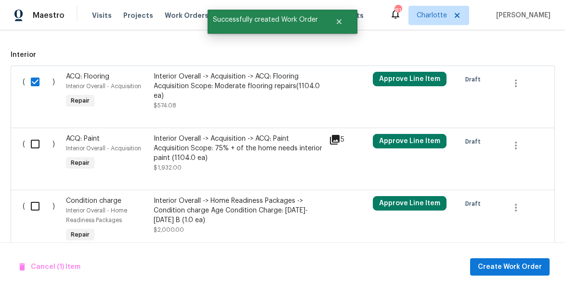
click at [36, 149] on input "checkbox" at bounding box center [38, 144] width 27 height 20
checkbox input "true"
click at [35, 208] on input "checkbox" at bounding box center [38, 206] width 27 height 20
checkbox input "true"
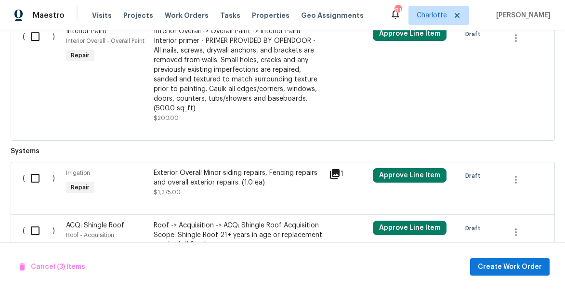
scroll to position [586, 0]
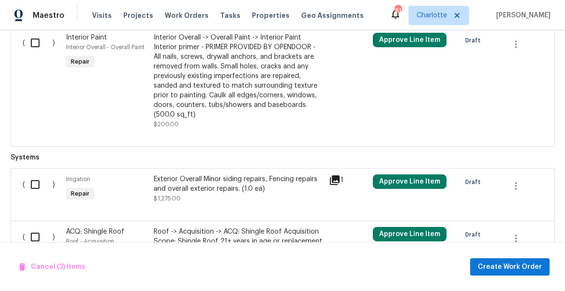
click at [33, 49] on input "checkbox" at bounding box center [38, 43] width 27 height 20
checkbox input "true"
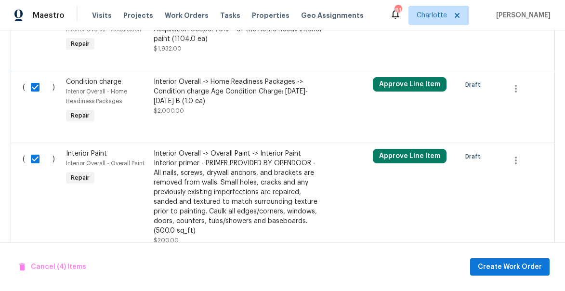
scroll to position [470, 0]
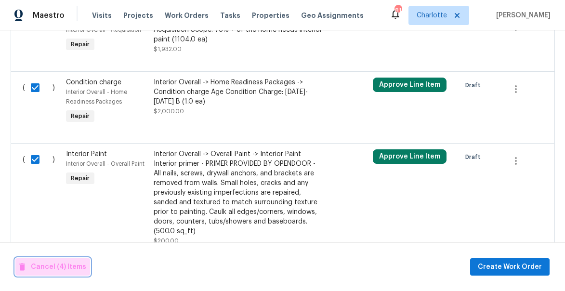
click at [56, 265] on span "Cancel (4) Items" at bounding box center [52, 267] width 67 height 12
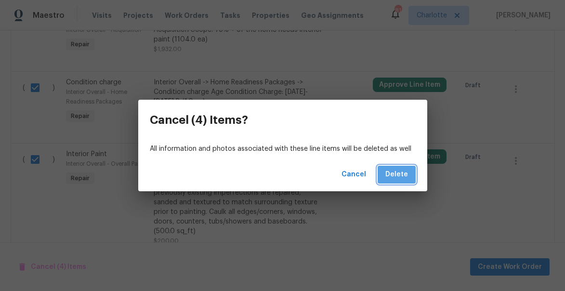
click at [400, 171] on span "Delete" at bounding box center [396, 174] width 23 height 12
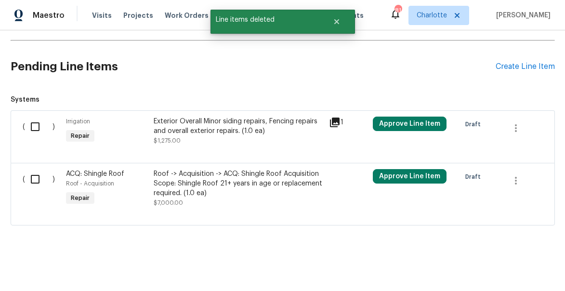
click at [33, 125] on input "checkbox" at bounding box center [38, 126] width 27 height 20
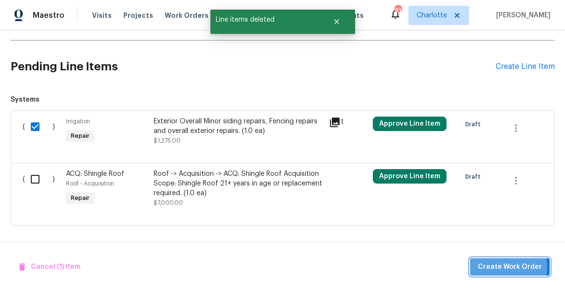
click at [500, 266] on span "Create Work Order" at bounding box center [509, 267] width 64 height 12
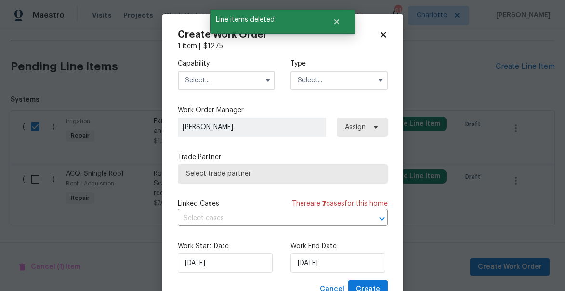
click at [227, 86] on input "text" at bounding box center [226, 80] width 97 height 19
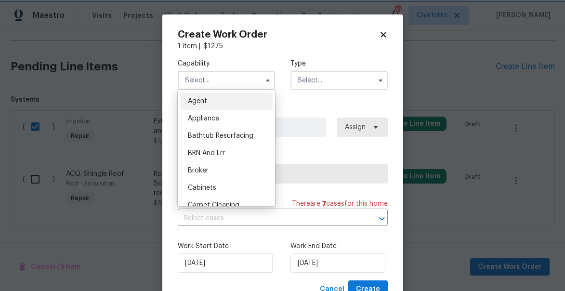
click at [380, 34] on icon at bounding box center [383, 34] width 9 height 9
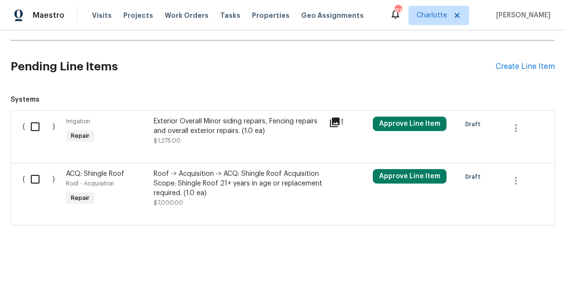
click at [191, 131] on div "Exterior Overall Minor siding repairs, Fencing repairs and overall exterior rep…" at bounding box center [238, 125] width 169 height 19
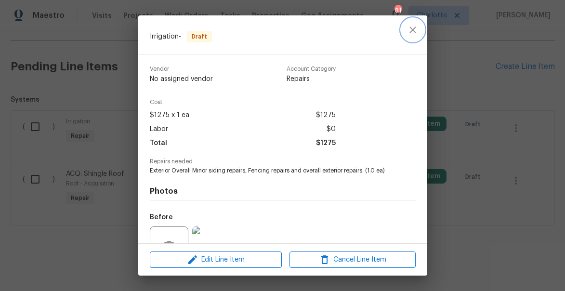
click at [414, 30] on icon "close" at bounding box center [413, 30] width 12 height 12
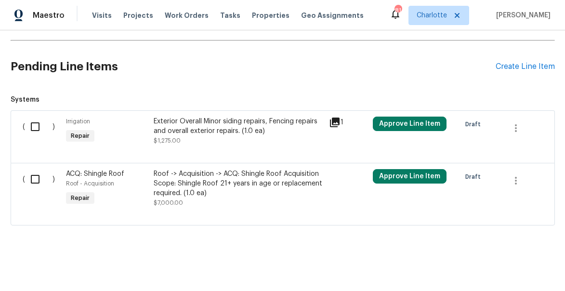
click at [35, 129] on input "checkbox" at bounding box center [38, 126] width 27 height 20
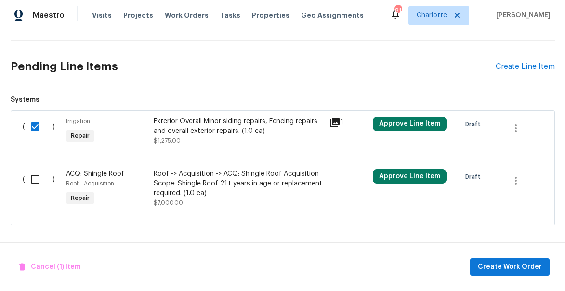
click at [35, 129] on input "checkbox" at bounding box center [38, 126] width 27 height 20
checkbox input "false"
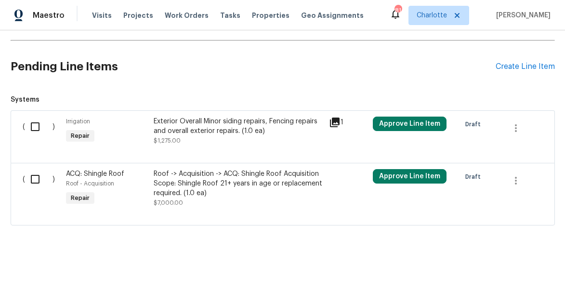
click at [182, 132] on div "Exterior Overall Minor siding repairs, Fencing repairs and overall exterior rep…" at bounding box center [238, 125] width 169 height 19
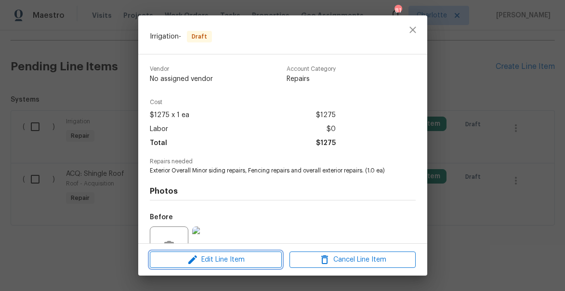
click at [227, 264] on span "Edit Line Item" at bounding box center [216, 260] width 126 height 12
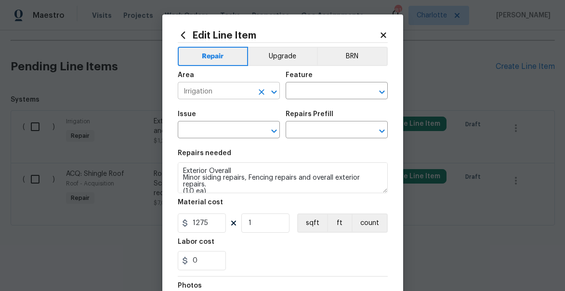
click at [220, 94] on input "Irrigation" at bounding box center [215, 91] width 75 height 15
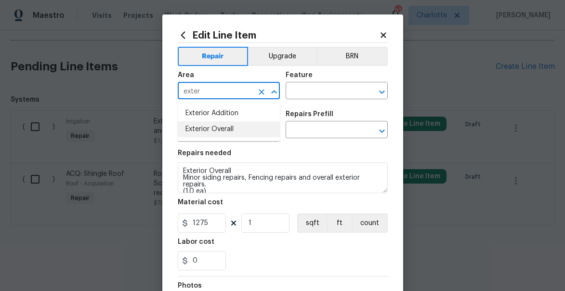
click at [223, 125] on li "Exterior Overall" at bounding box center [229, 129] width 102 height 16
type input "Exterior Overall"
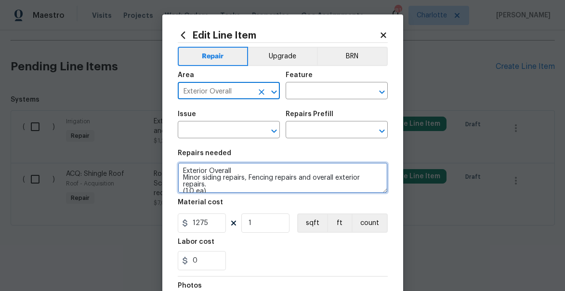
click at [202, 177] on textarea "Exterior Overall Minor siding repairs, Fencing repairs and overall exterior rep…" at bounding box center [283, 177] width 210 height 31
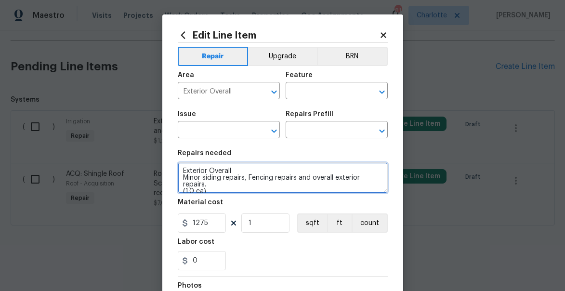
click at [202, 177] on textarea "Exterior Overall Minor siding repairs, Fencing repairs and overall exterior rep…" at bounding box center [283, 177] width 210 height 31
click at [218, 186] on textarea "Exterior Overall Minor siding repairs, Fencing repairs and overall exterior rep…" at bounding box center [283, 177] width 210 height 31
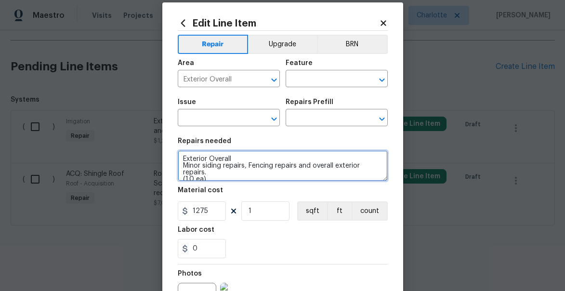
scroll to position [7, 0]
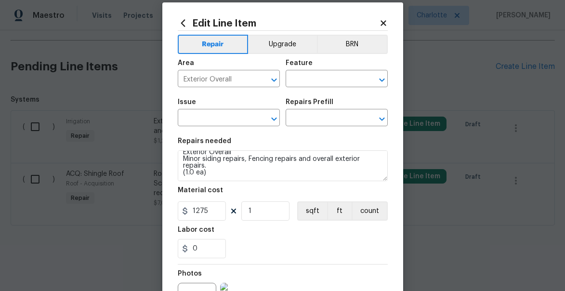
click at [383, 23] on icon at bounding box center [382, 22] width 5 height 5
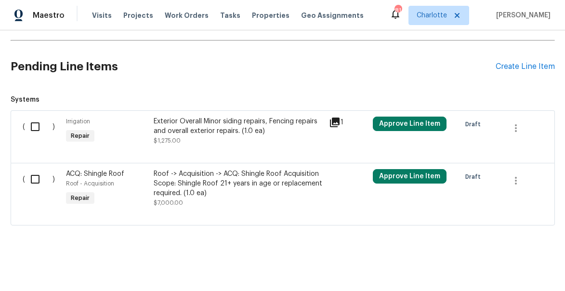
scroll to position [0, 0]
click at [522, 129] on button "button" at bounding box center [515, 127] width 23 height 23
click at [522, 129] on li "Cancel" at bounding box center [522, 127] width 37 height 16
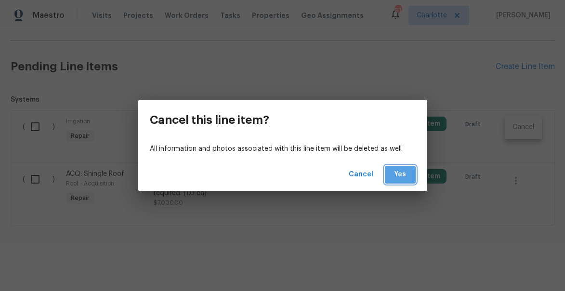
click at [404, 177] on span "Yes" at bounding box center [399, 174] width 15 height 12
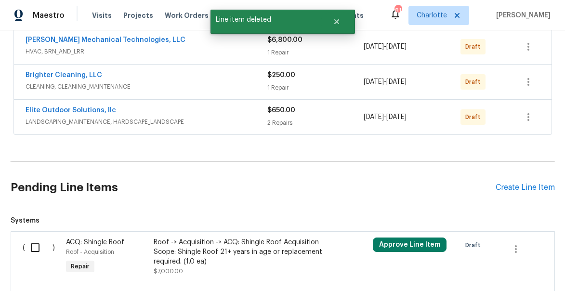
scroll to position [254, 0]
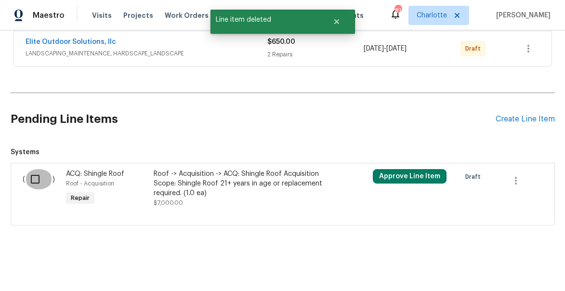
click at [35, 180] on input "checkbox" at bounding box center [38, 179] width 27 height 20
checkbox input "true"
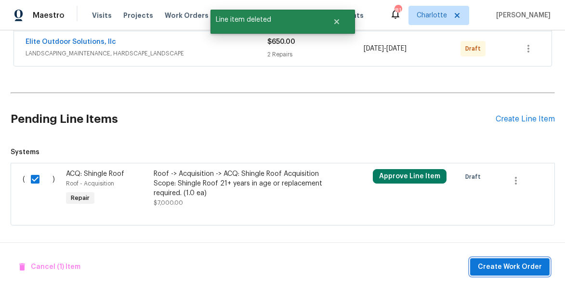
click at [505, 262] on span "Create Work Order" at bounding box center [509, 267] width 64 height 12
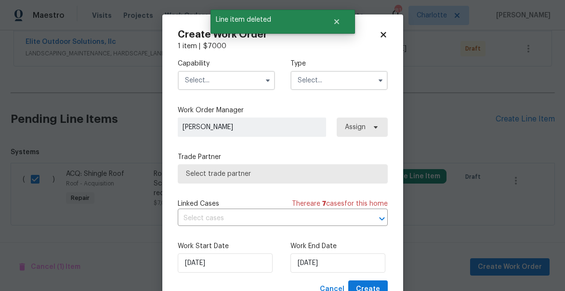
click at [202, 88] on input "text" at bounding box center [226, 80] width 97 height 19
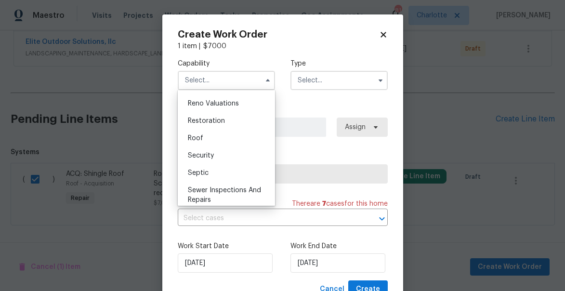
scroll to position [946, 0]
click at [203, 136] on div "Roof" at bounding box center [226, 137] width 92 height 17
type input "Roof"
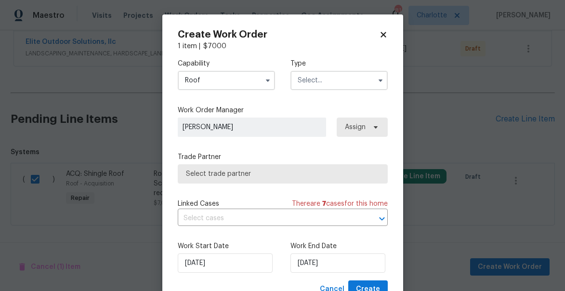
click at [328, 83] on input "text" at bounding box center [338, 80] width 97 height 19
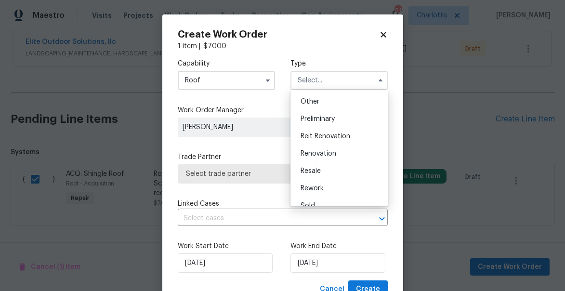
scroll to position [191, 0]
click at [320, 153] on span "Renovation" at bounding box center [318, 152] width 36 height 7
type input "Renovation"
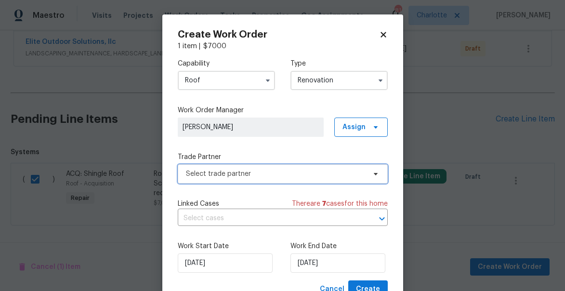
click at [236, 173] on span "Select trade partner" at bounding box center [276, 174] width 180 height 10
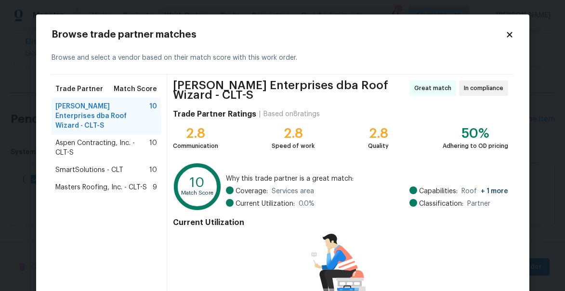
click at [90, 182] on span "Masters Roofing, Inc. - CLT-S" at bounding box center [100, 187] width 91 height 10
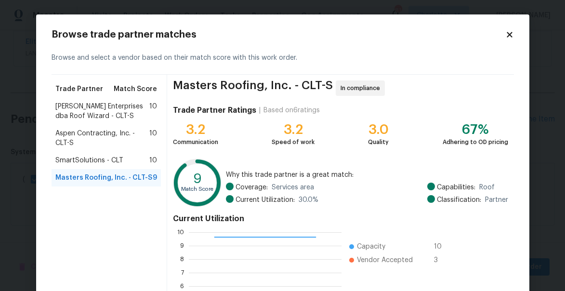
scroll to position [134, 0]
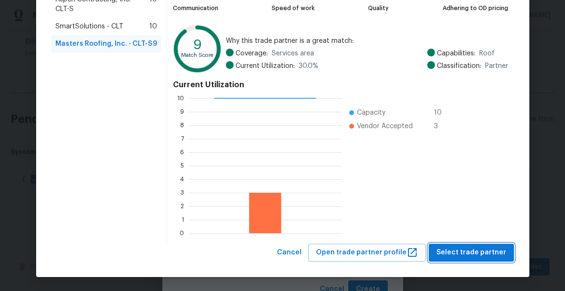
click at [487, 251] on span "Select trade partner" at bounding box center [471, 252] width 70 height 12
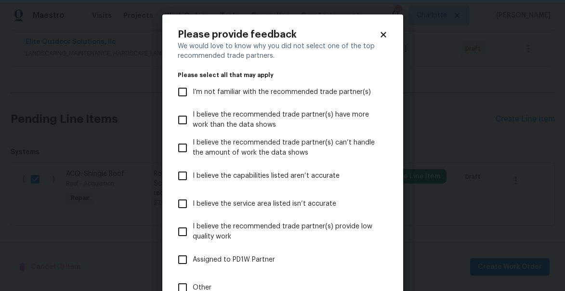
scroll to position [90, 0]
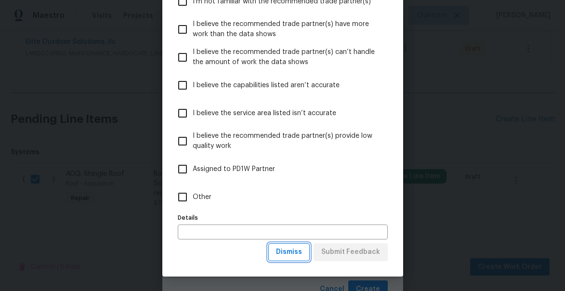
click at [292, 250] on span "Dismiss" at bounding box center [289, 252] width 26 height 12
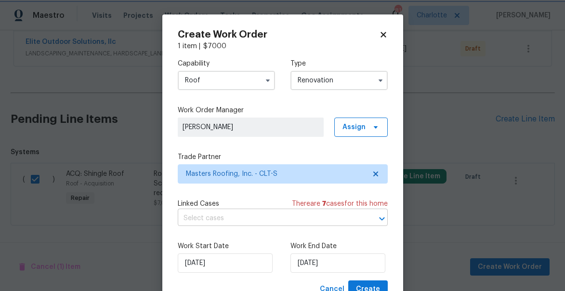
scroll to position [0, 0]
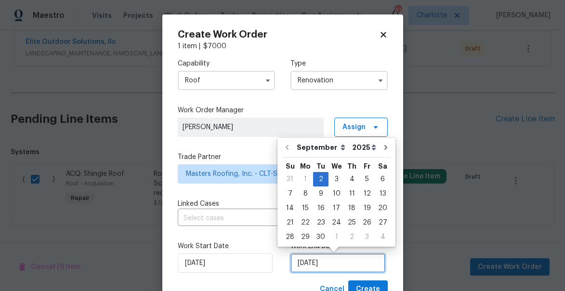
click at [348, 261] on input "9/2/2025" at bounding box center [337, 262] width 95 height 19
click at [382, 147] on icon "Go to next month" at bounding box center [386, 147] width 8 height 8
type input "10/2/2025"
select select "9"
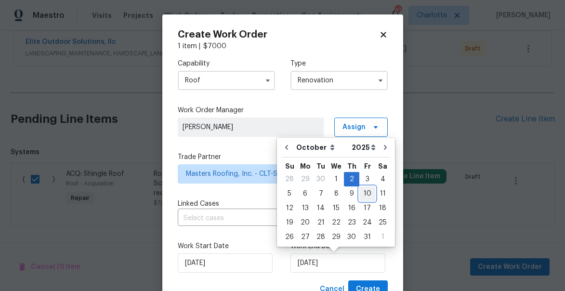
click at [365, 191] on div "10" at bounding box center [367, 193] width 16 height 13
type input "10/10/2025"
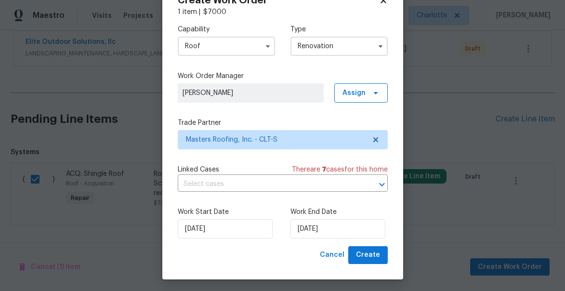
scroll to position [37, 0]
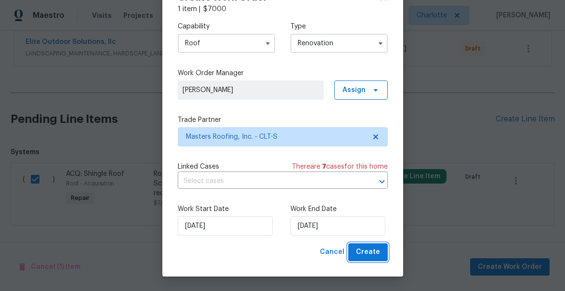
click at [370, 252] on span "Create" at bounding box center [368, 252] width 24 height 12
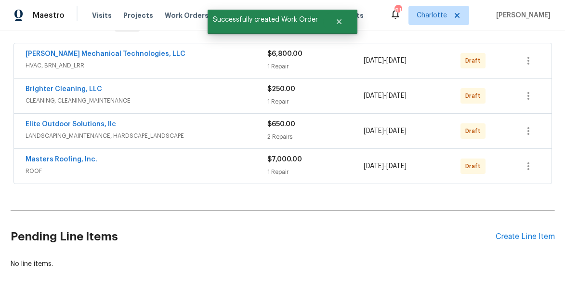
scroll to position [166, 0]
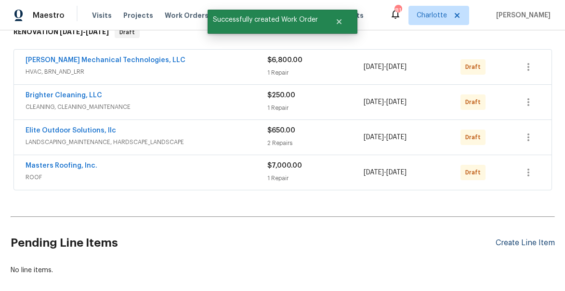
click at [533, 242] on div "Create Line Item" at bounding box center [524, 242] width 59 height 9
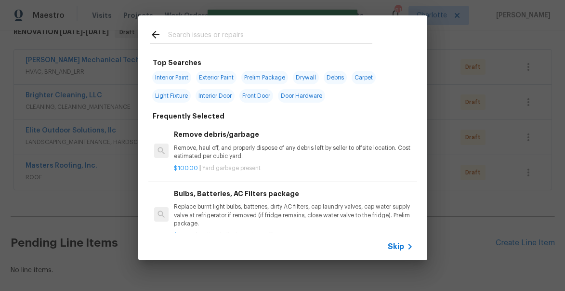
click at [185, 36] on input "text" at bounding box center [270, 36] width 204 height 14
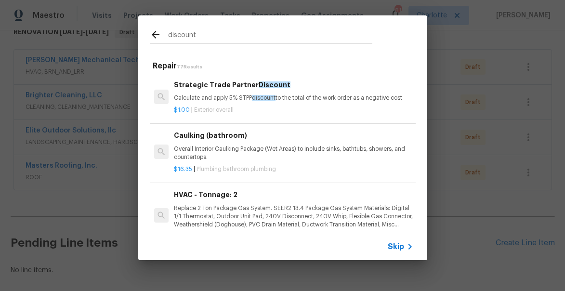
type input "discount"
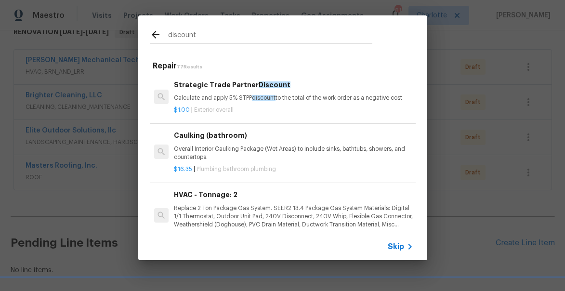
click at [191, 94] on p "Calculate and apply 5% STPP discount to the total of the work order as a negati…" at bounding box center [293, 98] width 239 height 8
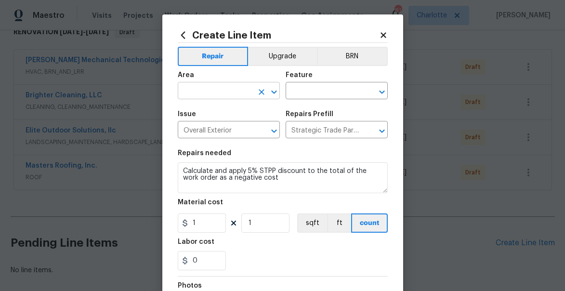
click at [228, 91] on input "text" at bounding box center [215, 91] width 75 height 15
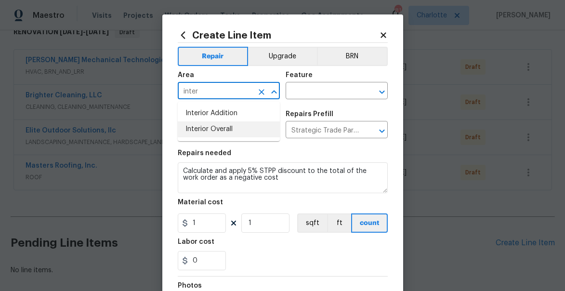
click at [236, 128] on li "Interior Overall" at bounding box center [229, 129] width 102 height 16
type input "Interior Overall"
click at [311, 92] on input "text" at bounding box center [322, 91] width 75 height 15
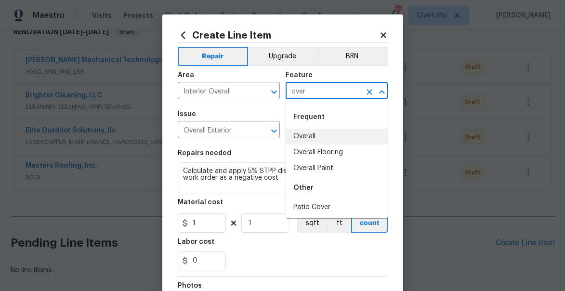
click at [307, 136] on li "Overall" at bounding box center [336, 137] width 102 height 16
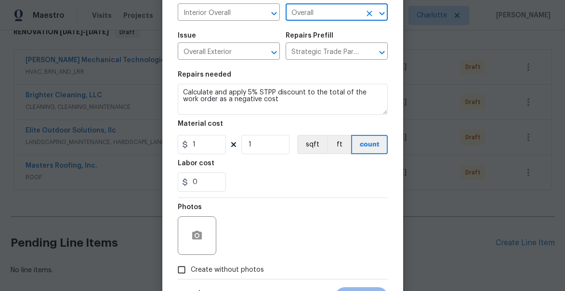
scroll to position [124, 0]
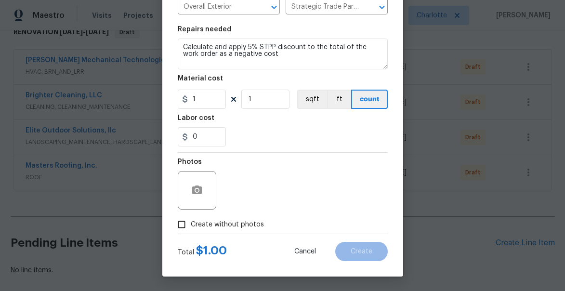
type input "Overall"
click at [211, 225] on span "Create without photos" at bounding box center [227, 224] width 73 height 10
click at [191, 225] on input "Create without photos" at bounding box center [181, 224] width 18 height 18
checkbox input "true"
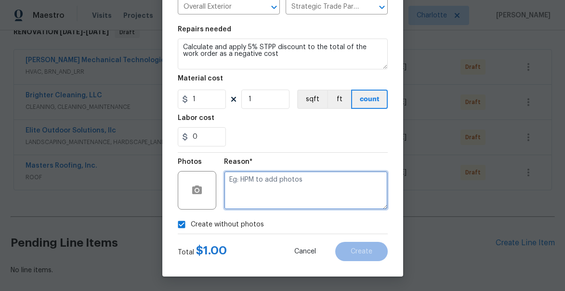
click at [290, 195] on textarea at bounding box center [306, 190] width 164 height 39
type textarea "none"
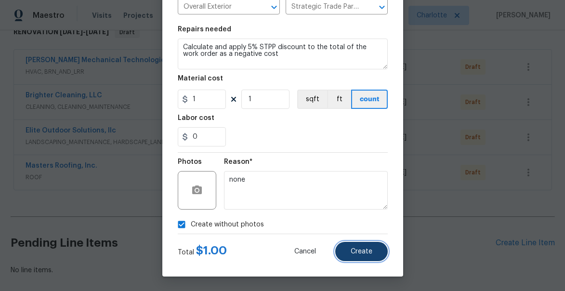
click at [356, 244] on button "Create" at bounding box center [361, 251] width 52 height 19
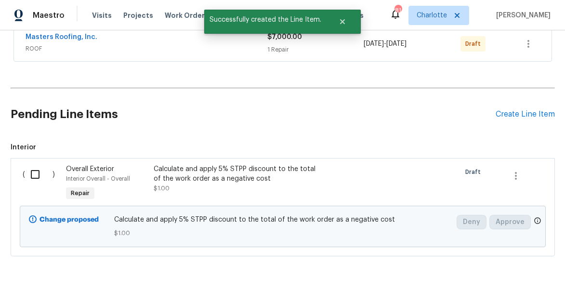
scroll to position [325, 0]
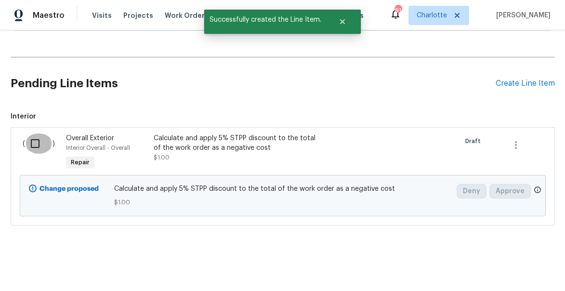
click at [35, 144] on input "checkbox" at bounding box center [38, 143] width 27 height 20
checkbox input "true"
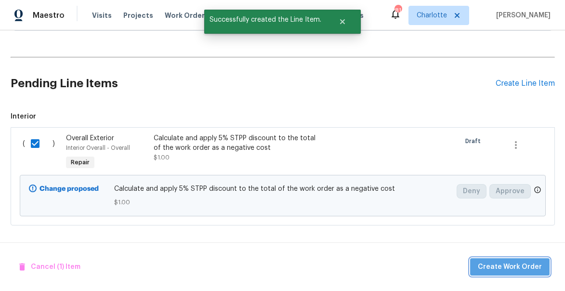
click at [514, 262] on span "Create Work Order" at bounding box center [509, 267] width 64 height 12
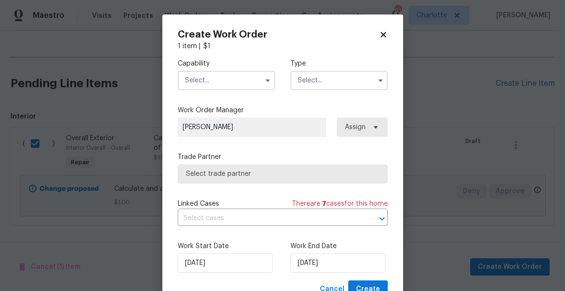
click at [212, 85] on input "text" at bounding box center [226, 80] width 97 height 19
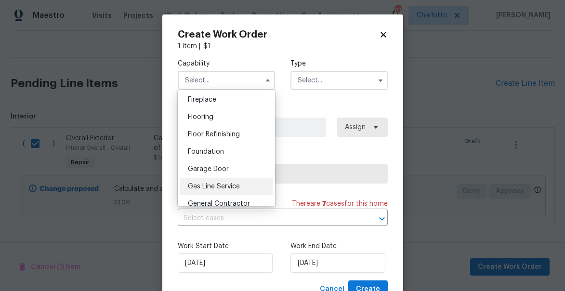
scroll to position [370, 0]
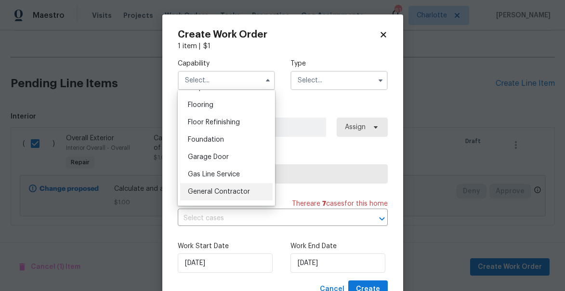
click at [206, 186] on div "General Contractor" at bounding box center [226, 191] width 92 height 17
type input "General Contractor"
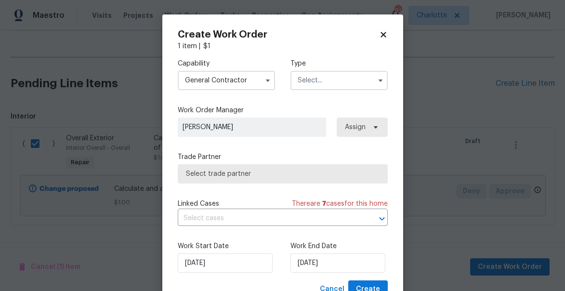
click at [322, 83] on input "text" at bounding box center [338, 80] width 97 height 19
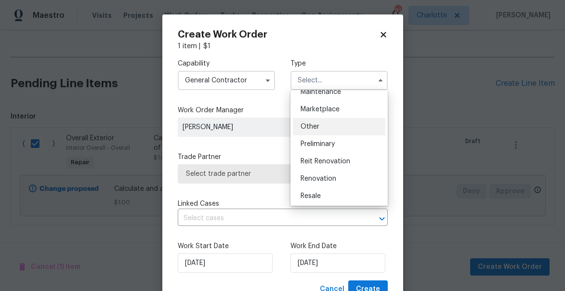
scroll to position [168, 0]
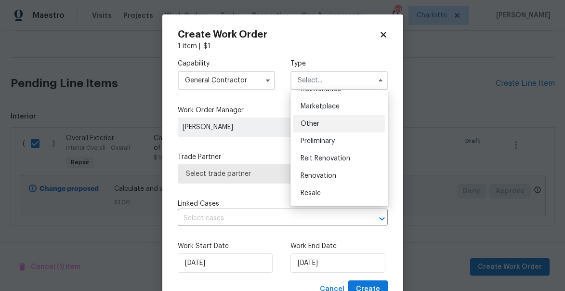
click at [320, 177] on span "Renovation" at bounding box center [318, 175] width 36 height 7
type input "Renovation"
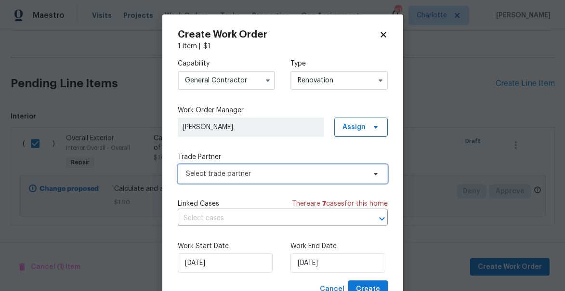
click at [208, 170] on span "Select trade partner" at bounding box center [276, 174] width 180 height 10
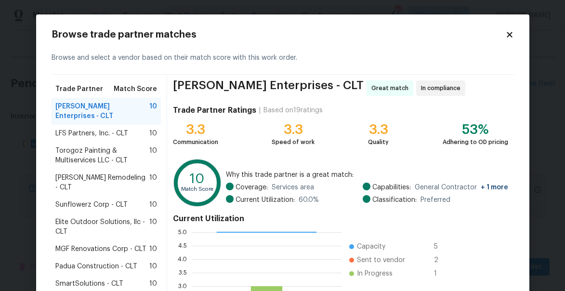
click at [506, 31] on icon at bounding box center [509, 34] width 9 height 9
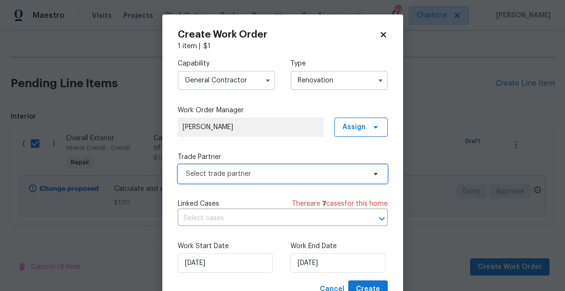
click at [252, 176] on span "Select trade partner" at bounding box center [276, 174] width 180 height 10
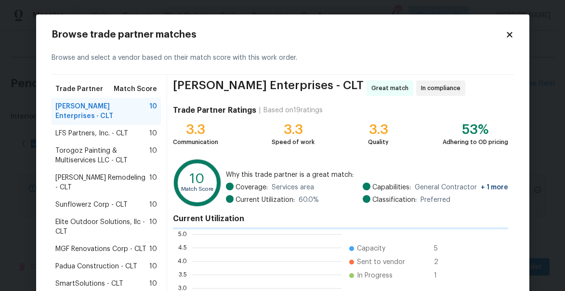
scroll to position [135, 150]
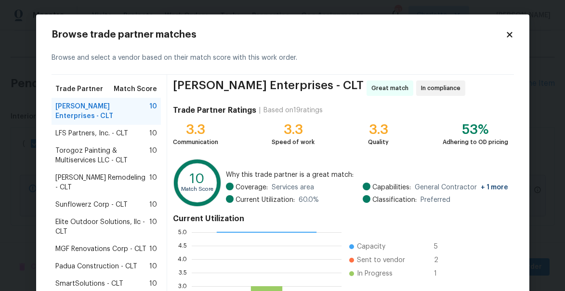
click at [84, 146] on span "Torogoz Painting & Multiservices LLC - CLT" at bounding box center [102, 155] width 94 height 19
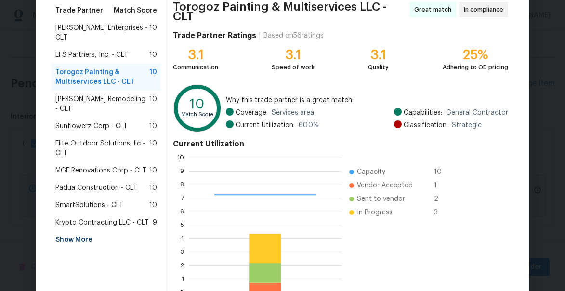
scroll to position [134, 0]
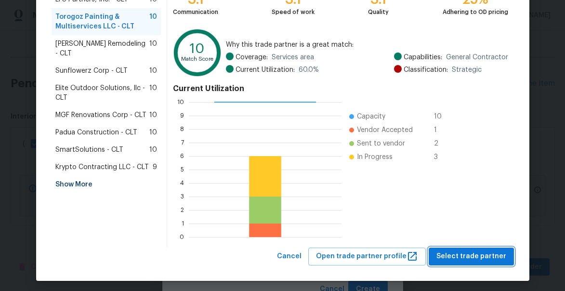
click at [474, 250] on span "Select trade partner" at bounding box center [471, 256] width 70 height 12
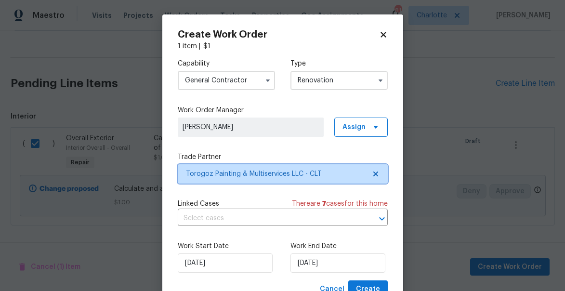
scroll to position [0, 0]
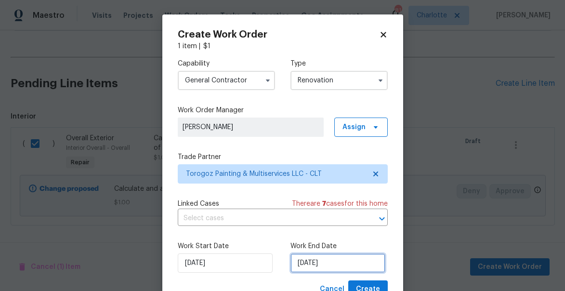
click at [342, 263] on input "9/2/2025" at bounding box center [337, 262] width 95 height 19
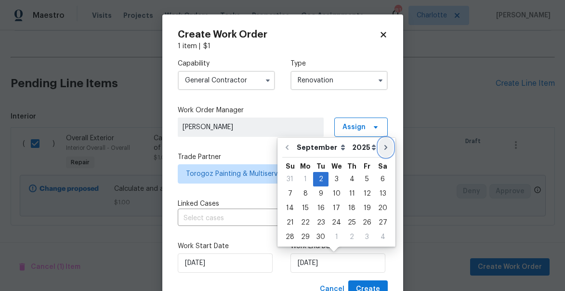
click at [383, 147] on icon "Go to next month" at bounding box center [386, 147] width 8 height 8
type input "10/2/2025"
select select "9"
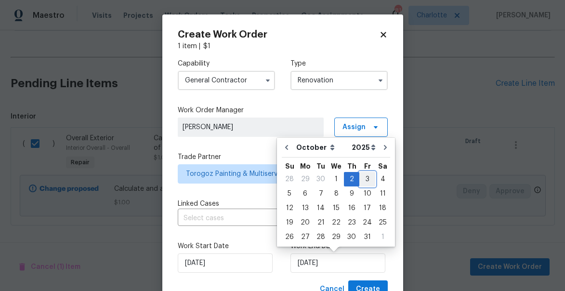
click at [368, 182] on div "3" at bounding box center [367, 178] width 16 height 13
type input "10/3/2025"
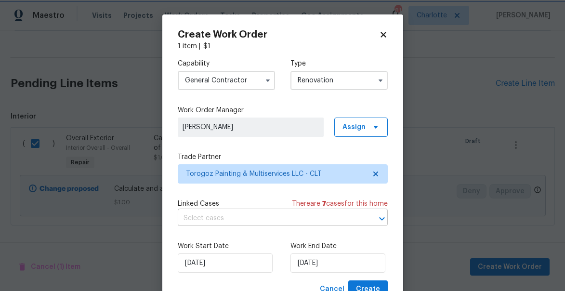
scroll to position [37, 0]
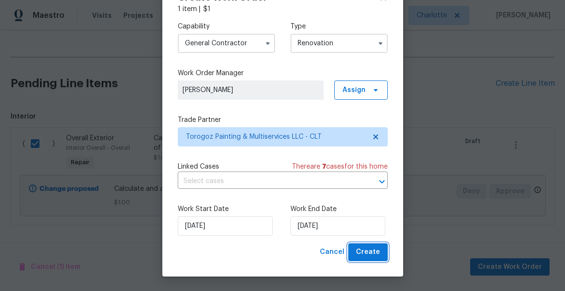
click at [369, 254] on span "Create" at bounding box center [368, 252] width 24 height 12
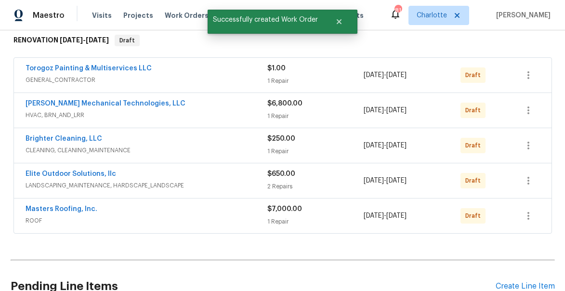
scroll to position [154, 0]
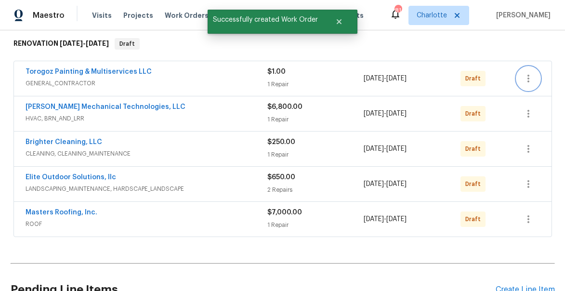
click at [527, 78] on icon "button" at bounding box center [528, 79] width 12 height 12
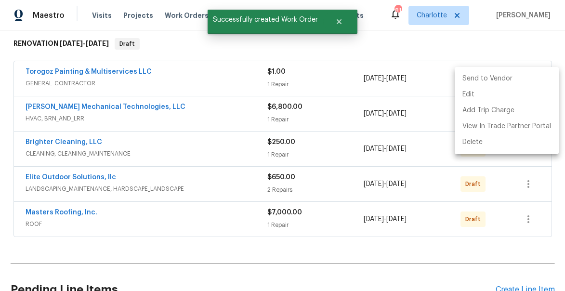
click at [518, 78] on li "Send to Vendor" at bounding box center [506, 79] width 104 height 16
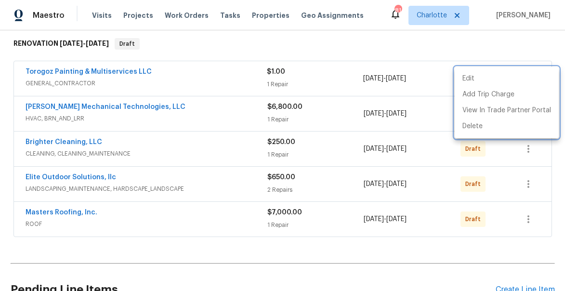
click at [527, 52] on div at bounding box center [282, 145] width 565 height 291
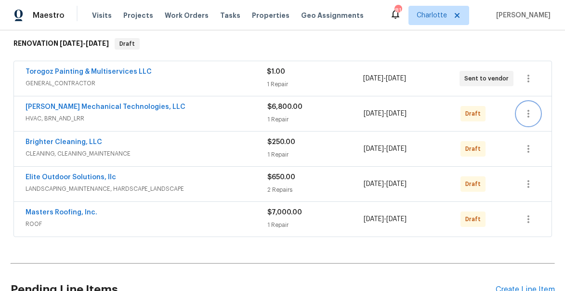
click at [530, 116] on icon "button" at bounding box center [528, 114] width 12 height 12
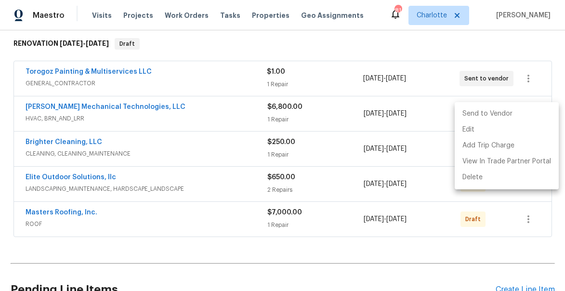
click at [504, 115] on li "Send to Vendor" at bounding box center [506, 114] width 104 height 16
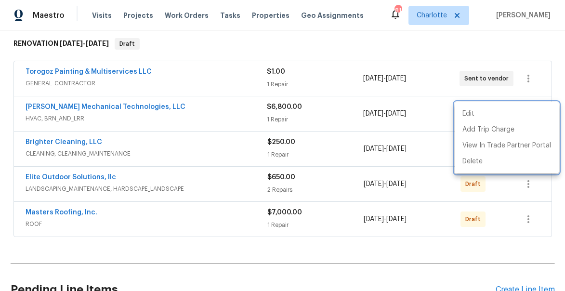
click at [533, 39] on div at bounding box center [282, 145] width 565 height 291
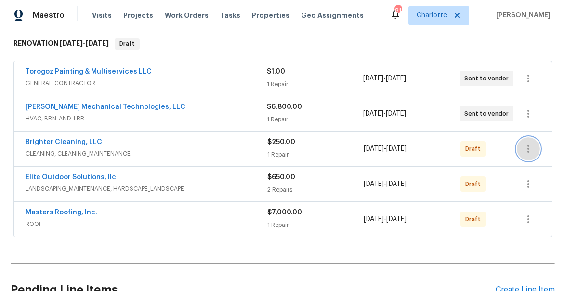
click at [528, 150] on icon "button" at bounding box center [528, 149] width 12 height 12
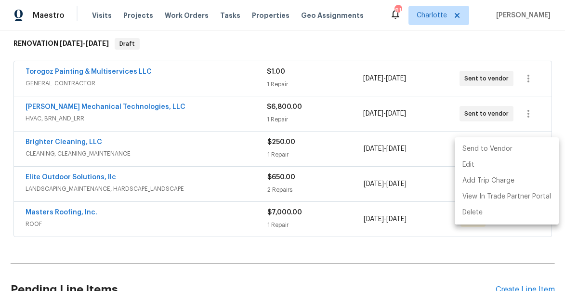
click at [507, 148] on li "Send to Vendor" at bounding box center [506, 149] width 104 height 16
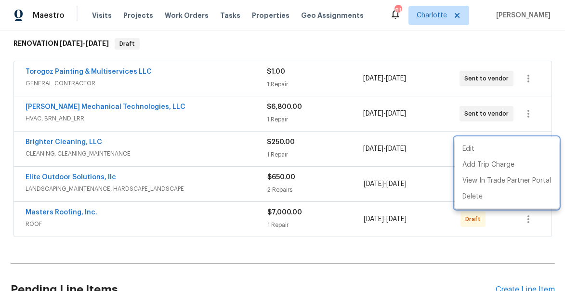
click at [536, 49] on div at bounding box center [282, 145] width 565 height 291
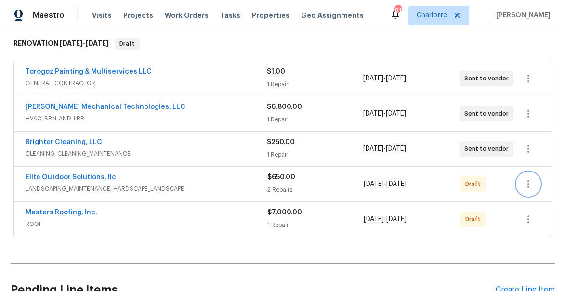
click at [532, 189] on icon "button" at bounding box center [528, 184] width 12 height 12
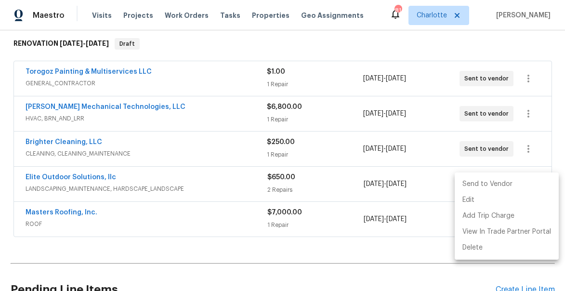
click at [503, 179] on li "Send to Vendor" at bounding box center [506, 184] width 104 height 16
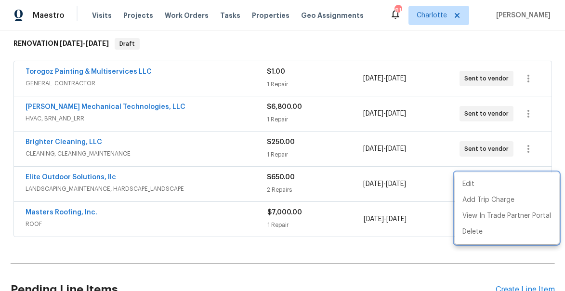
click at [516, 51] on div at bounding box center [282, 145] width 565 height 291
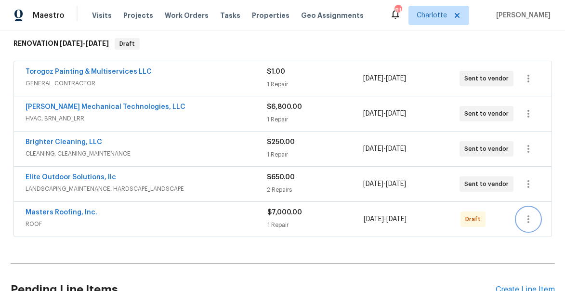
click at [527, 219] on icon "button" at bounding box center [528, 219] width 2 height 8
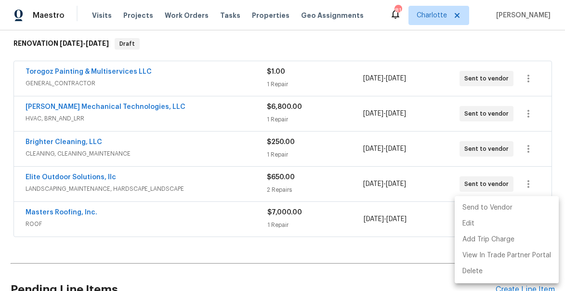
click at [495, 206] on li "Send to Vendor" at bounding box center [506, 208] width 104 height 16
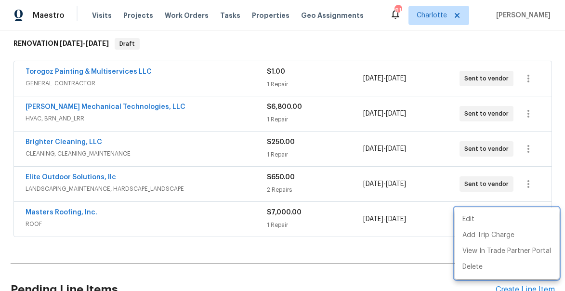
click at [468, 56] on div at bounding box center [282, 145] width 565 height 291
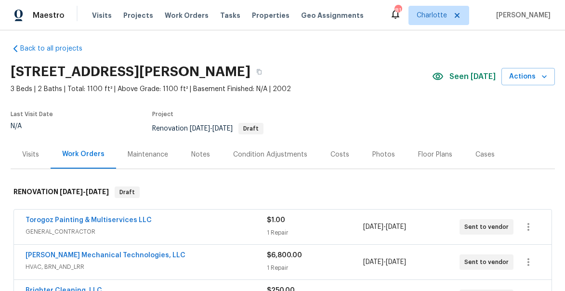
scroll to position [0, 0]
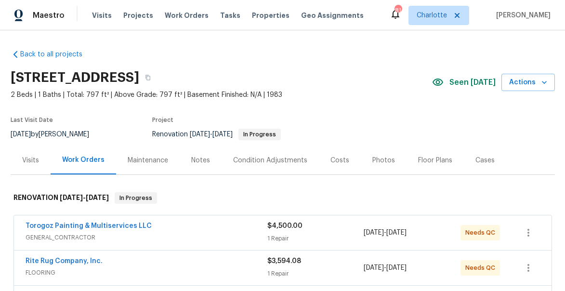
click at [201, 159] on div "Notes" at bounding box center [200, 160] width 19 height 10
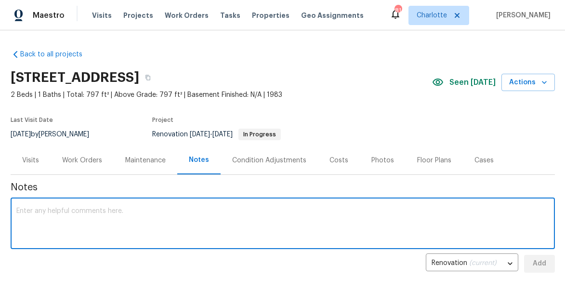
drag, startPoint x: 213, startPoint y: 213, endPoint x: 215, endPoint y: 202, distance: 11.2
click at [213, 212] on textarea at bounding box center [282, 224] width 532 height 34
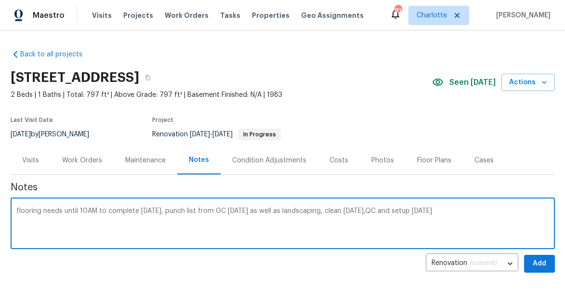
click at [367, 208] on textarea "flooring needs until 10AM to complete [DATE], punch list from GC [DATE] as well…" at bounding box center [282, 224] width 532 height 34
type textarea "flooring needs until 10AM to complete [DATE], punch list from GC [DATE] as well…"
click at [541, 260] on span "Add" at bounding box center [538, 264] width 15 height 12
